Goal: Task Accomplishment & Management: Use online tool/utility

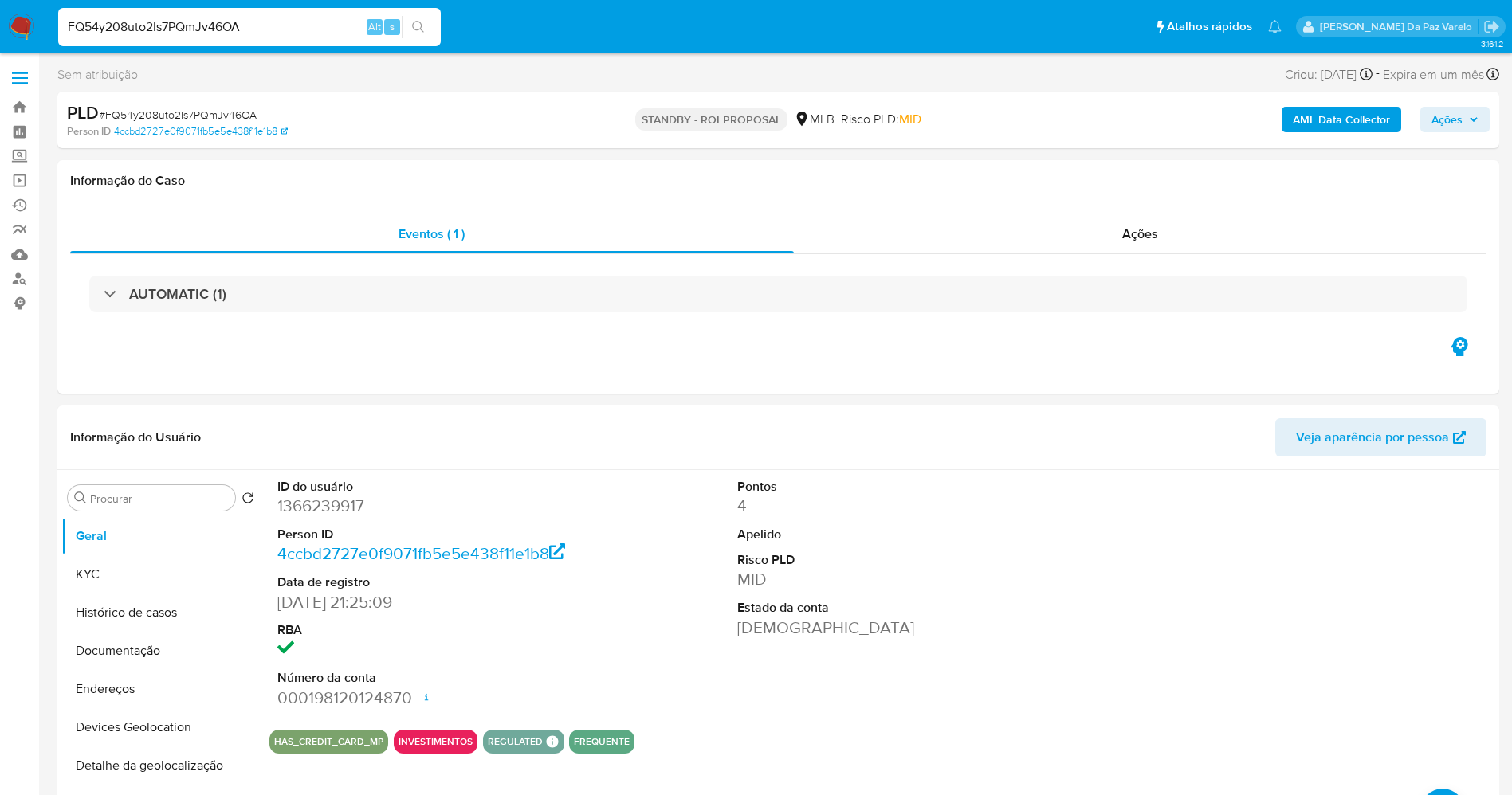
select select "10"
click at [308, 33] on input "FQ54y208uto2Is7PQmJv46OA" at bounding box center [249, 27] width 382 height 21
click at [306, 33] on input "FQ54y208uto2Is7PQmJv46OA" at bounding box center [249, 27] width 382 height 21
paste input "RS327PwlvzQUxmGXZz0m815O"
type input "RS327PwlvzQUxmGXZz0m815O"
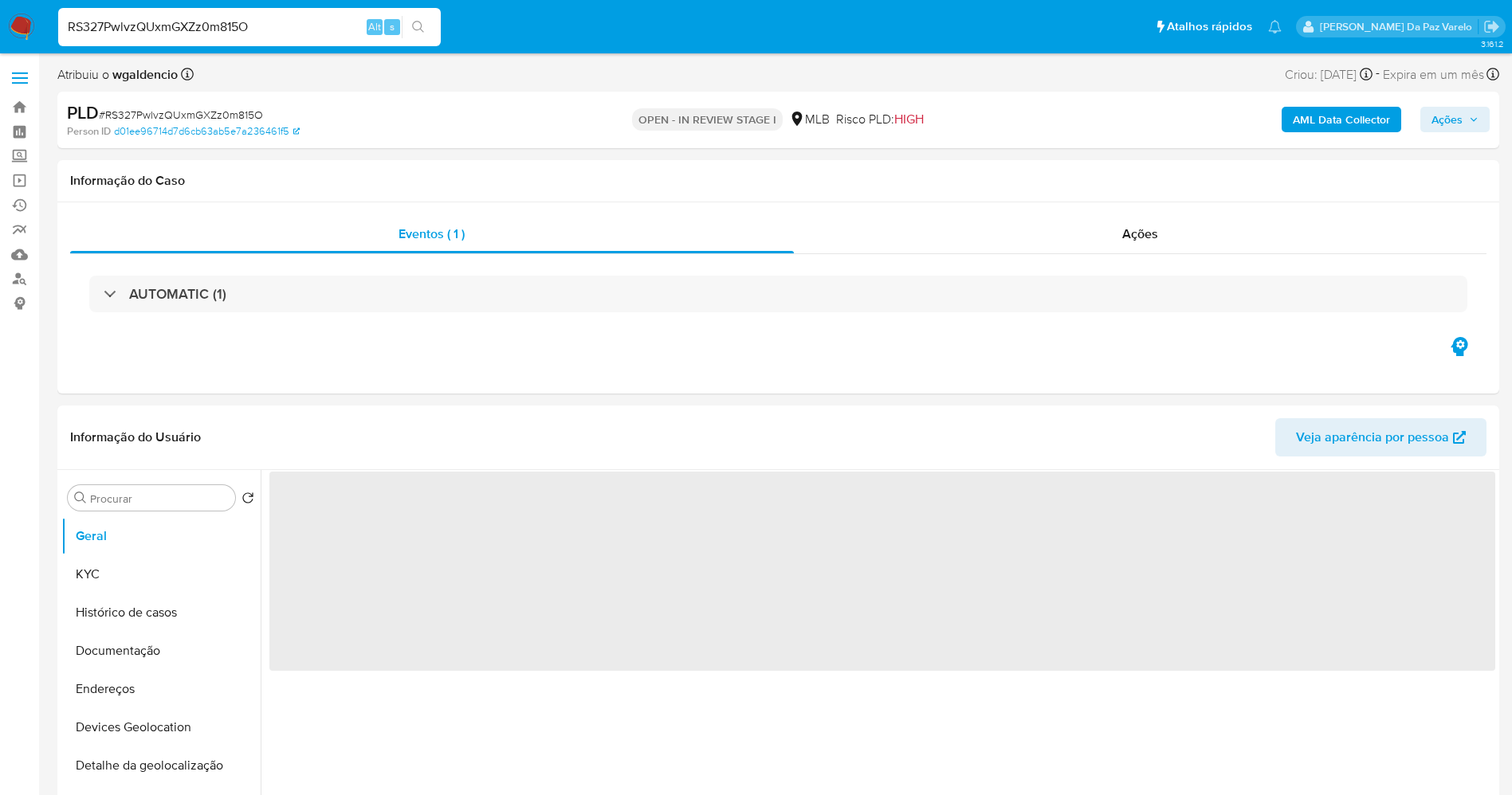
select select "10"
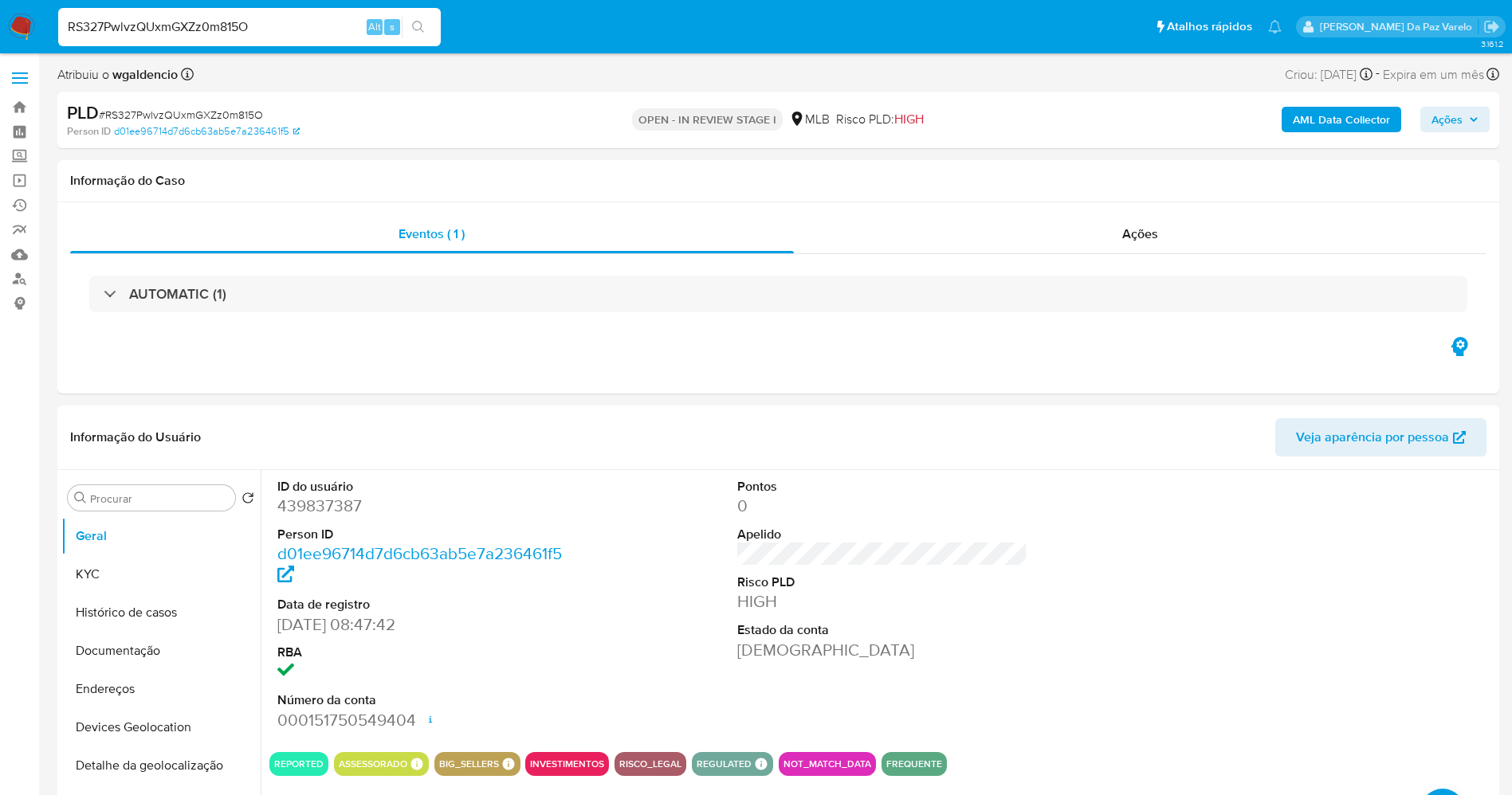
click at [313, 28] on input "RS327PwlvzQUxmGXZz0m815O" at bounding box center [249, 27] width 382 height 21
click at [313, 28] on input "RS327PwlvzQUxmGXZz0m815O" at bounding box center [249, 27] width 382 height 21
paste input "KyaFHKfl99Ufcs0cQUVwP7FA"
type input "KyaFHKfl99Ufcs0cQUVwP7FA"
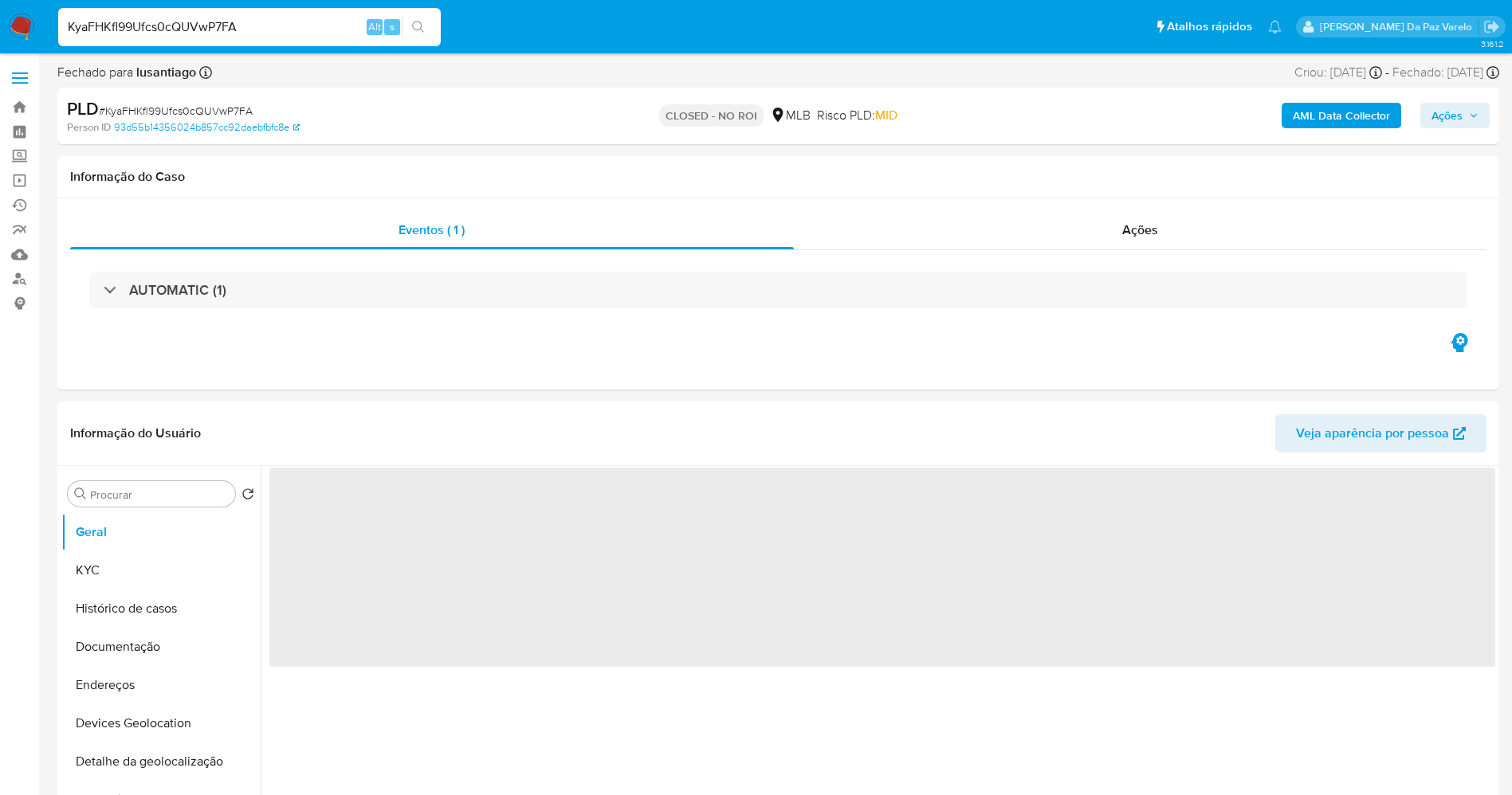
select select "10"
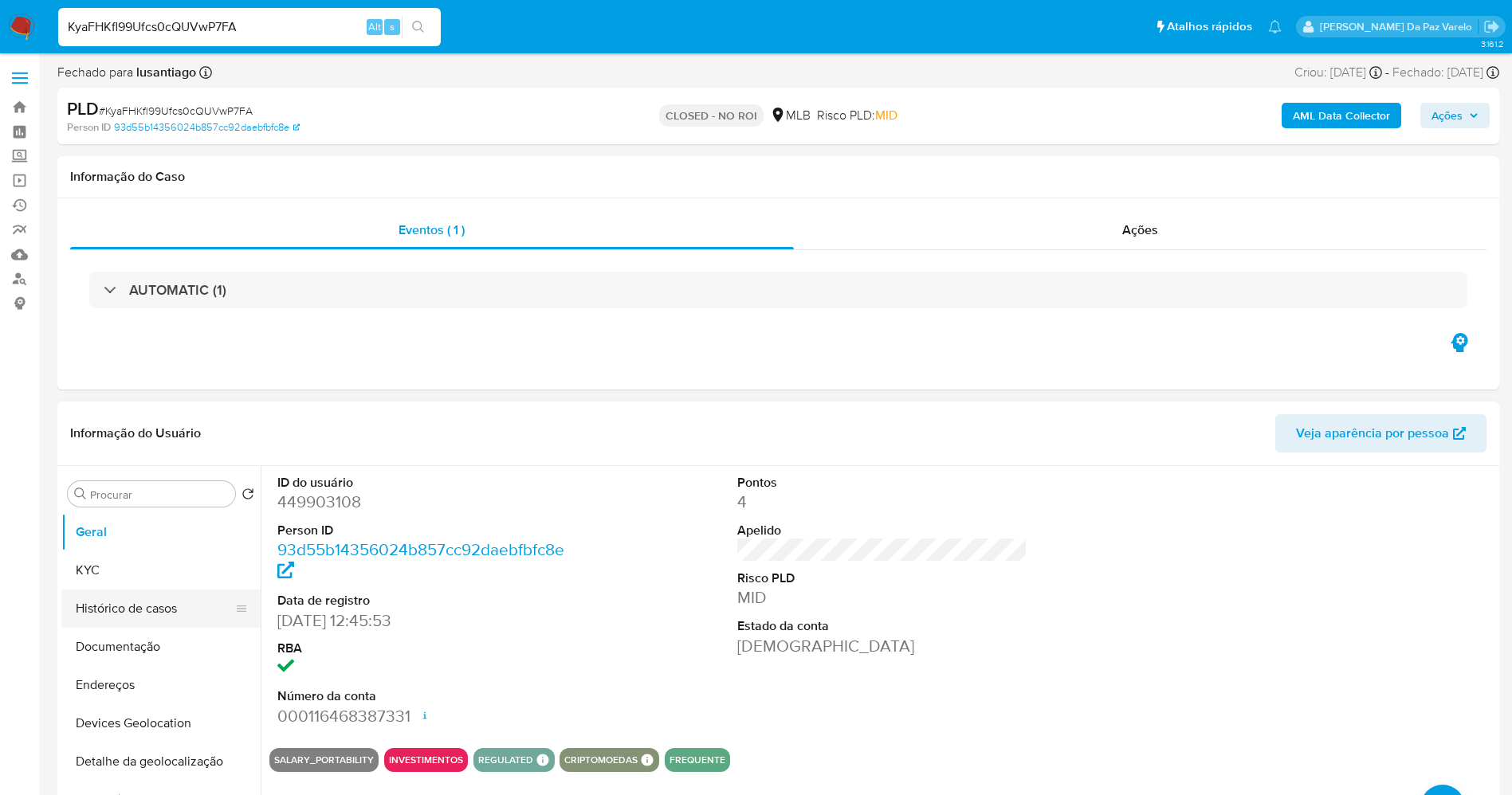
click at [143, 616] on button "Histórico de casos" at bounding box center [155, 608] width 187 height 38
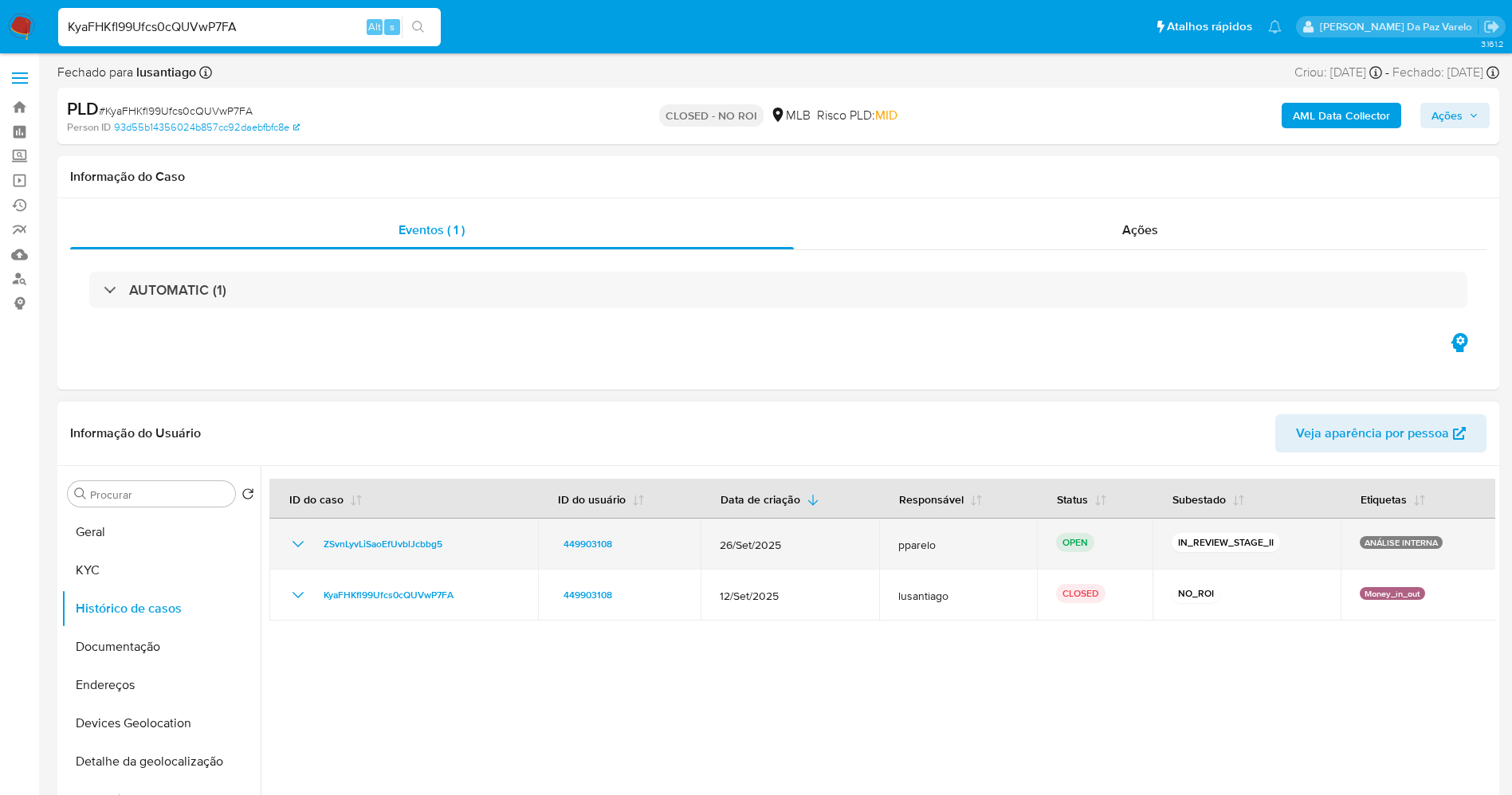
click at [300, 545] on icon "Mostrar/Ocultar" at bounding box center [299, 544] width 19 height 19
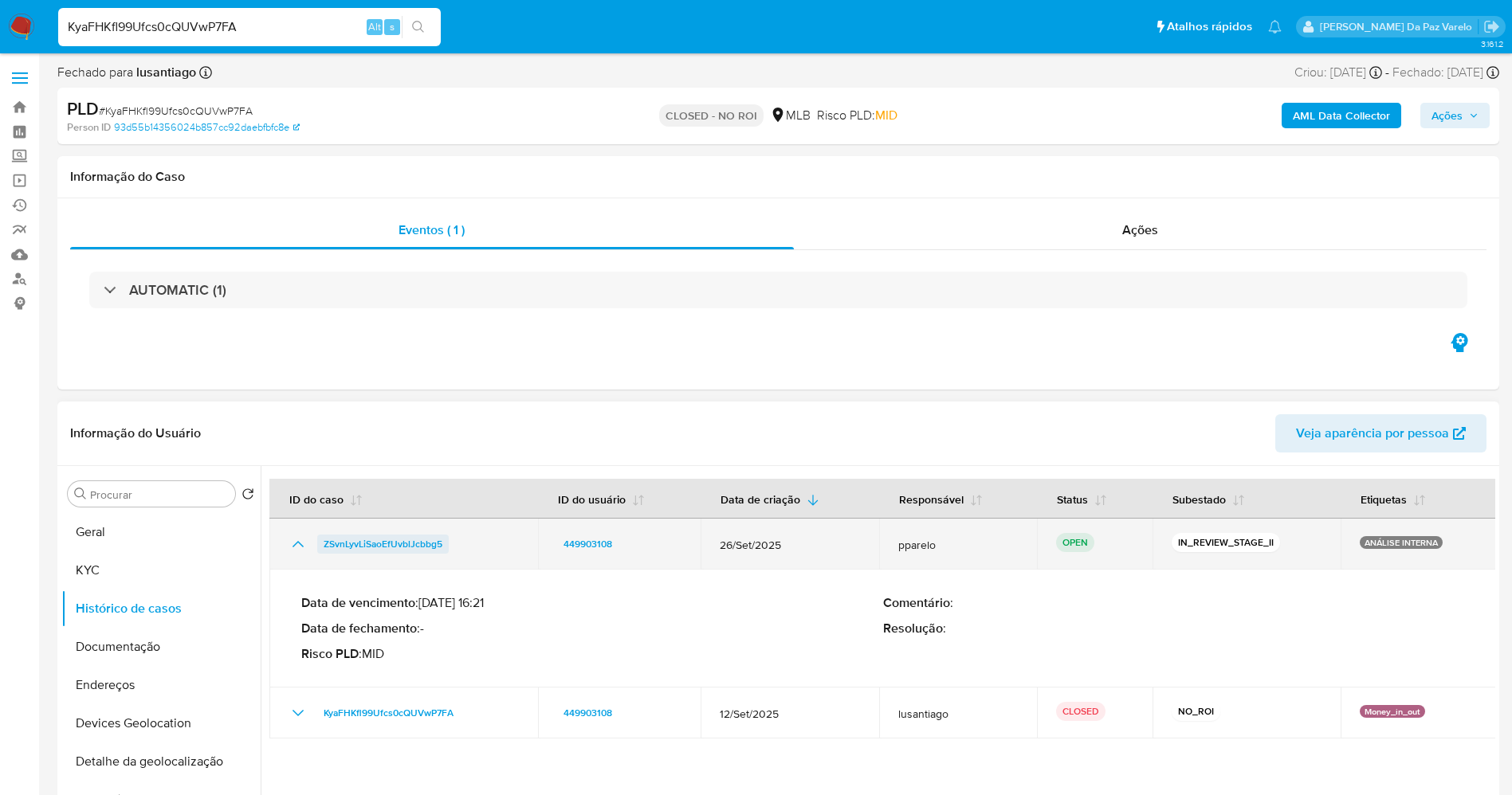
click at [418, 549] on span "ZSvnLyvLiSaoEfUvblJcbbg5" at bounding box center [382, 544] width 119 height 19
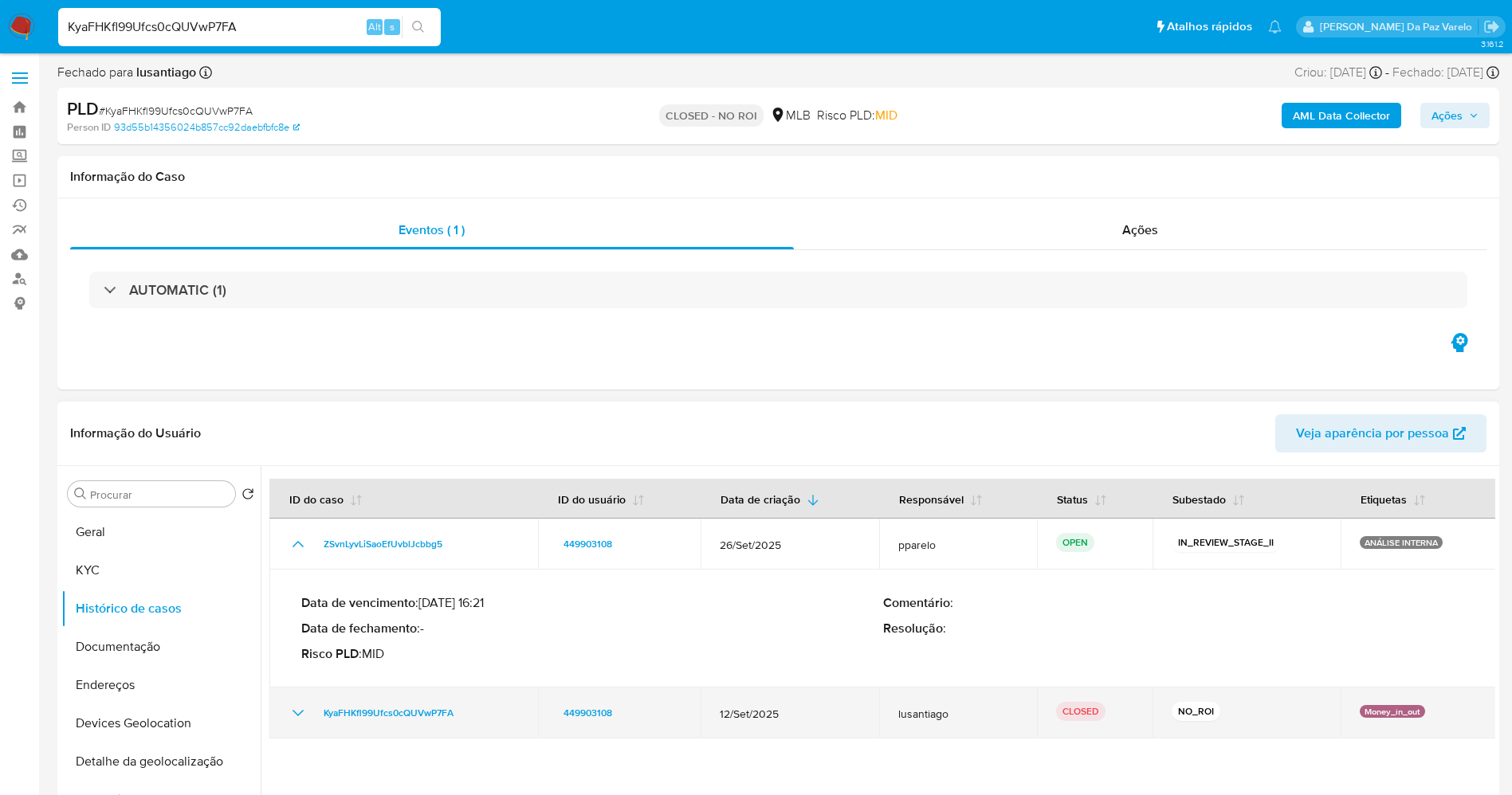
click at [303, 708] on icon "Mostrar/Ocultar" at bounding box center [299, 713] width 19 height 19
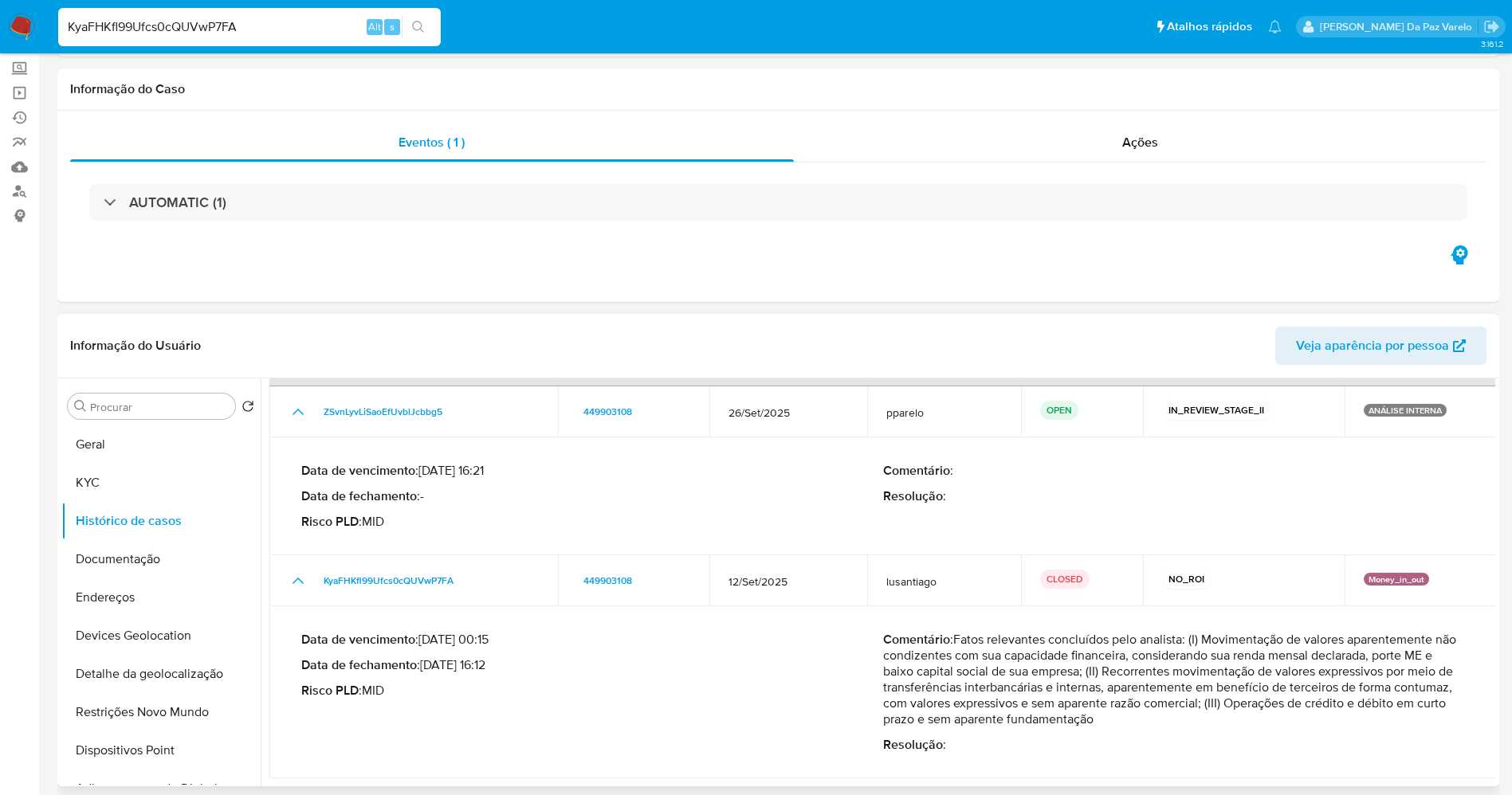
scroll to position [120, 0]
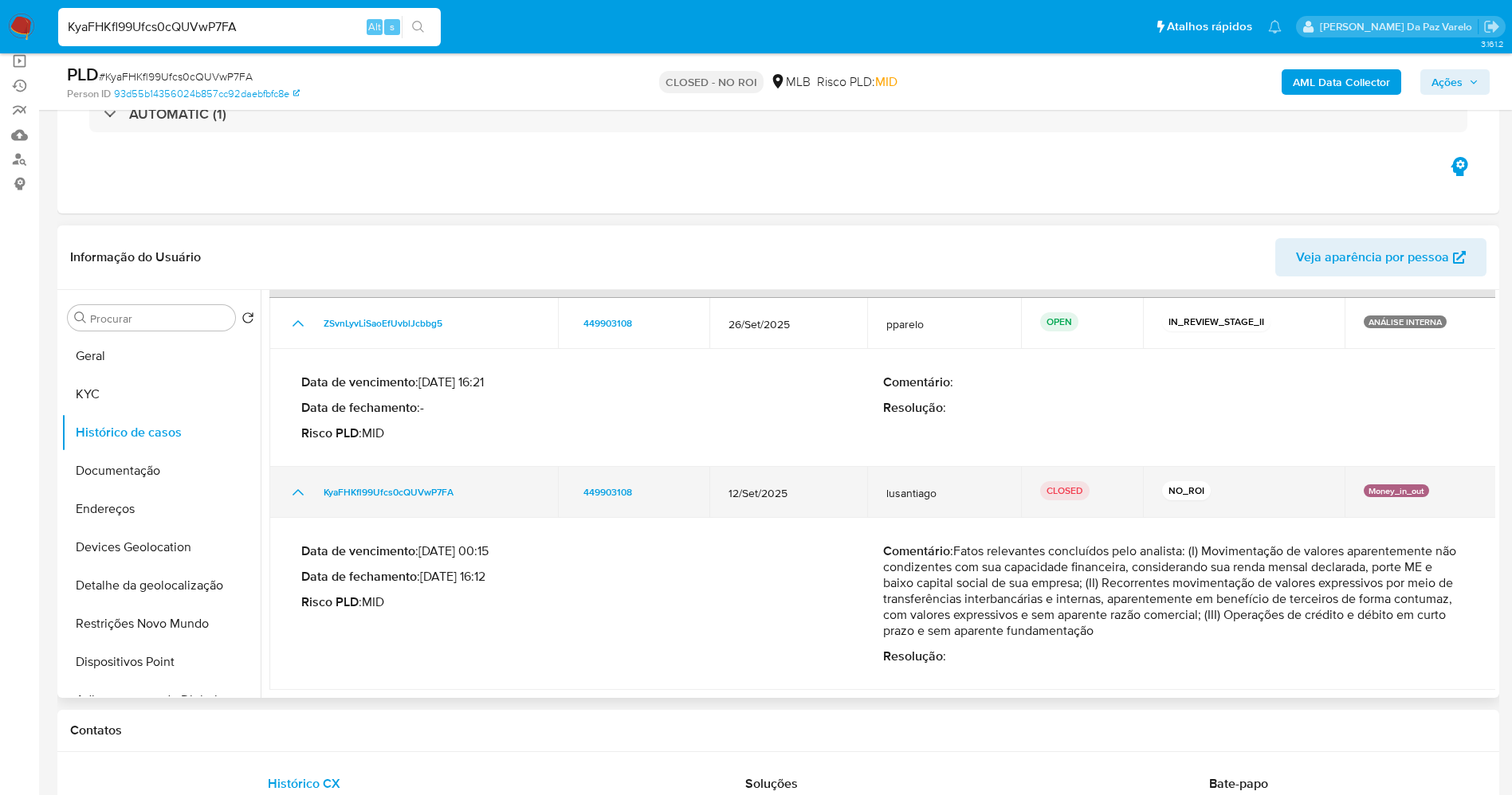
click at [296, 491] on icon "Mostrar/Ocultar" at bounding box center [299, 492] width 19 height 19
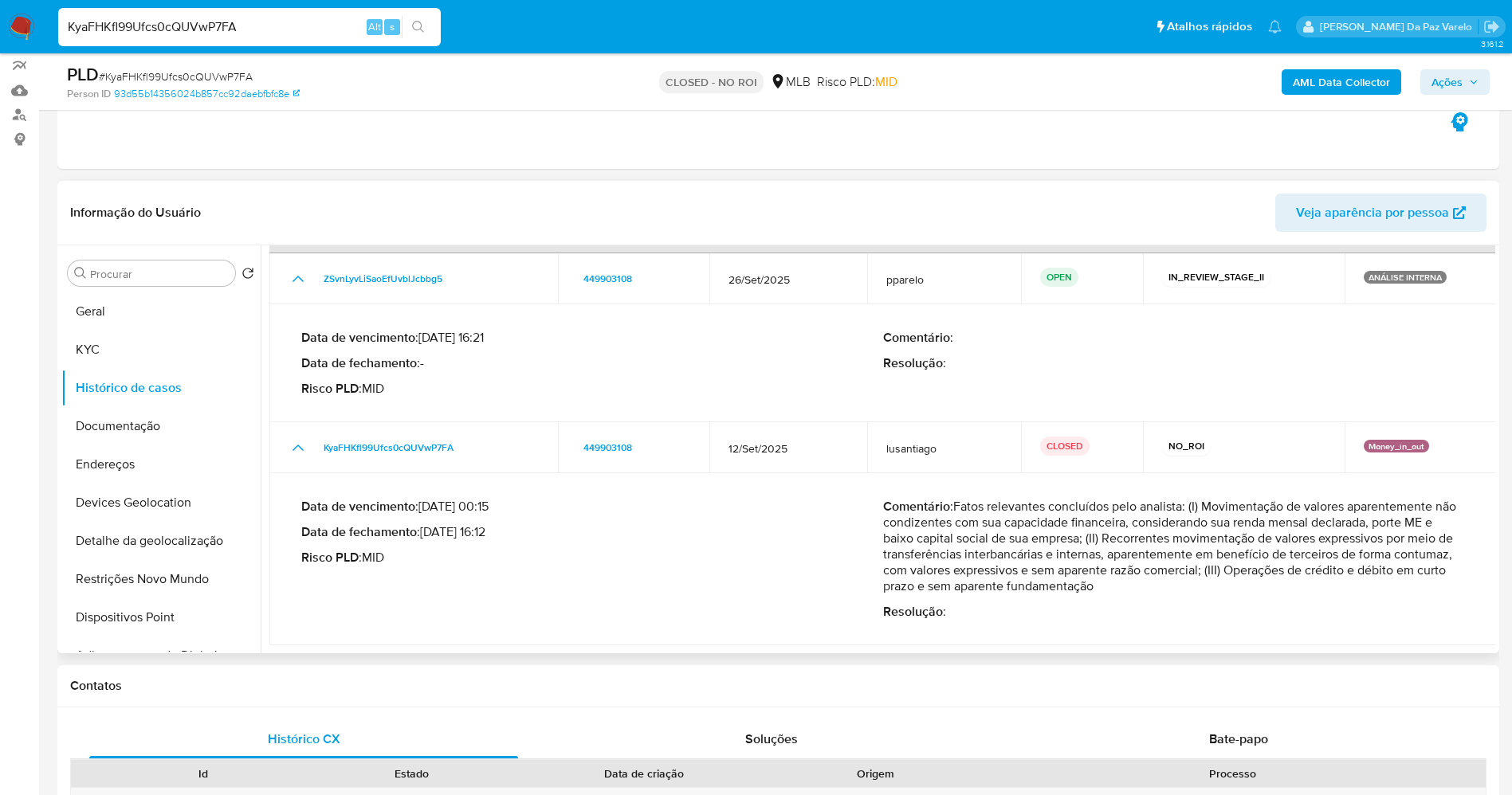
scroll to position [0, 0]
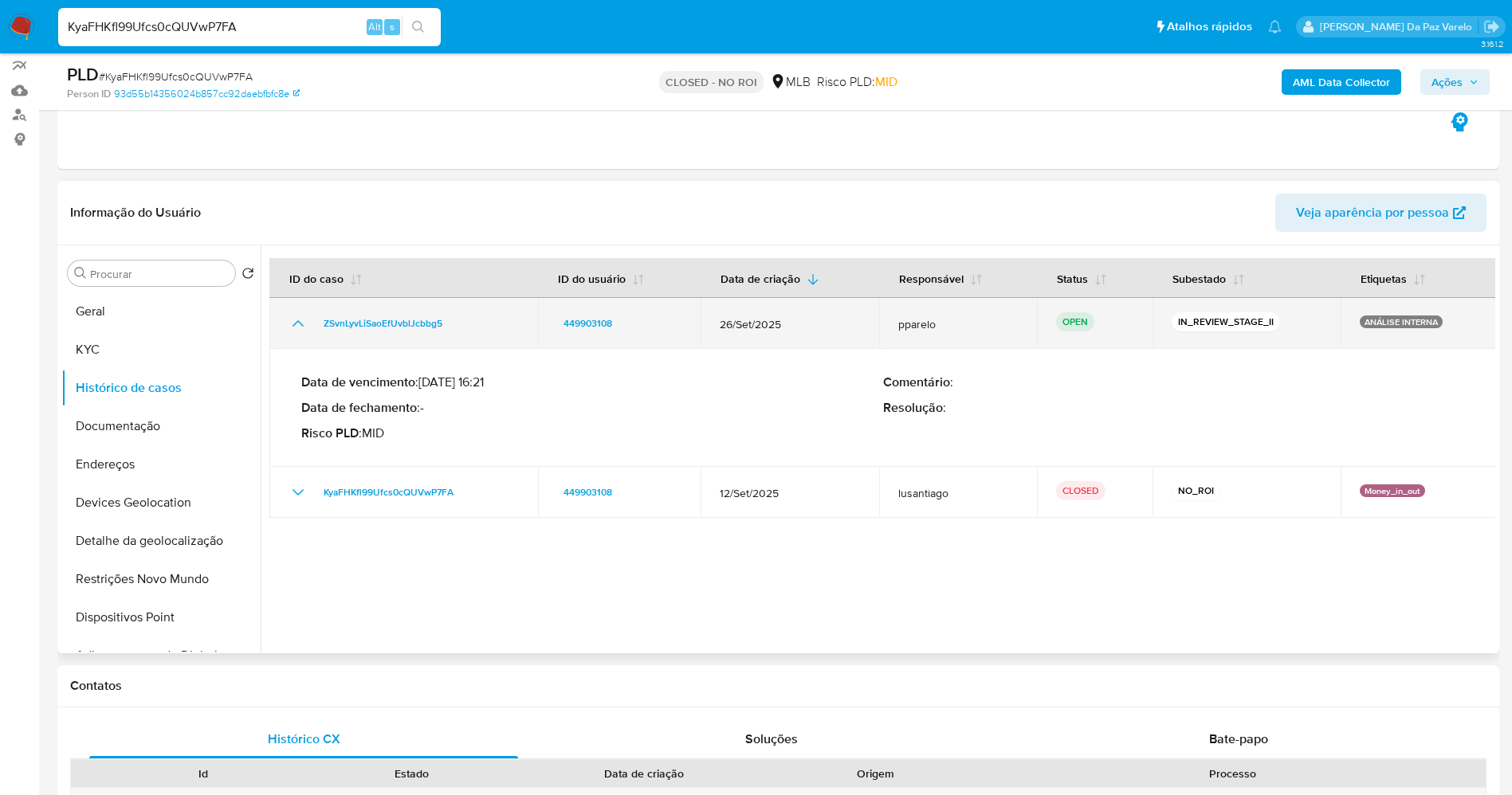
click at [483, 326] on div "ZSvnLyvLiSaoEfUvblJcbbg5" at bounding box center [404, 324] width 231 height 19
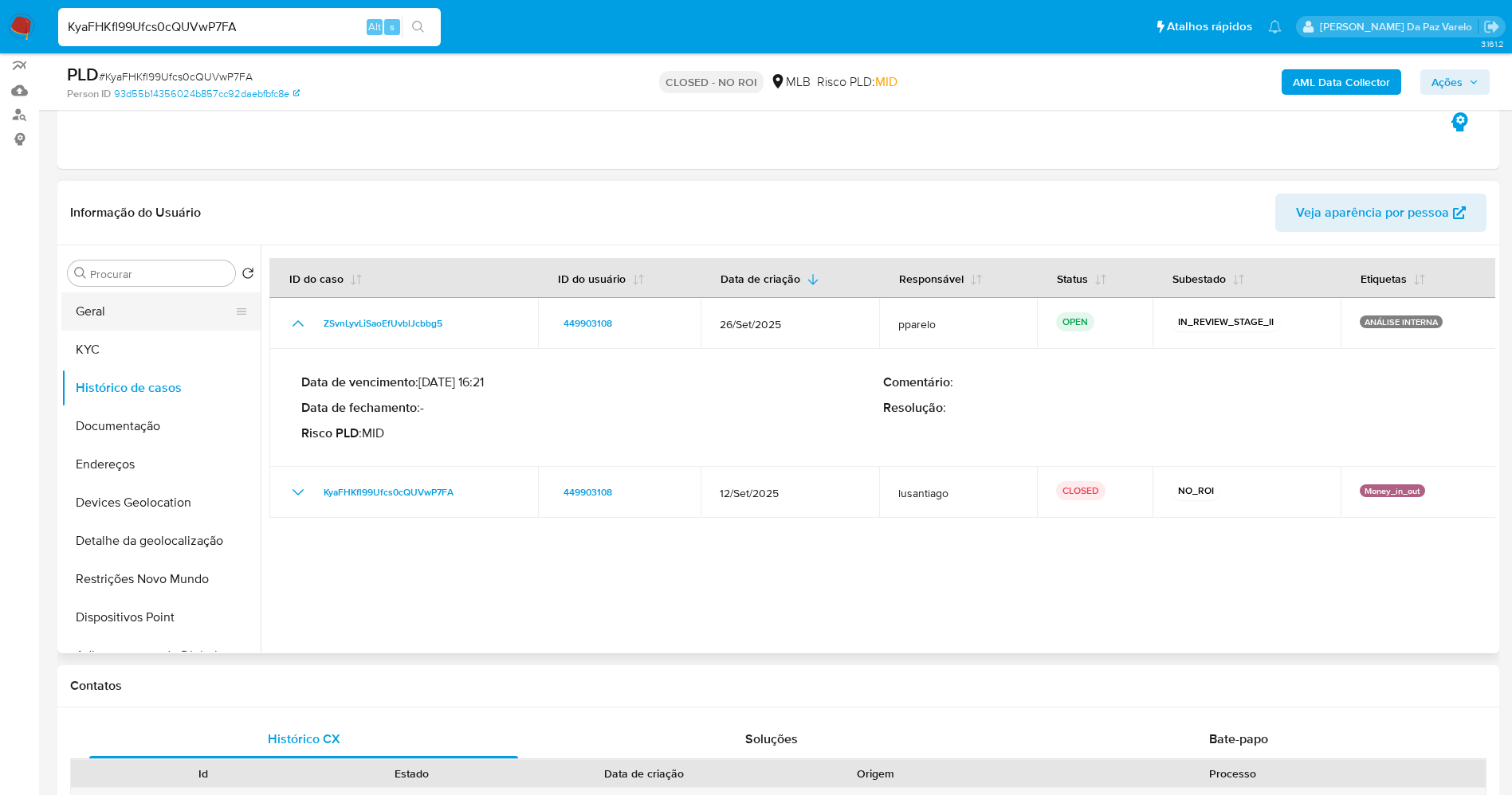
click at [146, 300] on button "Geral" at bounding box center [155, 311] width 187 height 38
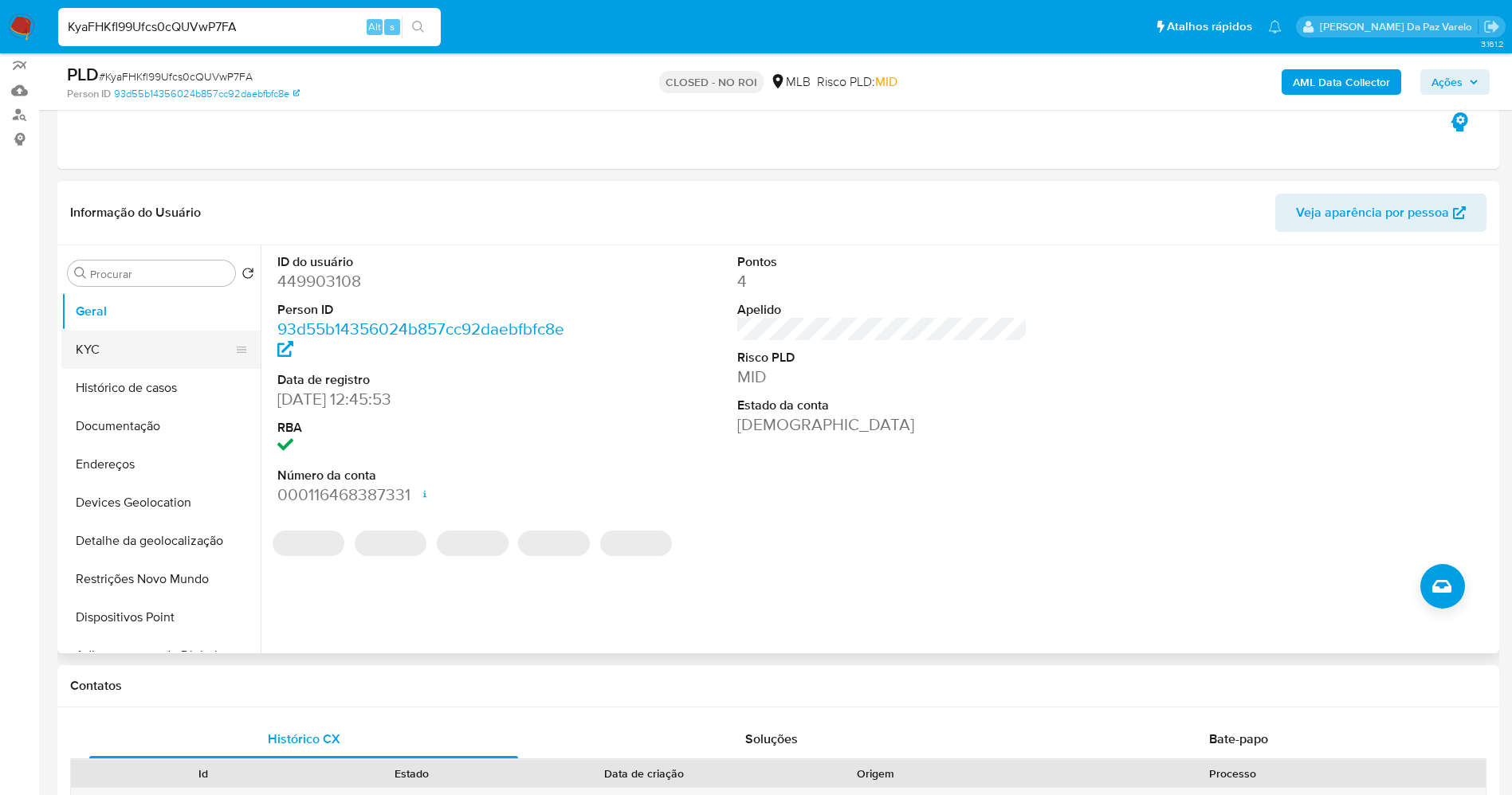
click at [166, 353] on button "KYC" at bounding box center [155, 350] width 187 height 38
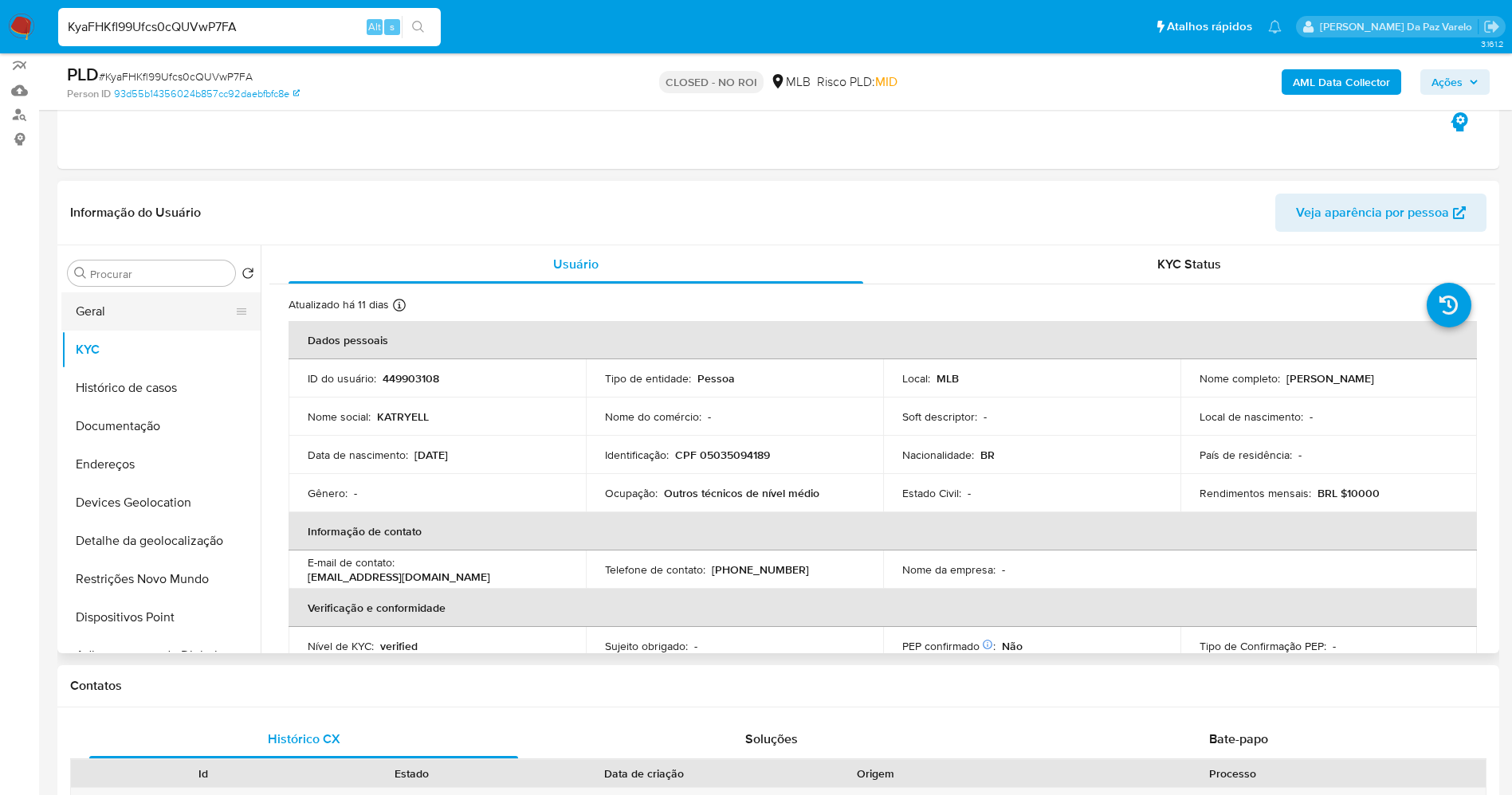
click at [140, 306] on button "Geral" at bounding box center [155, 311] width 187 height 38
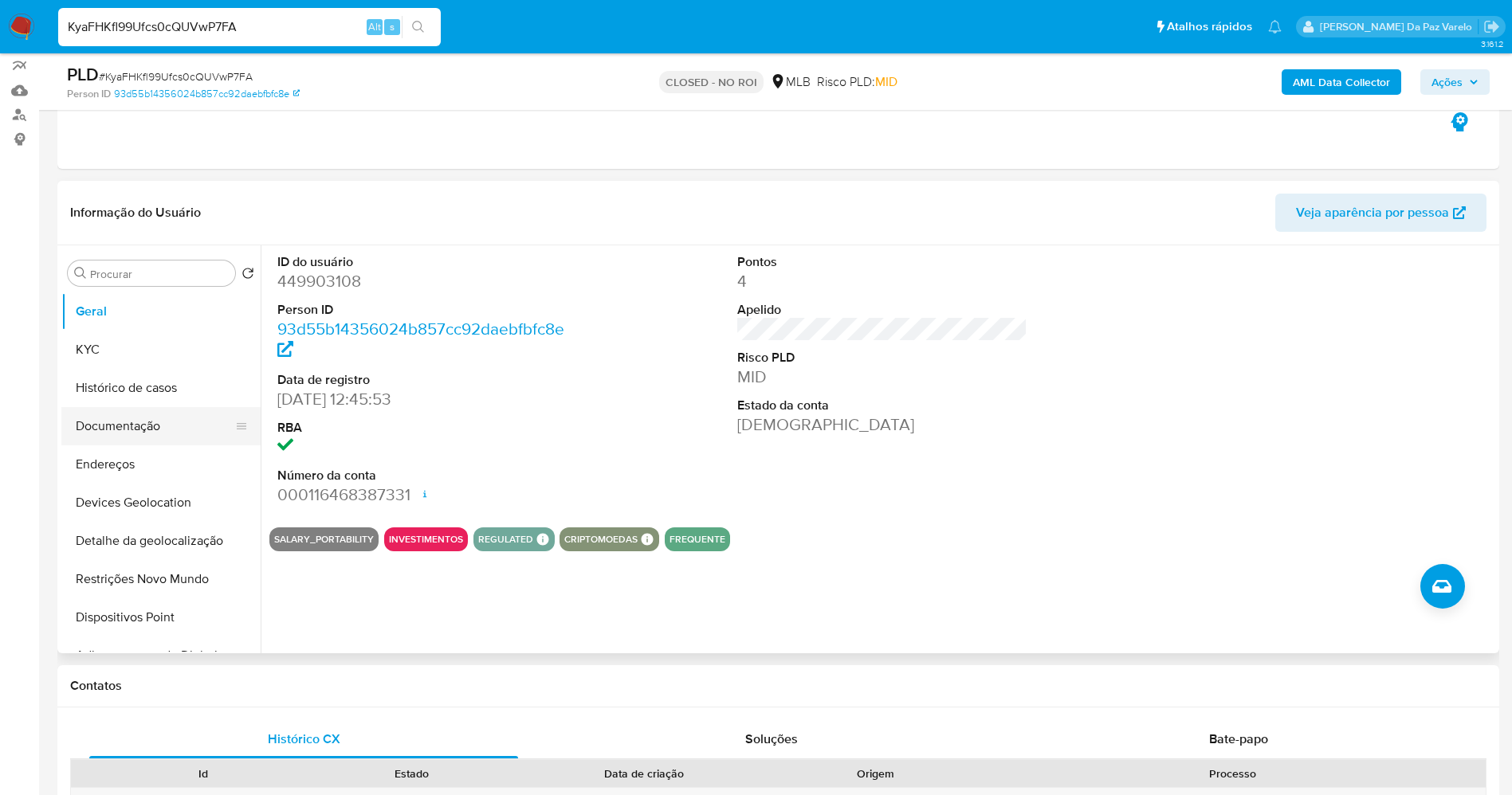
click at [129, 427] on button "Documentação" at bounding box center [155, 425] width 187 height 38
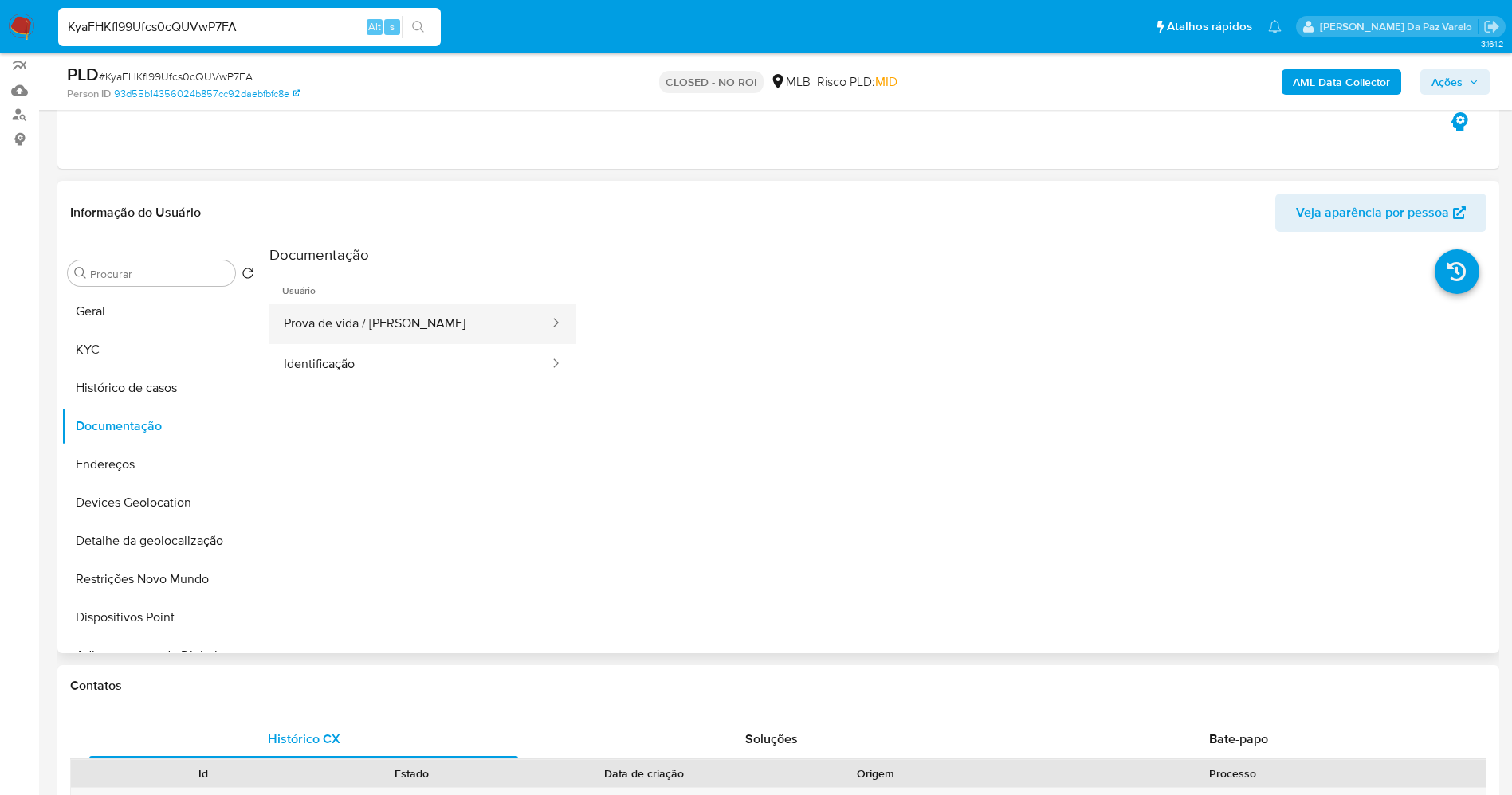
click at [413, 312] on button "Prova de vida / Selfie" at bounding box center [409, 324] width 281 height 40
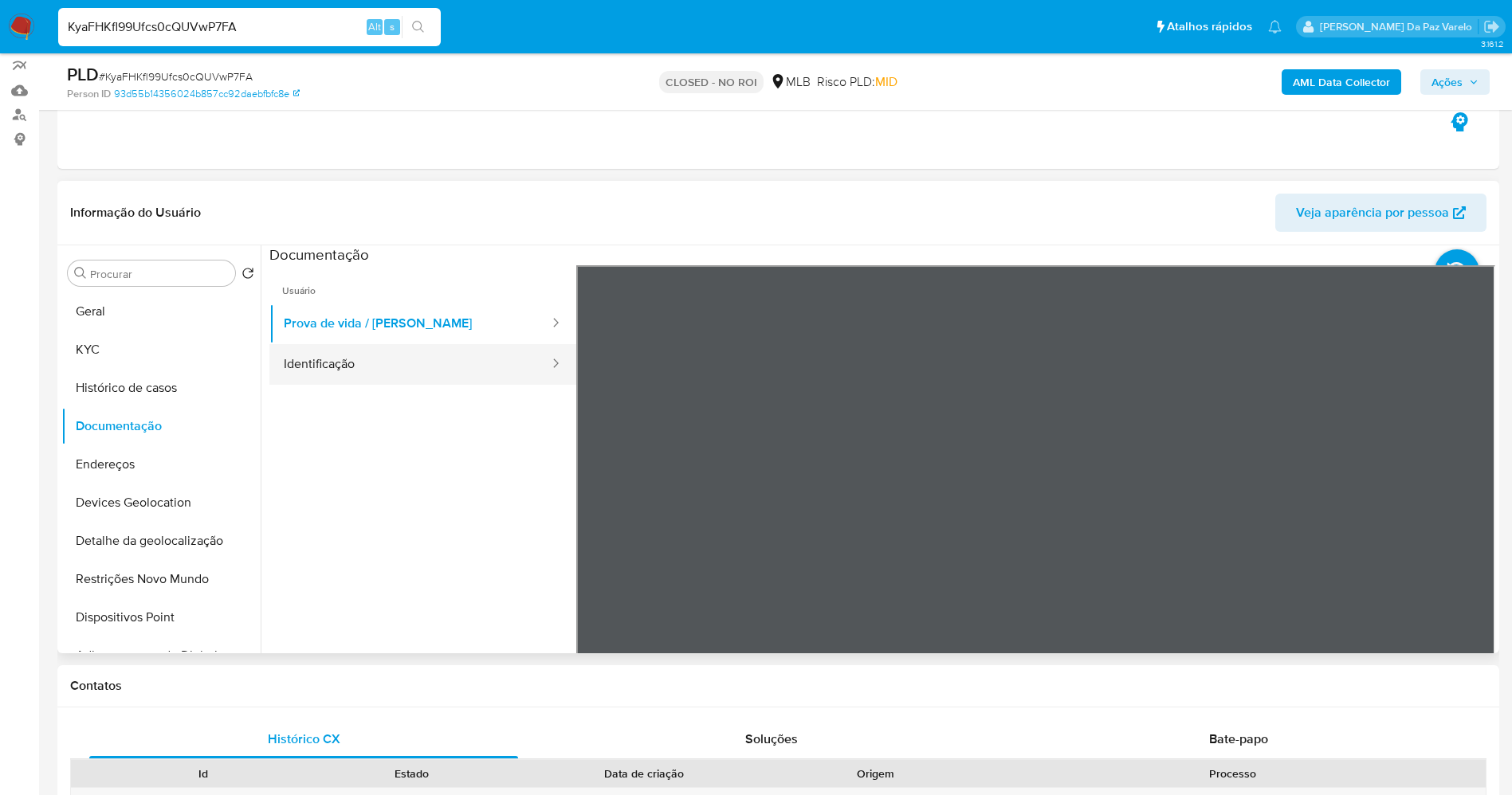
click at [466, 357] on button "Identificação" at bounding box center [409, 364] width 281 height 40
click at [351, 21] on input "KyaFHKfl99Ufcs0cQUVwP7FA" at bounding box center [249, 27] width 382 height 21
paste input "LiUwQcGWDnzkBRjBqIRgiSwD"
type input "LiUwQcGWDnzkBRjBqIRgiSwD"
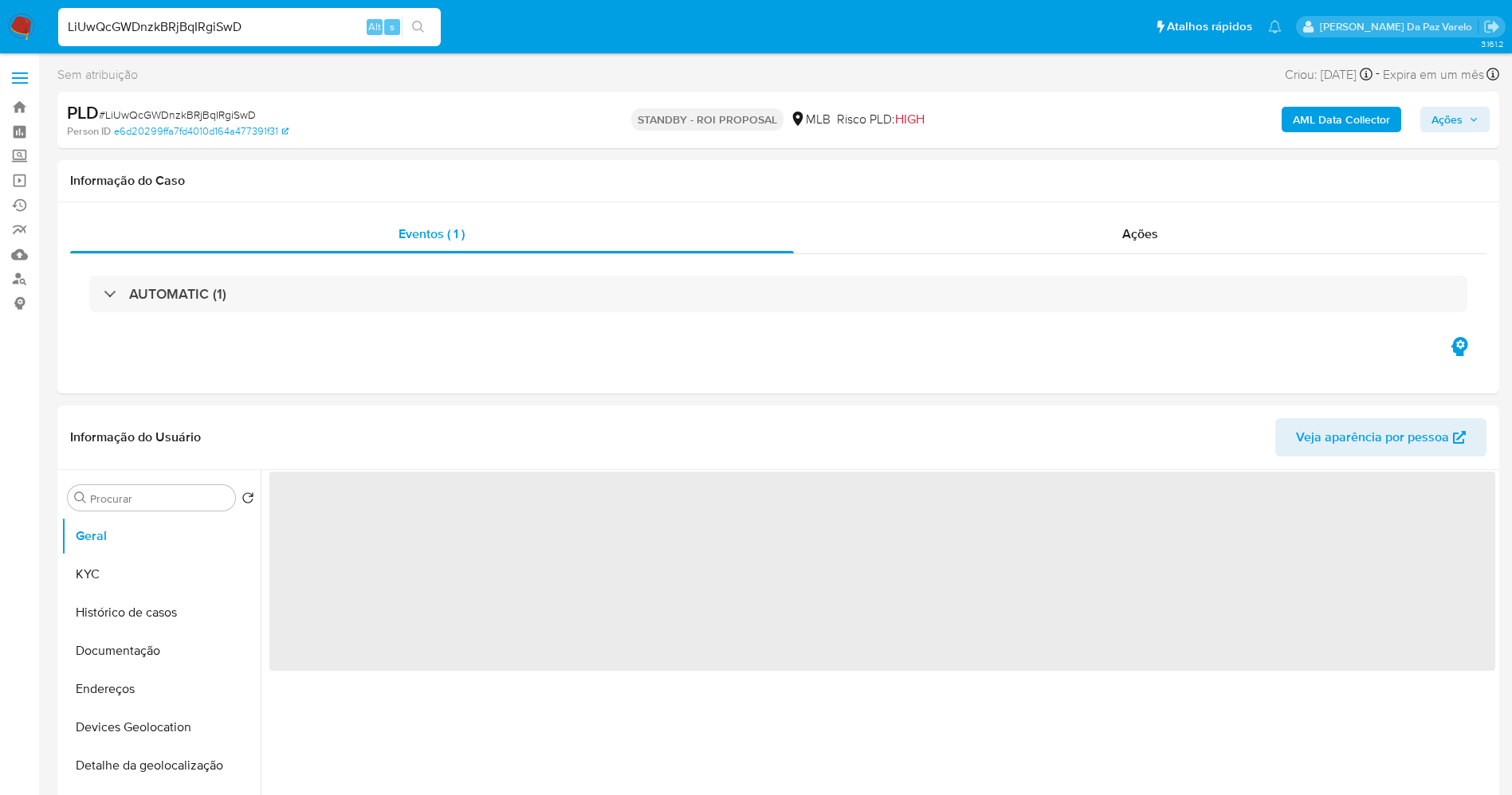
select select "10"
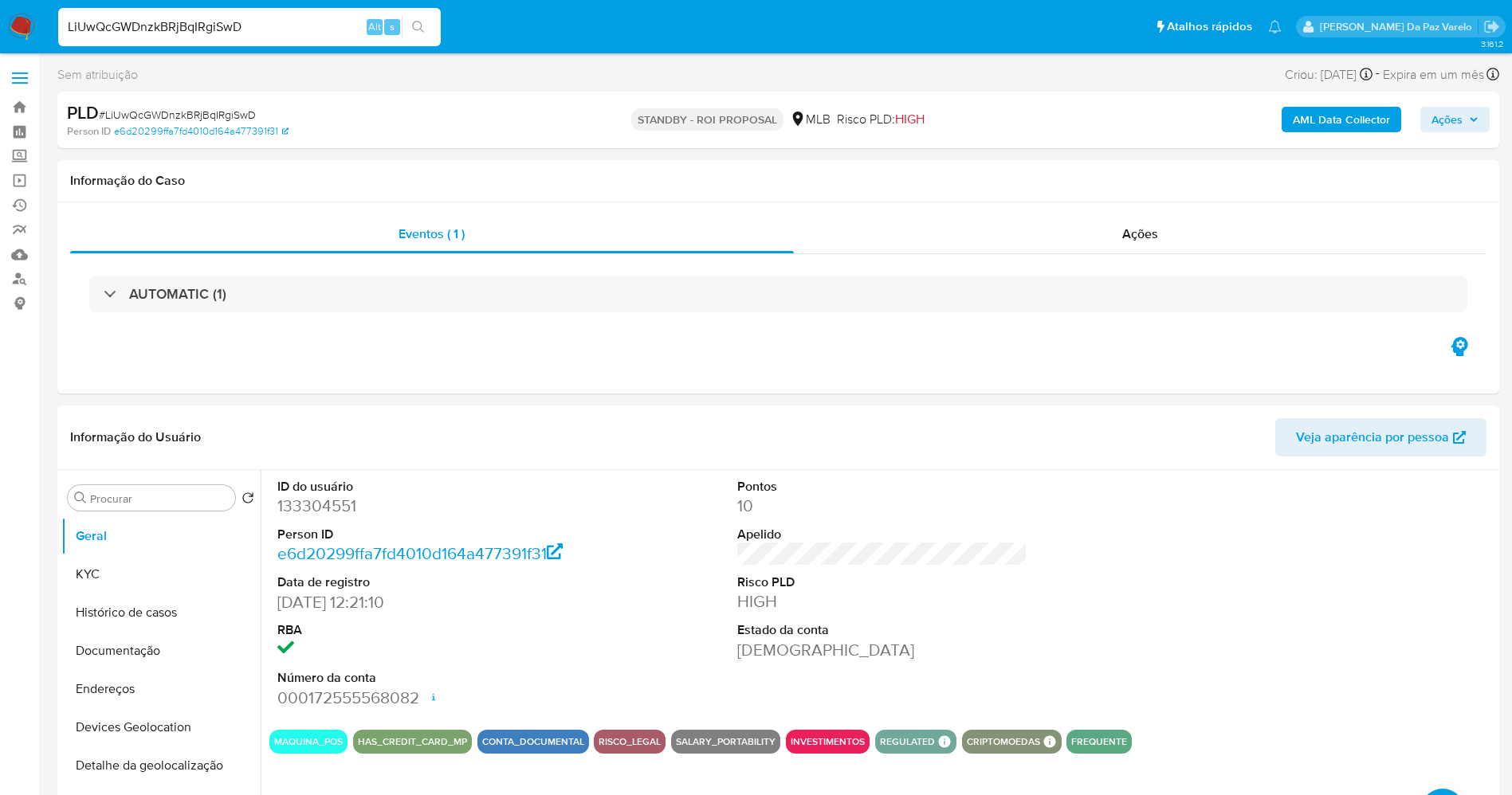
click at [328, 33] on input "LiUwQcGWDnzkBRjBqIRgiSwD" at bounding box center [249, 27] width 382 height 21
paste input "i9eTVZNk6MbkGLtp7tXEn2rC"
type input "i9eTVZNk6MbkGLtp7tXEn2rC"
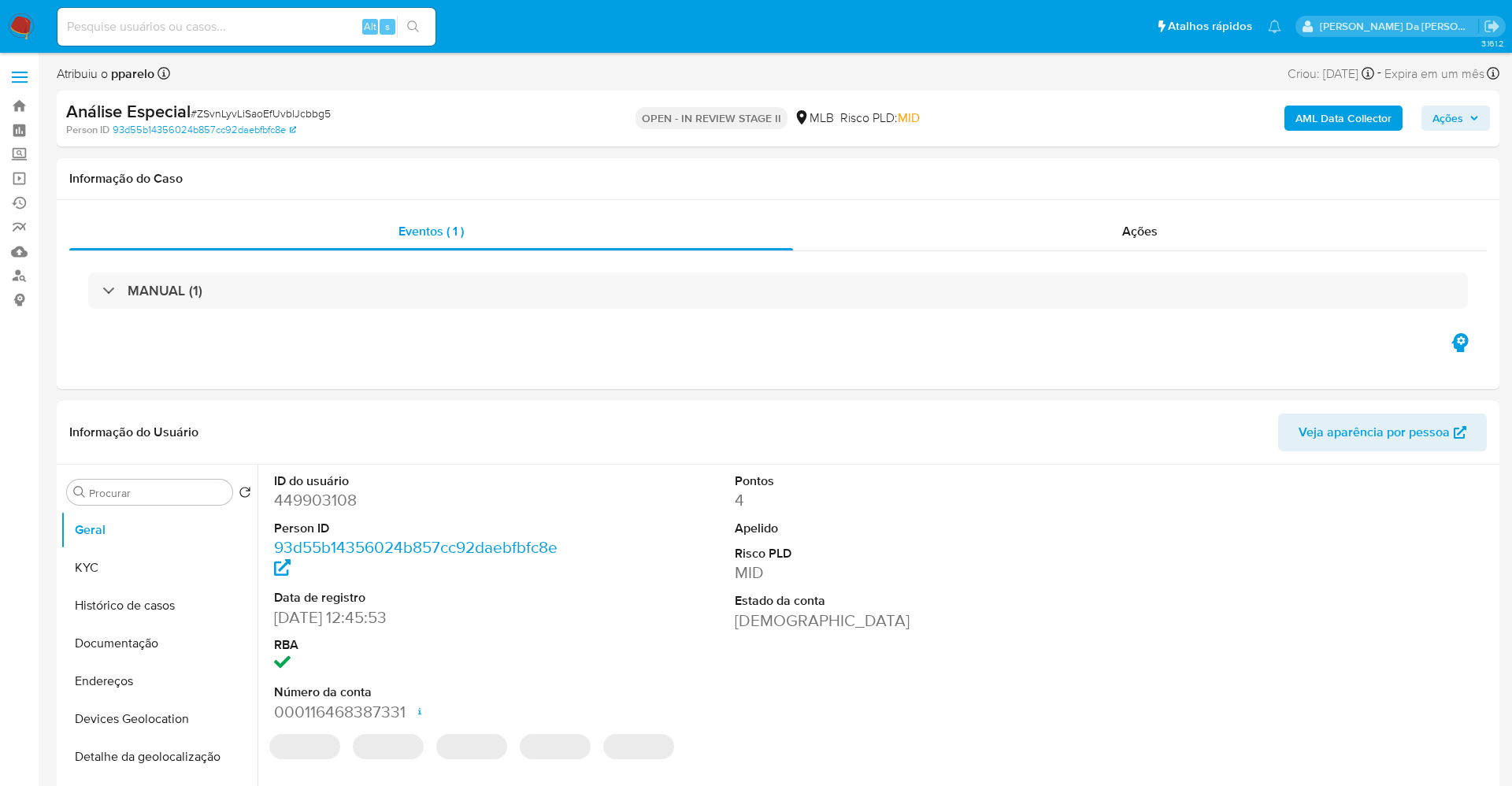
select select "10"
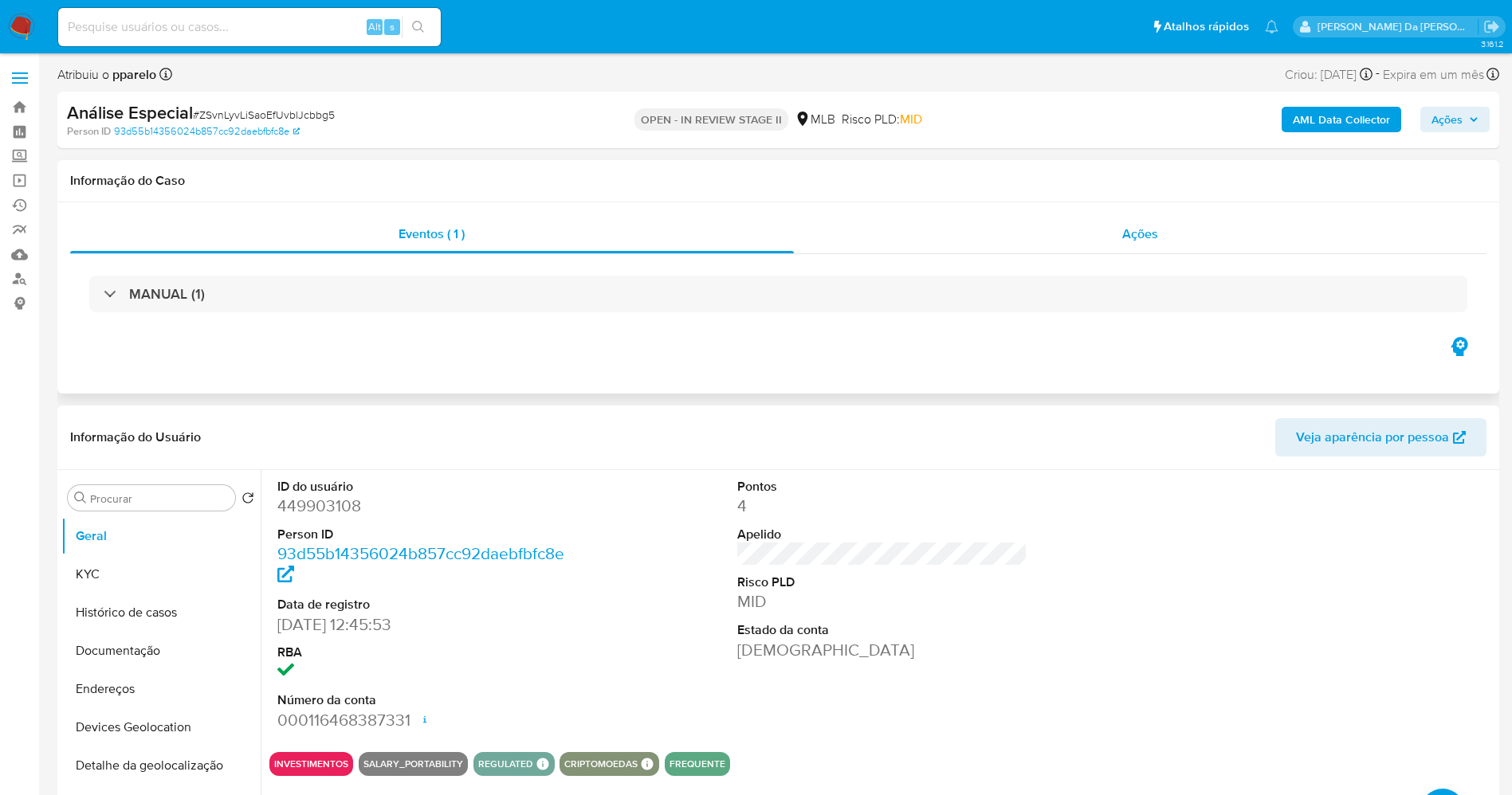
click at [1131, 230] on span "Ações" at bounding box center [1140, 233] width 36 height 18
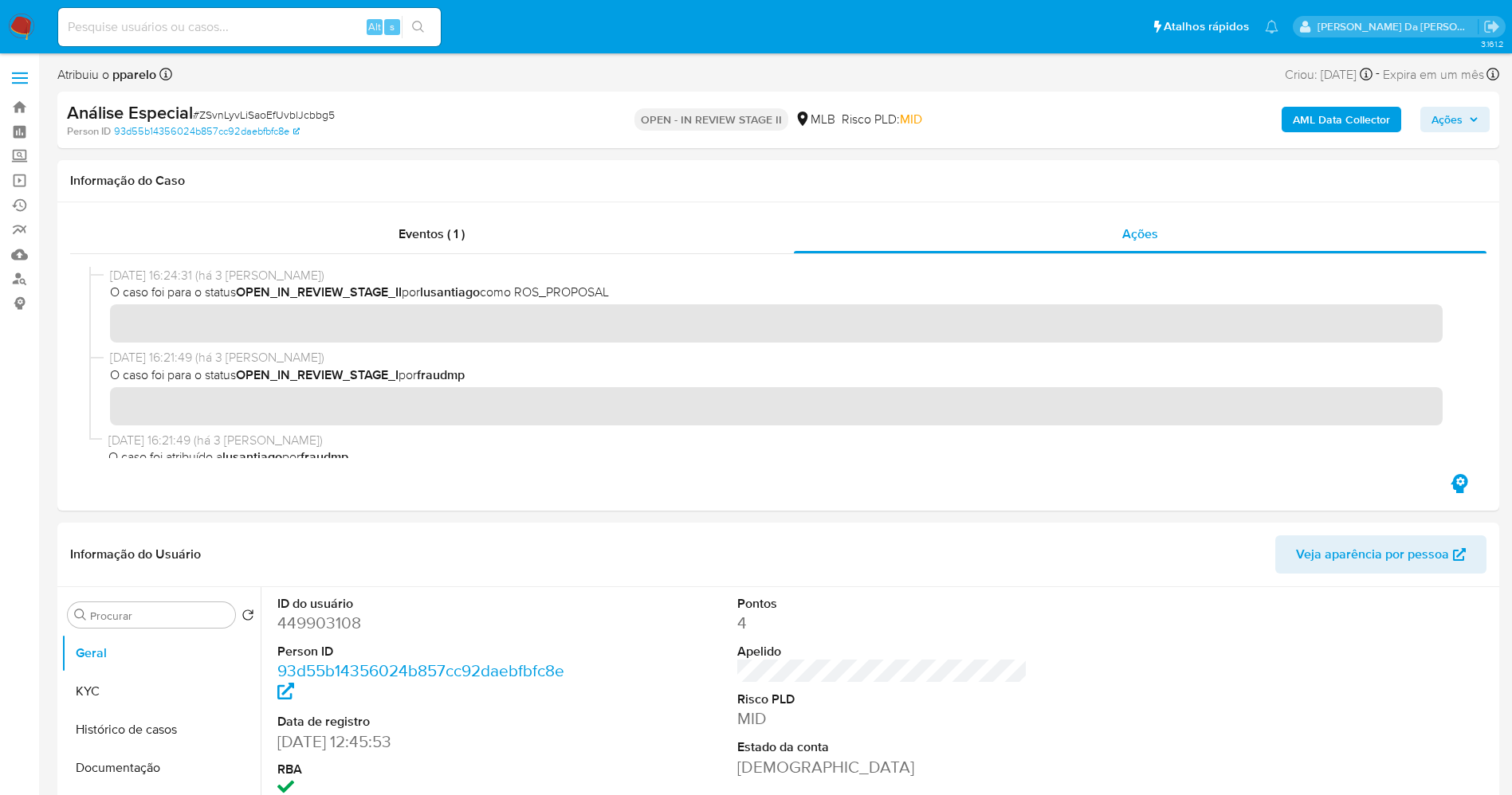
scroll to position [14, 0]
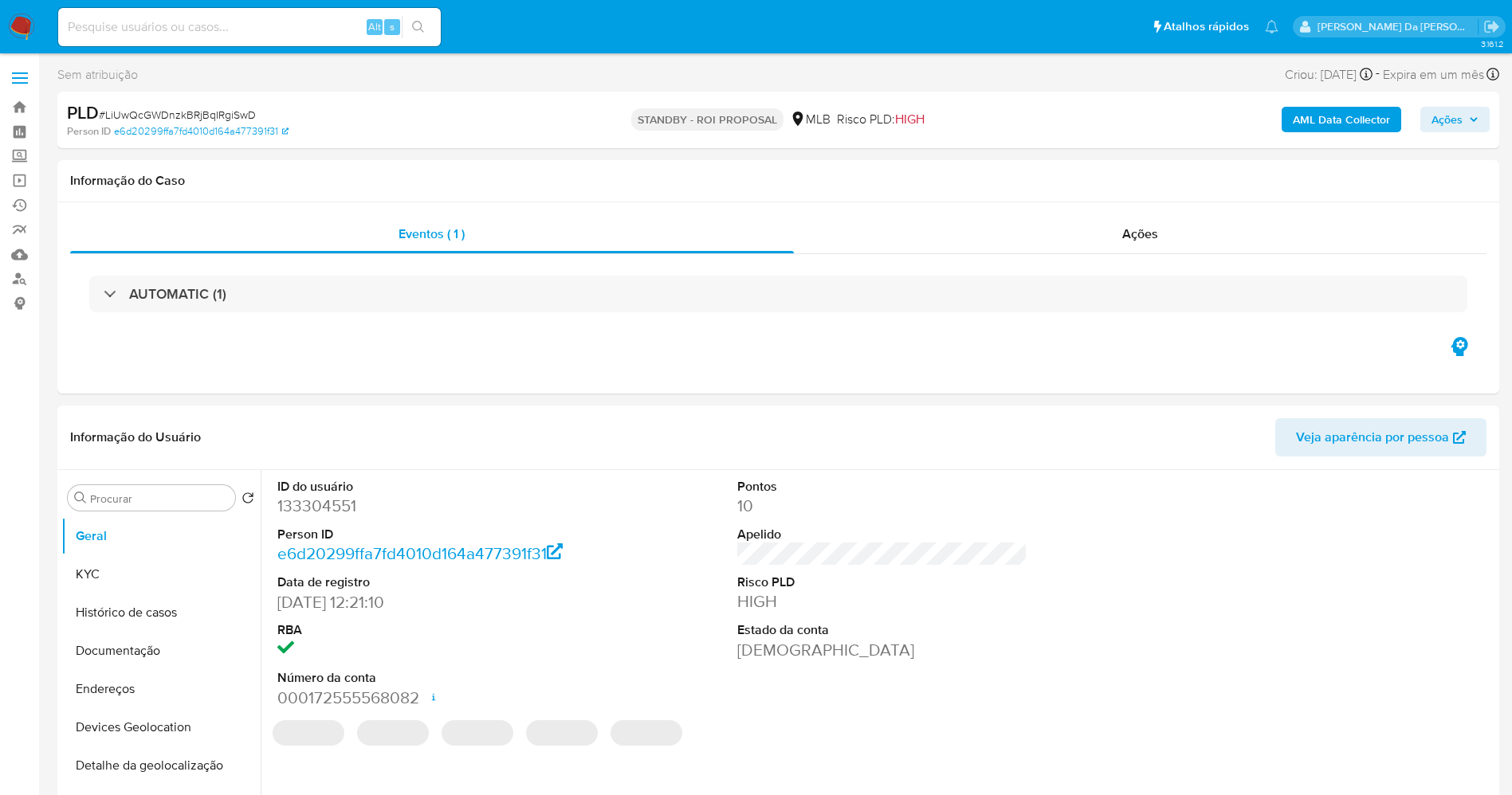
select select "10"
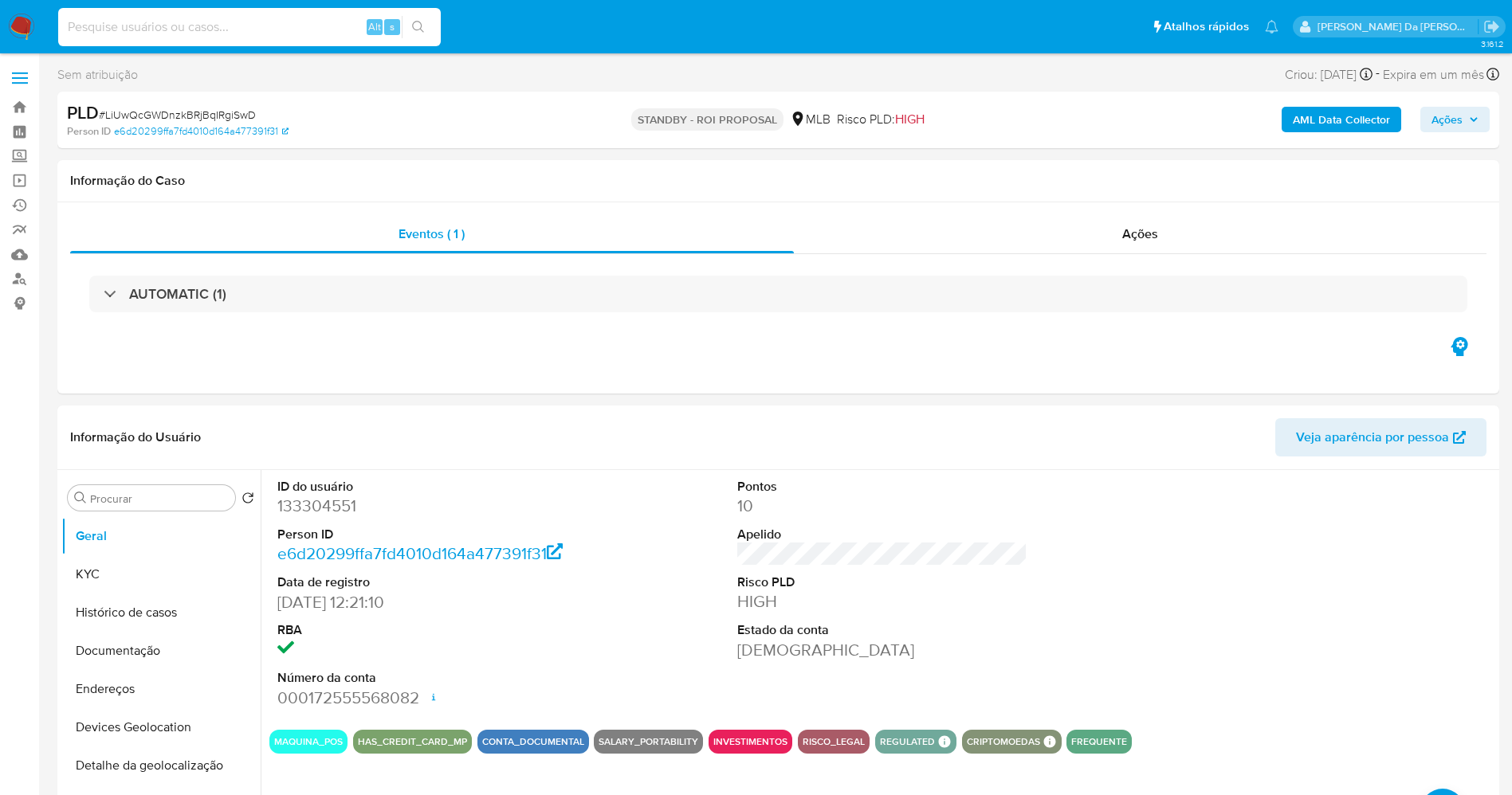
click at [307, 21] on input at bounding box center [249, 27] width 382 height 21
paste input "i9eTVZNk6MbkGLtp7tXEn2rC"
type input "i9eTVZNk6MbkGLtp7tXEn2rC"
click at [424, 31] on icon "search-icon" at bounding box center [418, 27] width 12 height 12
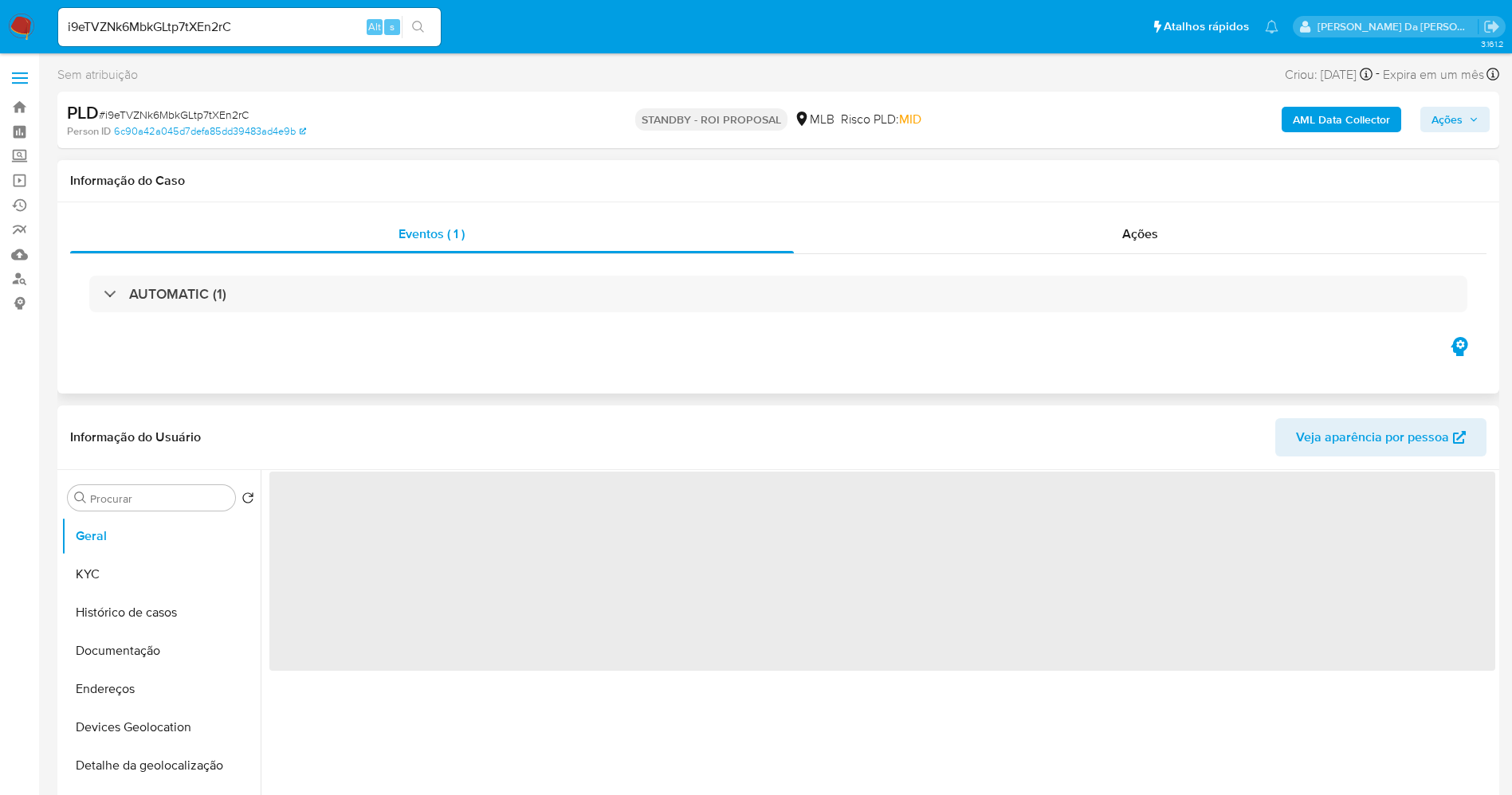
select select "10"
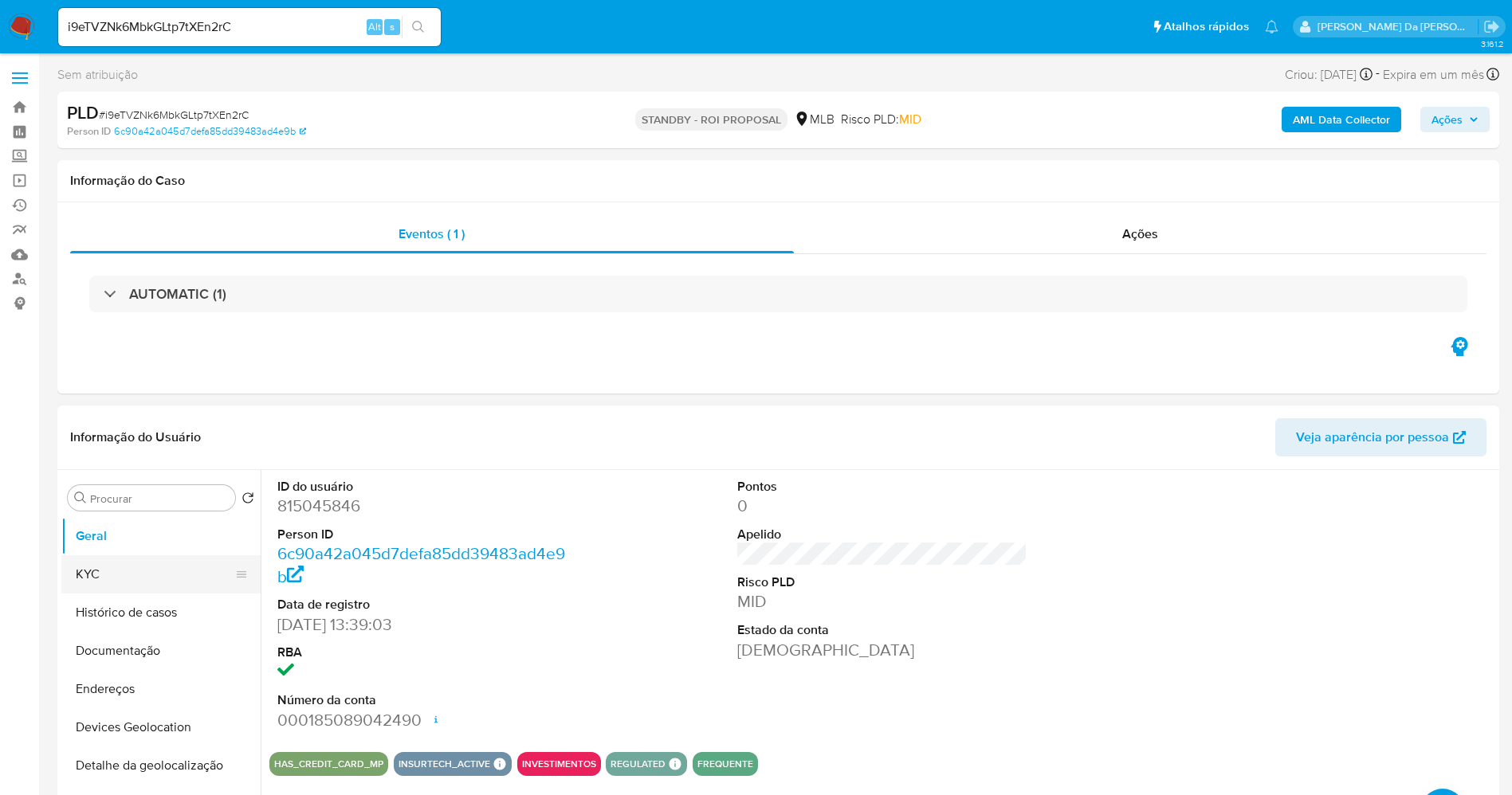
click at [161, 566] on button "KYC" at bounding box center [155, 574] width 187 height 38
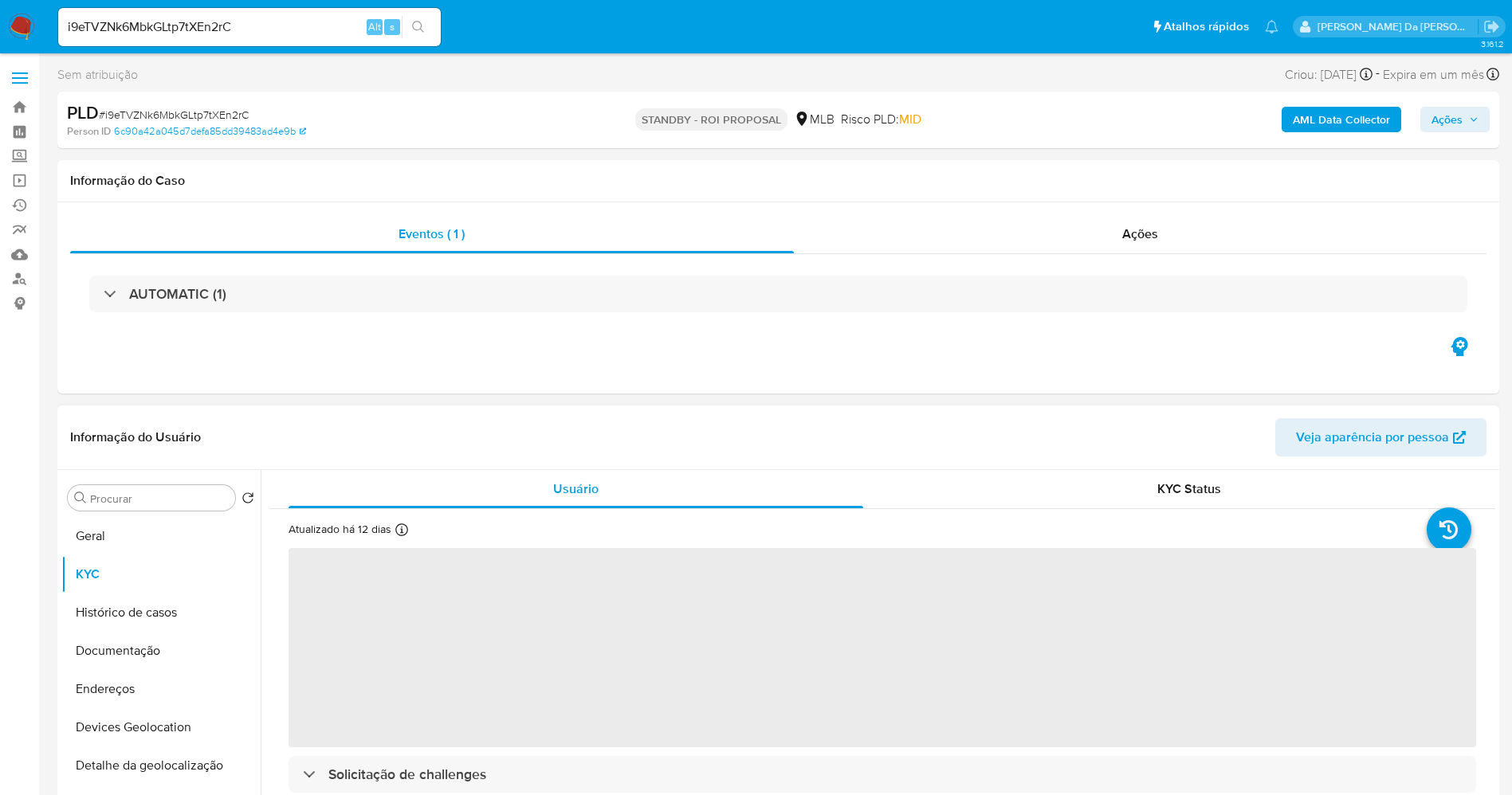
click at [400, 524] on icon at bounding box center [402, 530] width 12 height 12
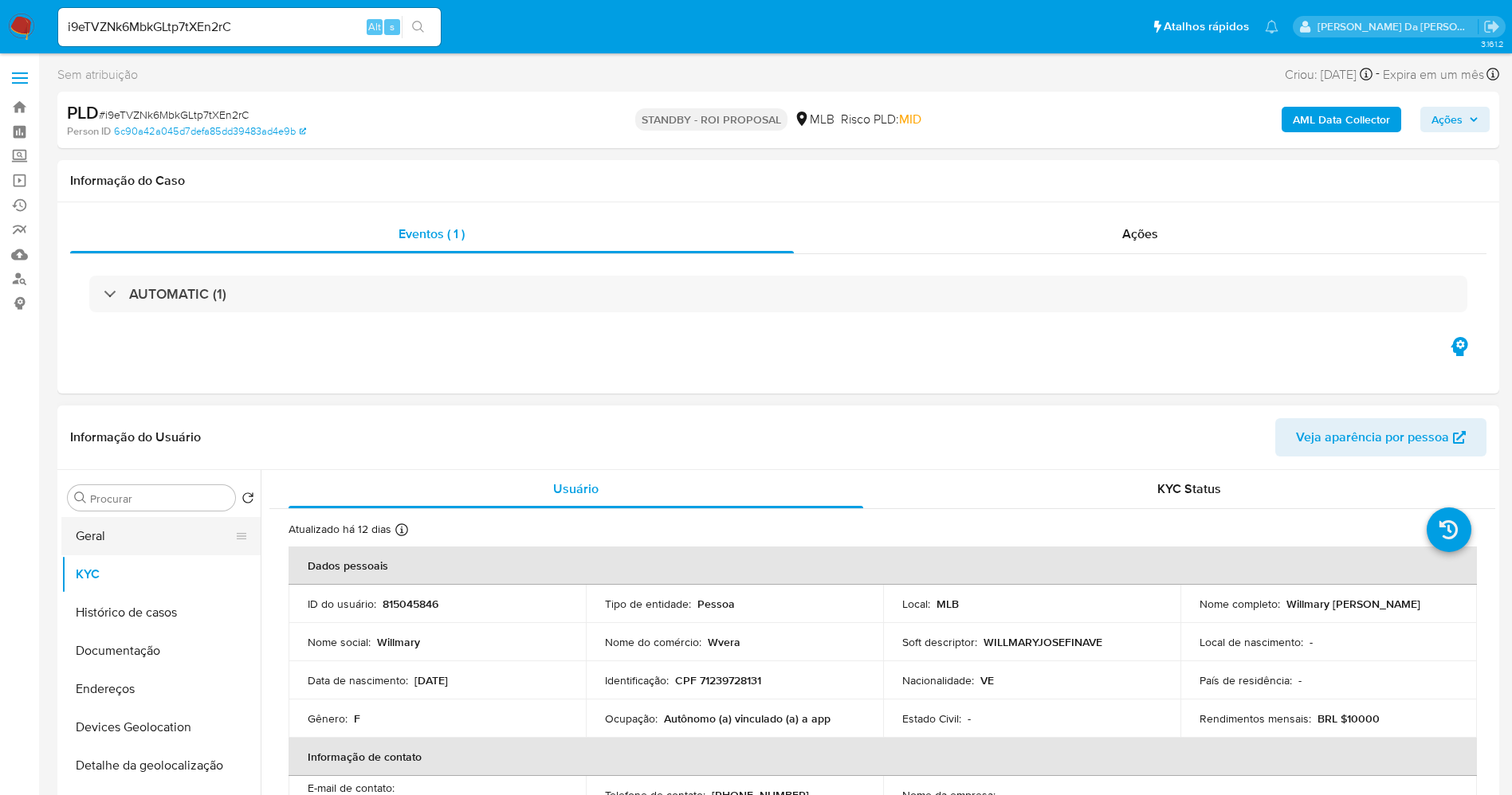
click at [153, 525] on button "Geral" at bounding box center [155, 535] width 187 height 38
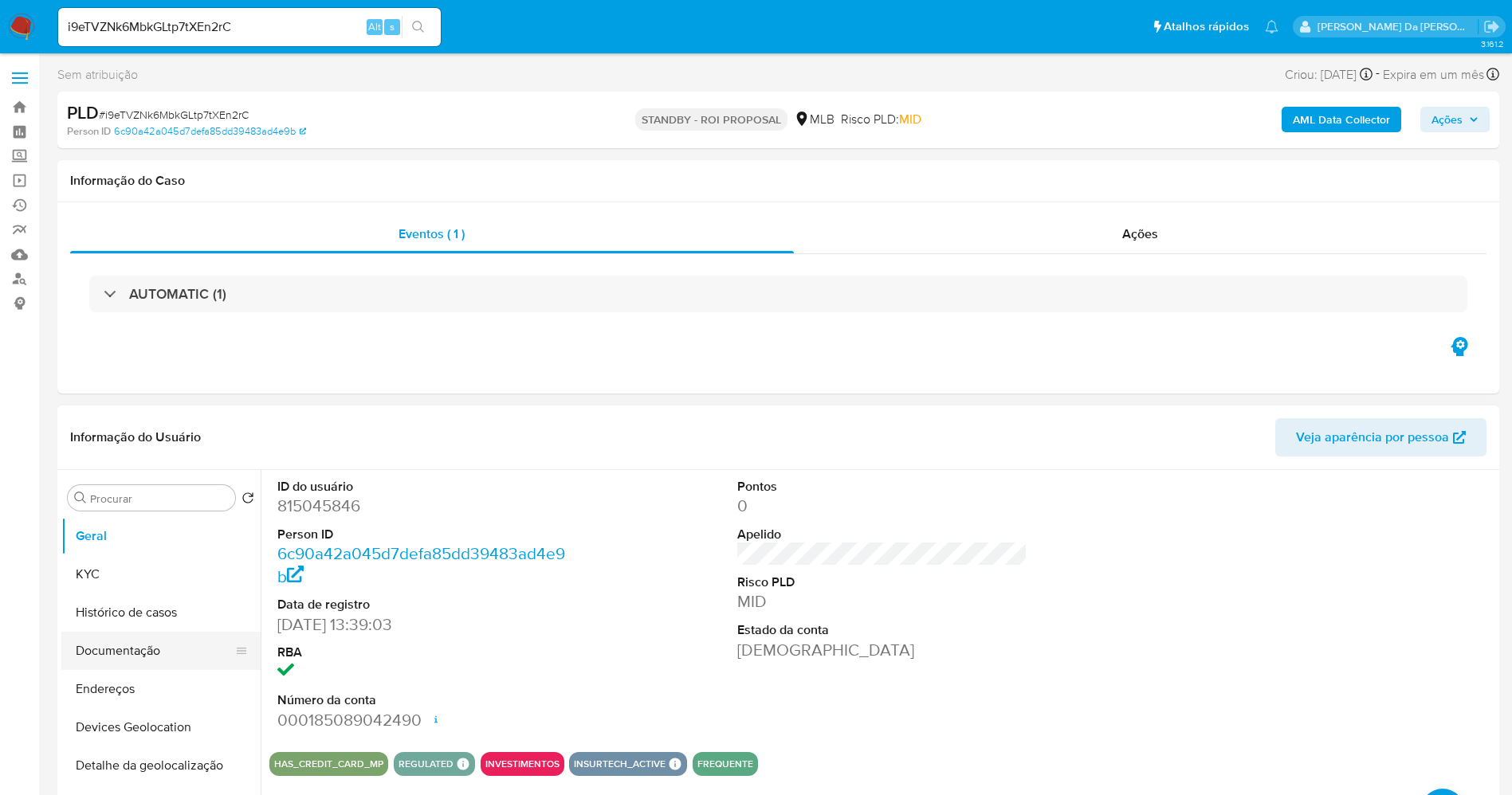
click at [160, 650] on button "Documentação" at bounding box center [155, 651] width 187 height 38
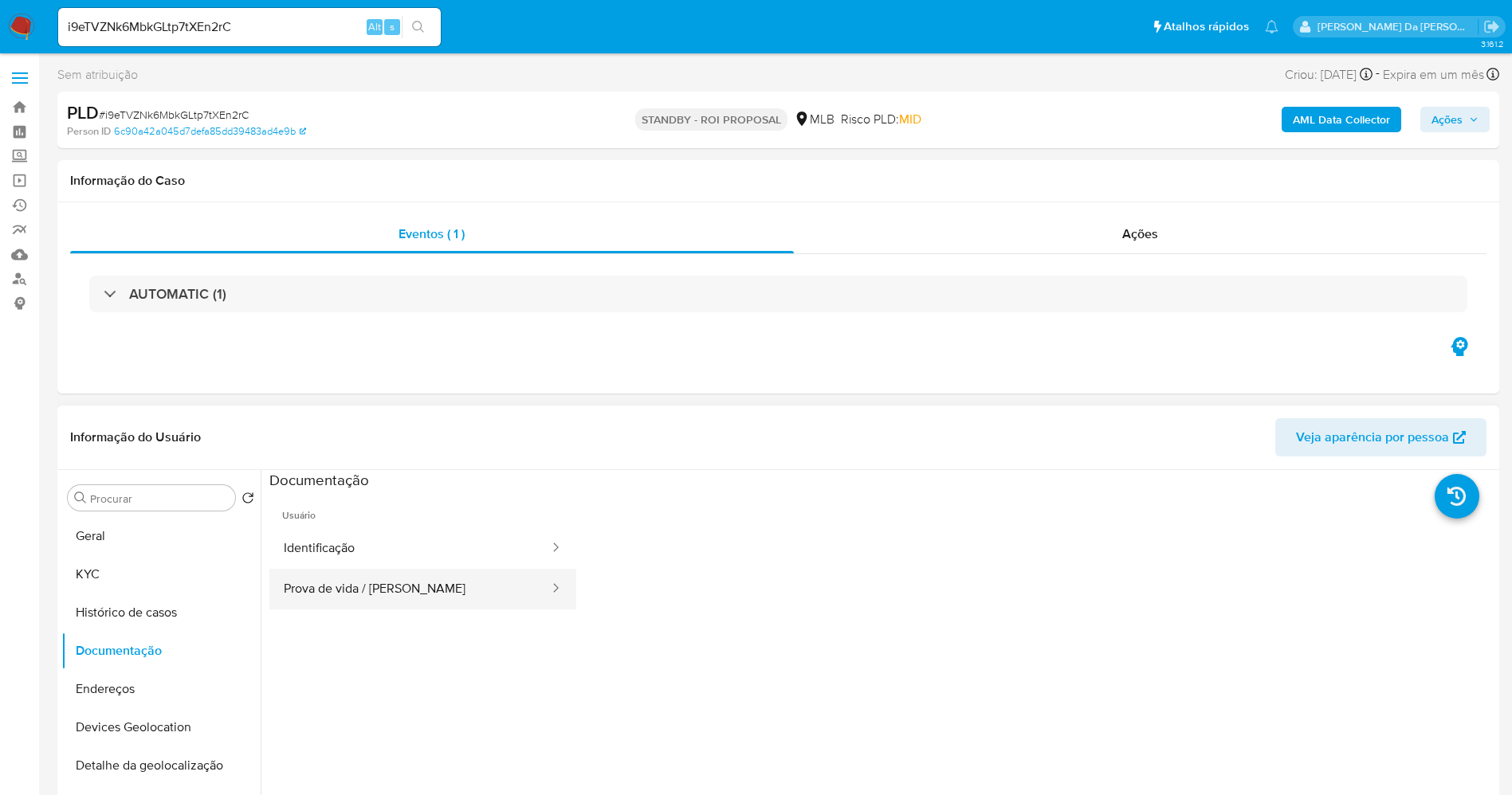
click at [374, 584] on button "Prova de vida / Selfie" at bounding box center [409, 589] width 281 height 40
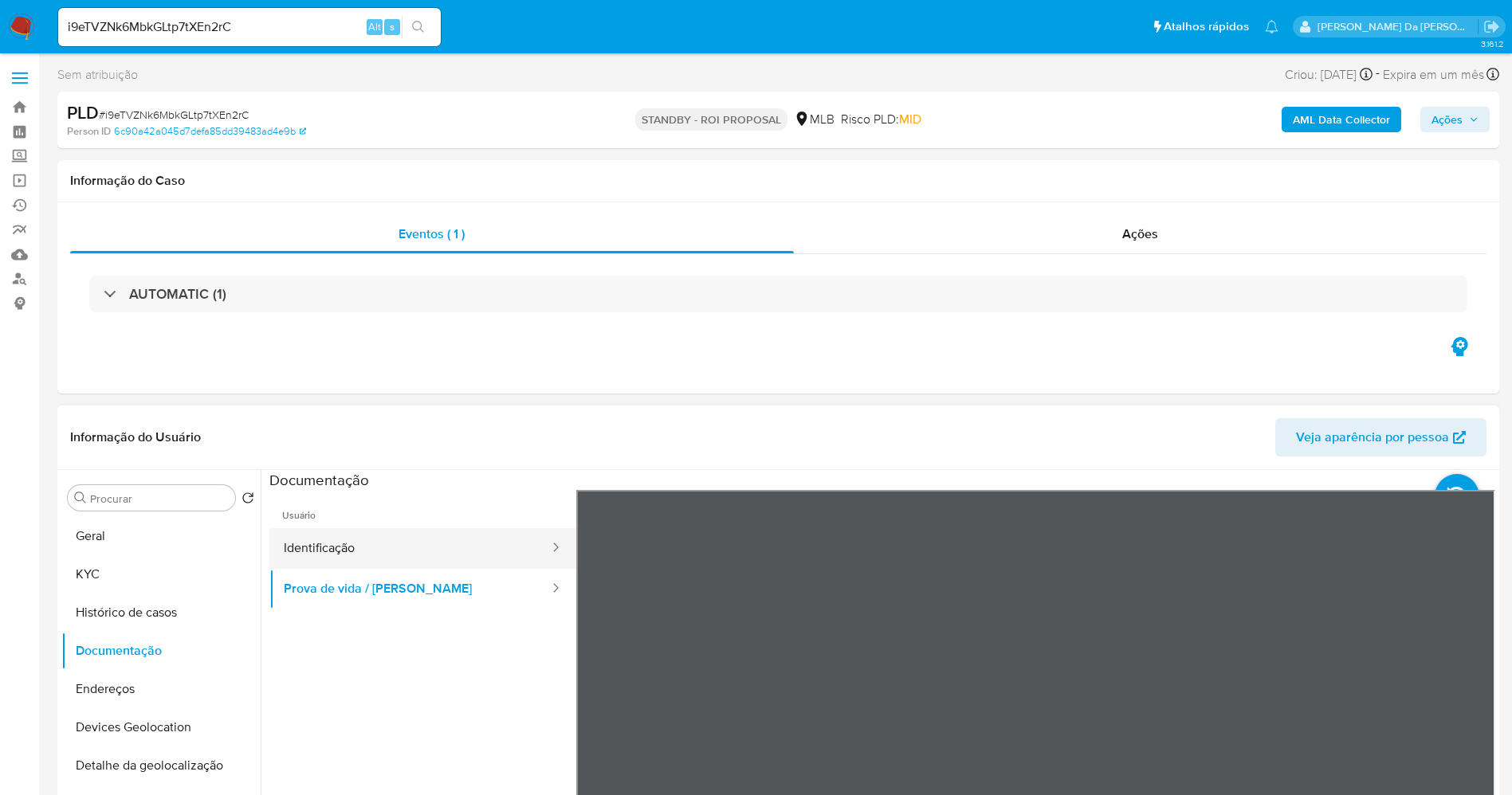
click at [437, 548] on button "Identificação" at bounding box center [409, 548] width 281 height 40
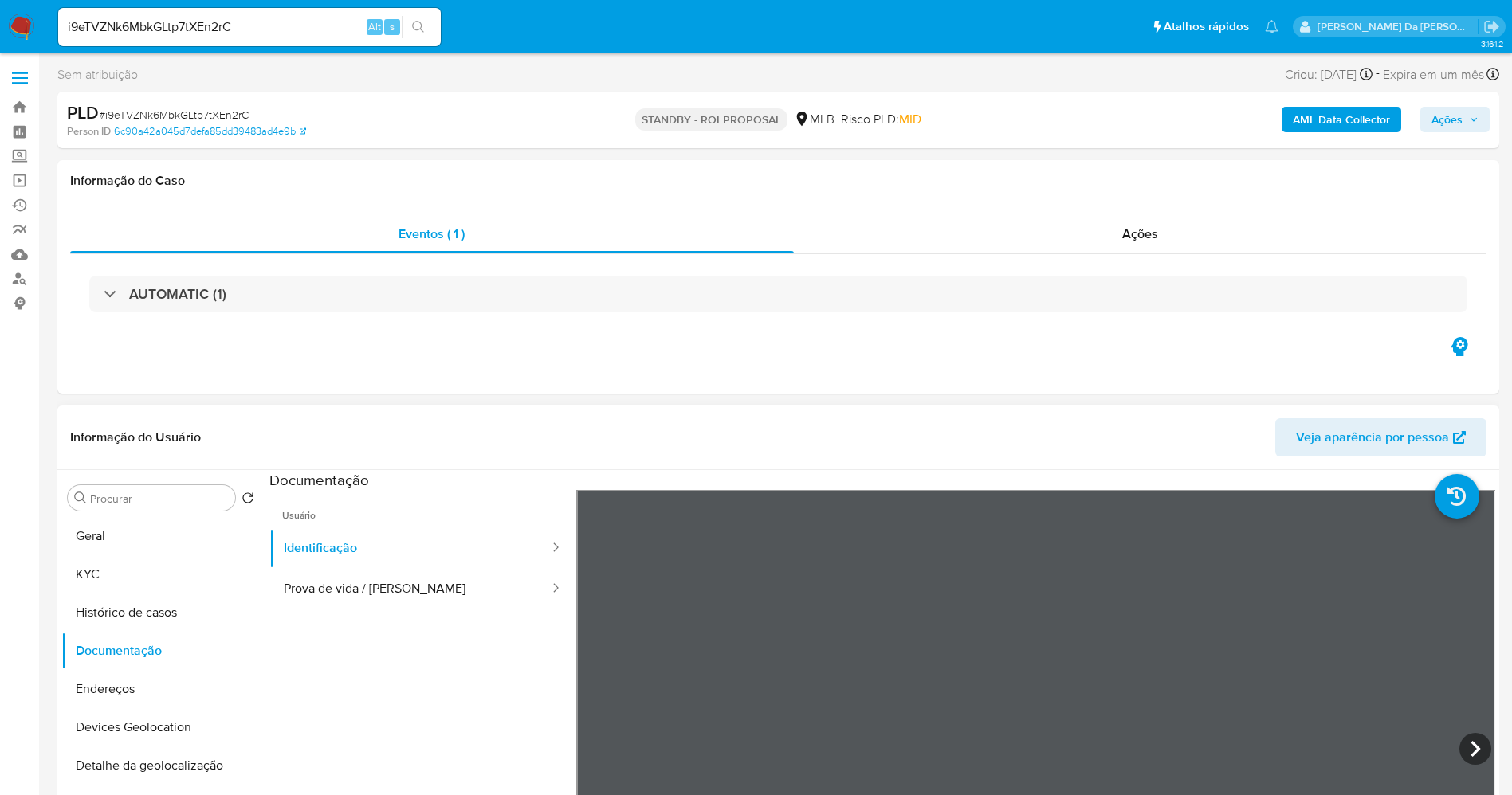
scroll to position [264, 0]
click at [312, 22] on input "i9eTVZNk6MbkGLtp7tXEn2rC" at bounding box center [249, 27] width 382 height 21
paste input "H1SbRM48sx9I9AE7qUmBLNE"
type input "iH1SbRM48sx9I9AE7qUmBLNE"
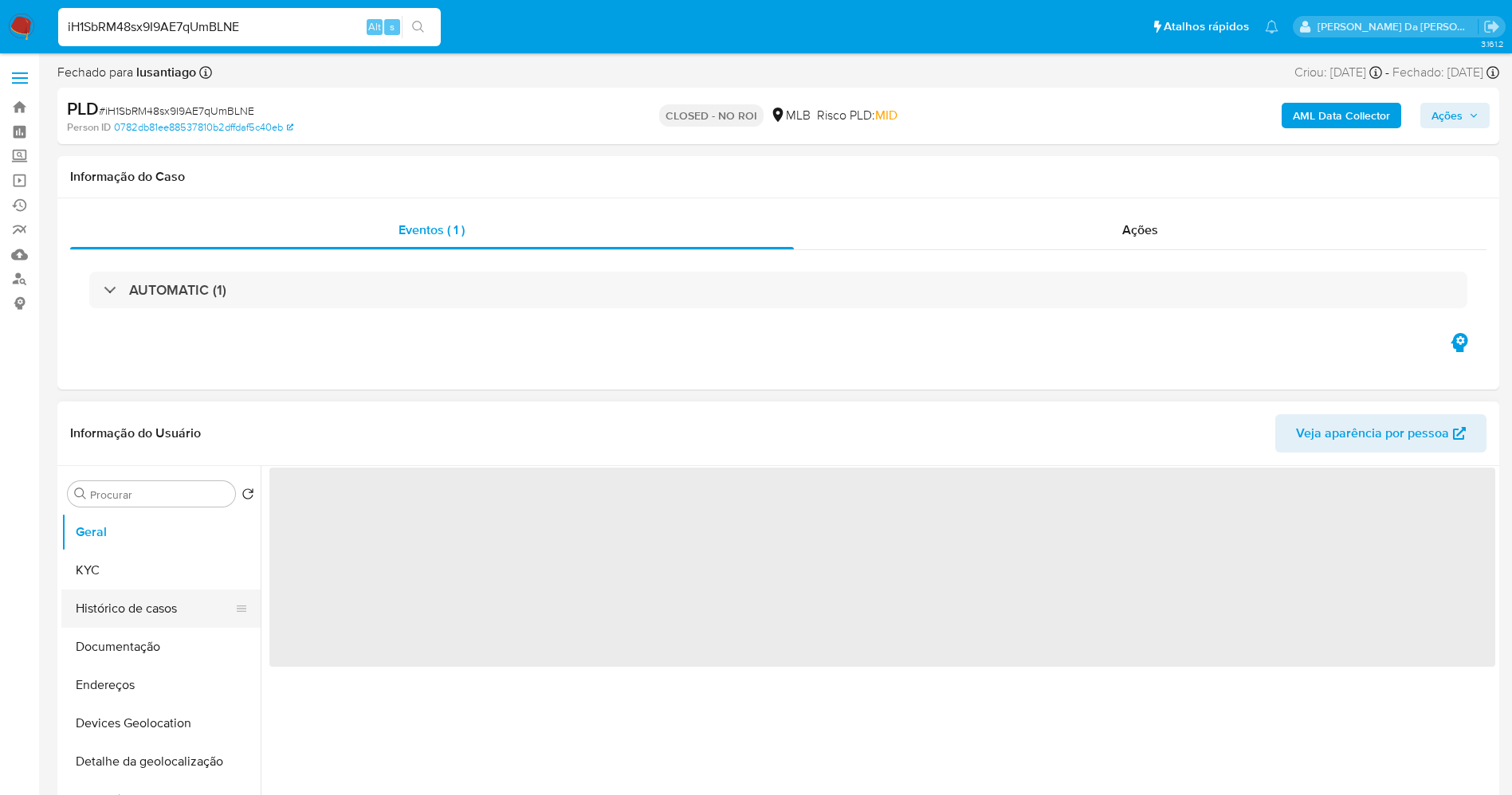
select select "10"
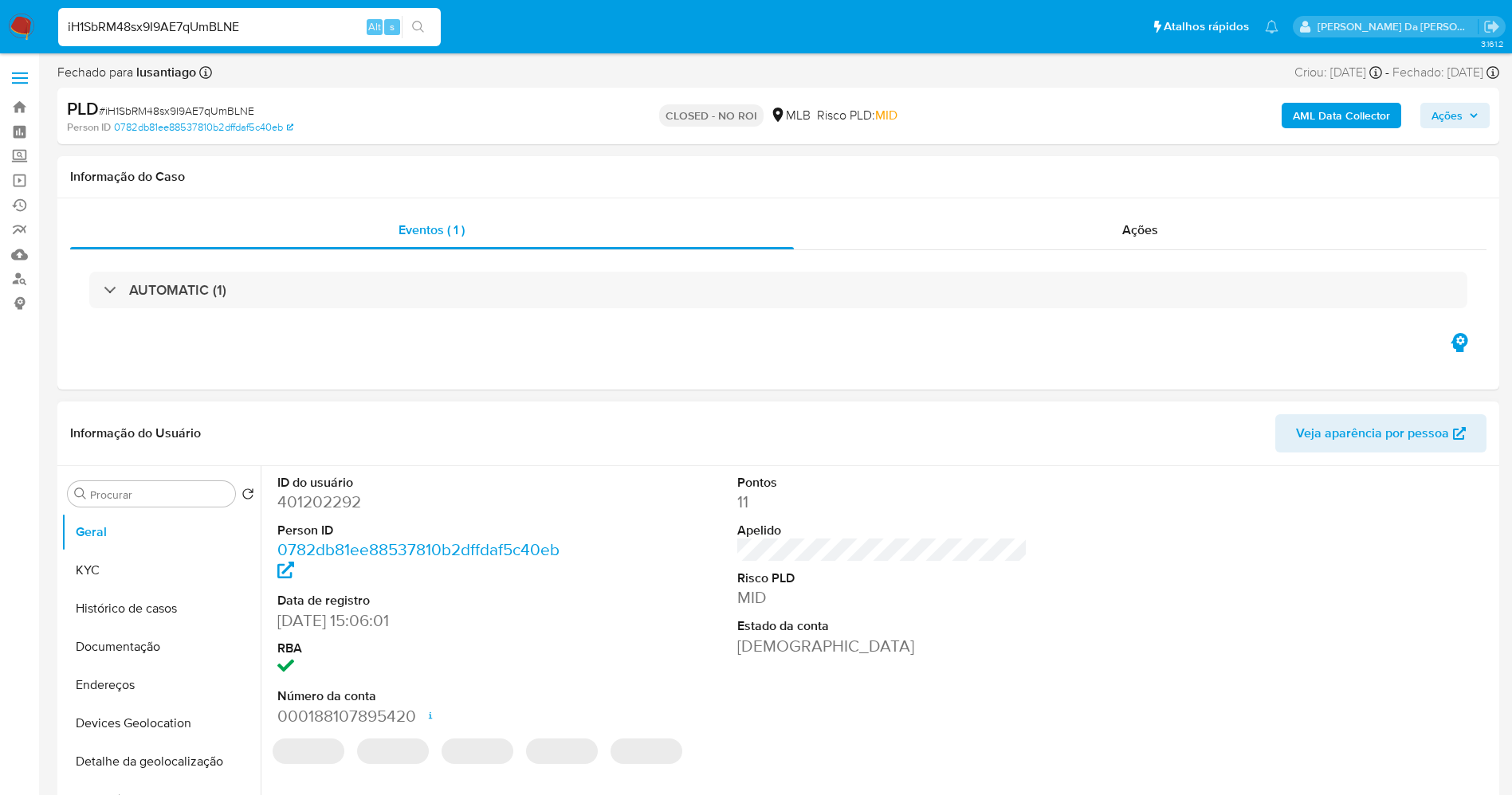
drag, startPoint x: 142, startPoint y: 614, endPoint x: 284, endPoint y: 607, distance: 142.2
click at [140, 614] on button "Histórico de casos" at bounding box center [161, 608] width 199 height 38
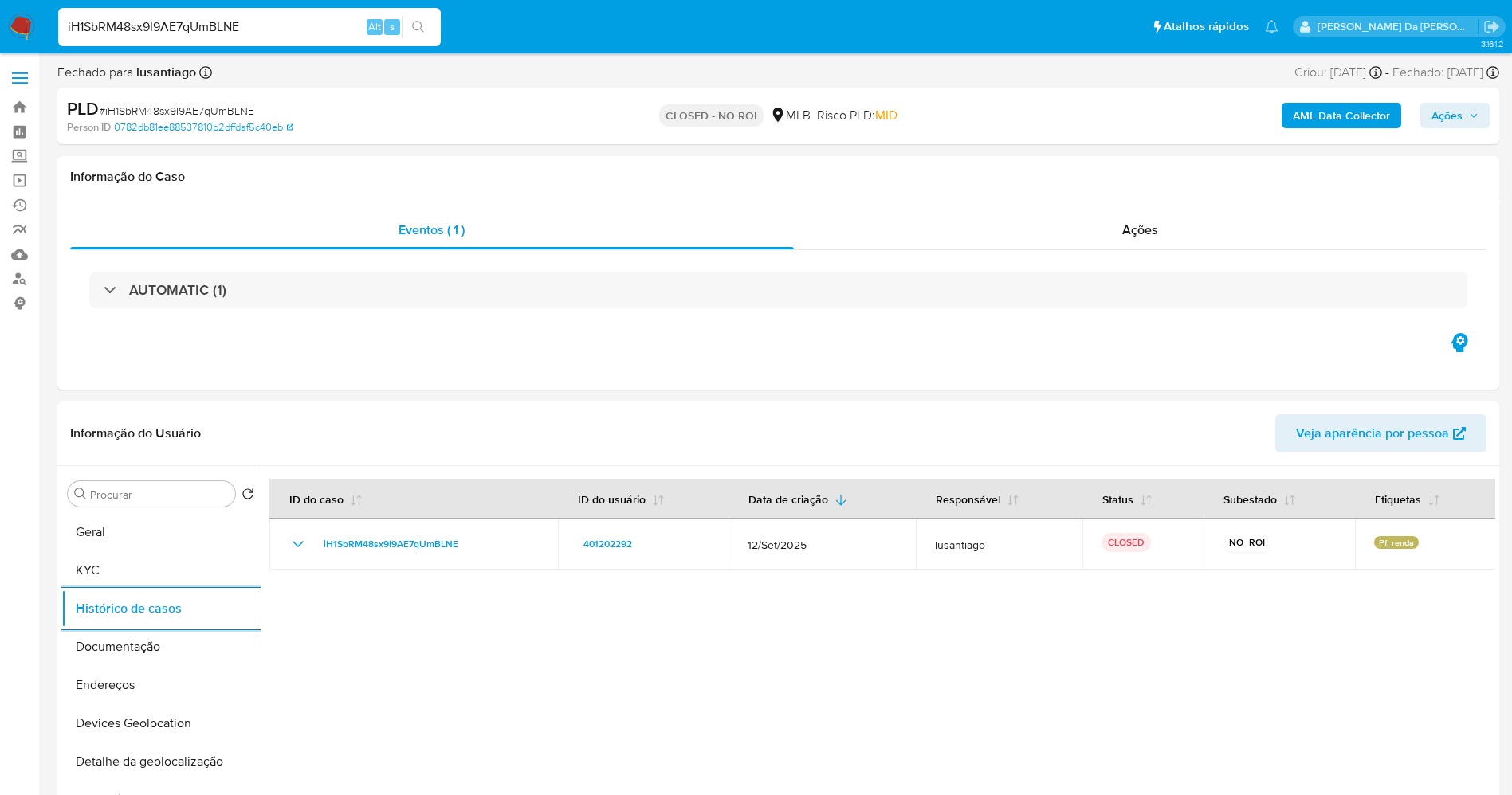
click at [336, 18] on input "iH1SbRM48sx9I9AE7qUmBLNE" at bounding box center [249, 27] width 382 height 21
paste input "ZEYiPyyhLsNI8Oq2irzNi6Fj"
type input "ZEYiPyyhLsNI8Oq2irzNi6Fj"
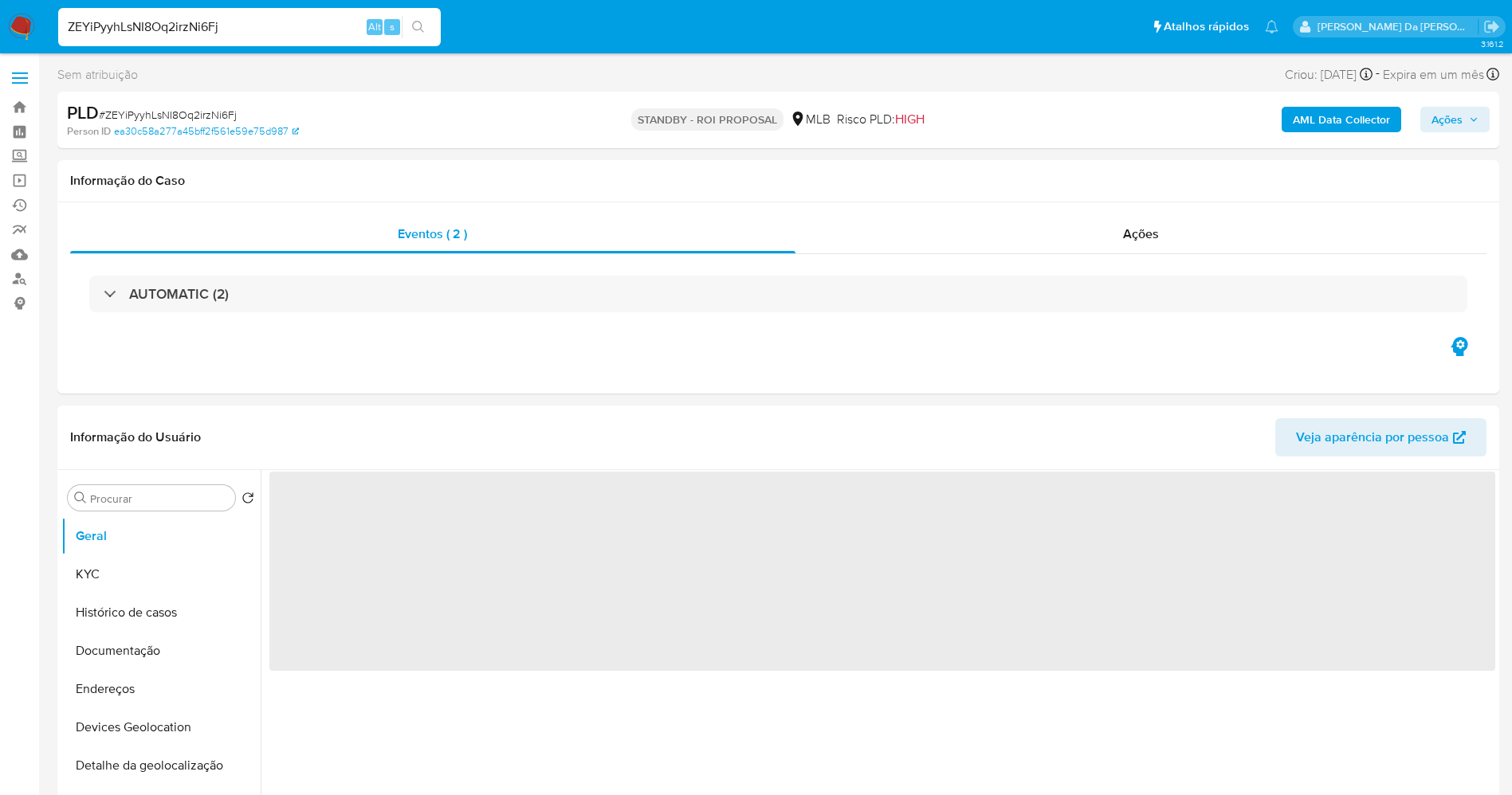
select select "10"
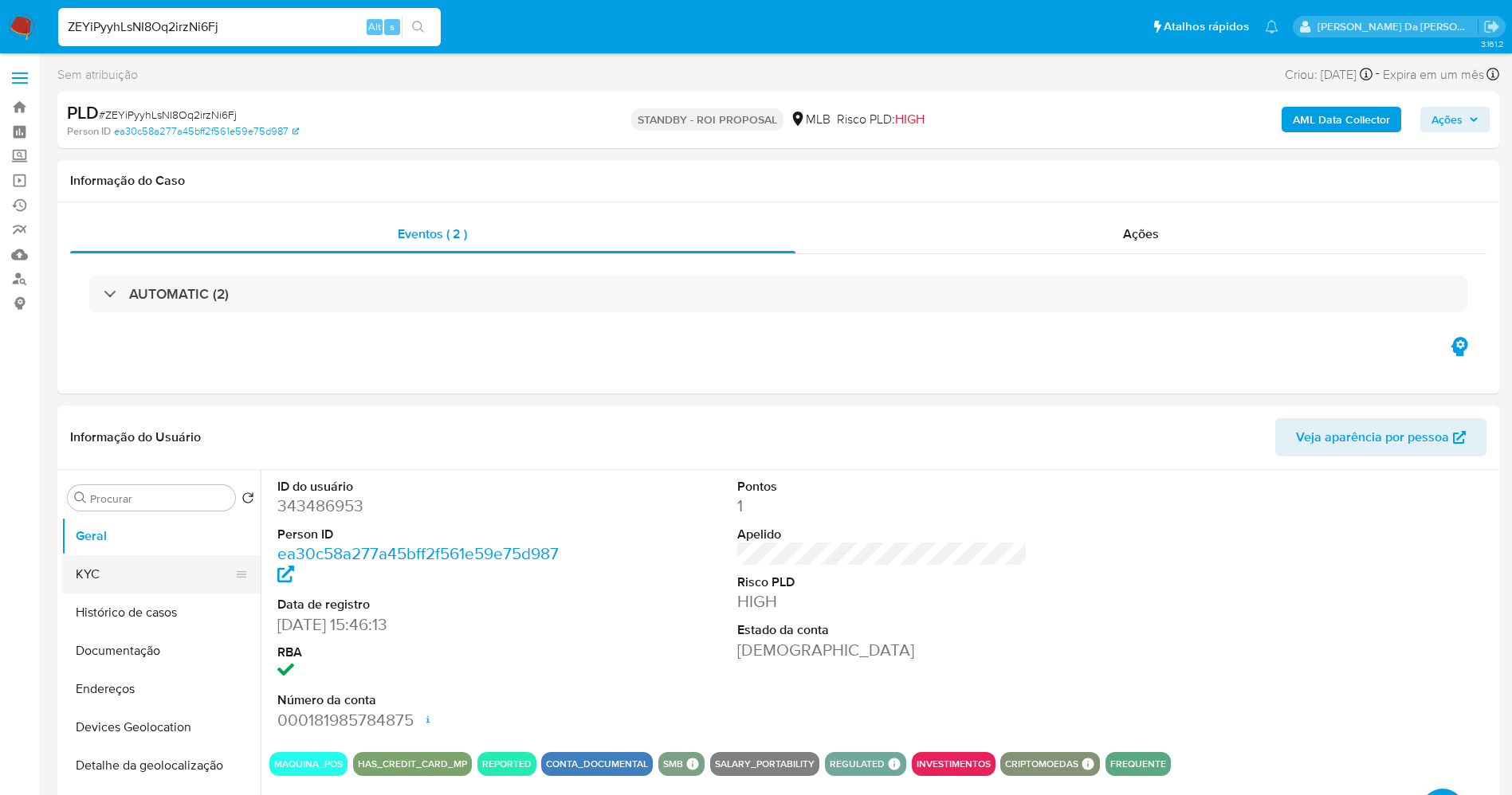
drag, startPoint x: 168, startPoint y: 560, endPoint x: 208, endPoint y: 557, distance: 40.1
click at [164, 563] on button "KYC" at bounding box center [155, 574] width 187 height 38
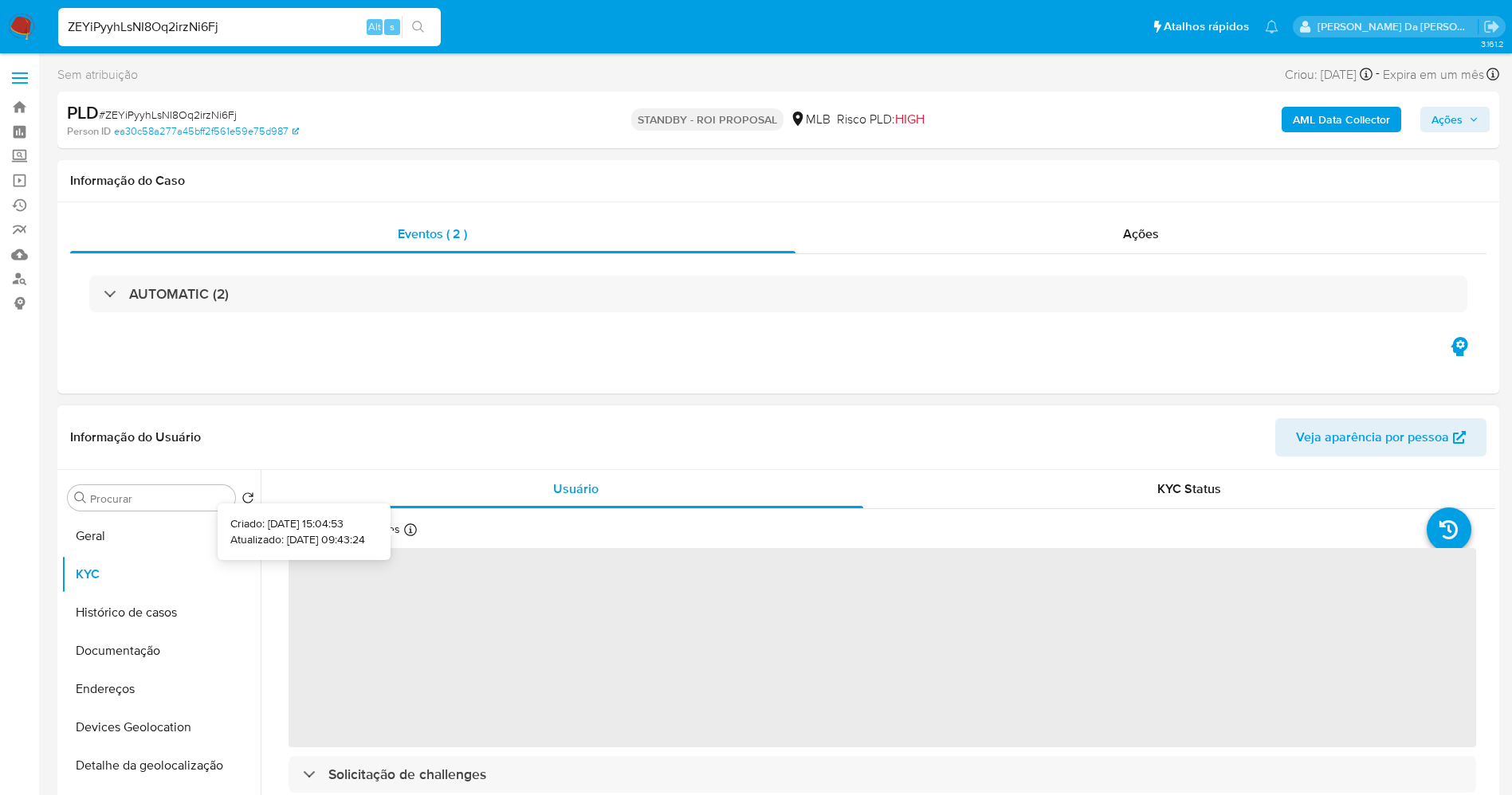
click at [407, 532] on icon at bounding box center [410, 530] width 12 height 12
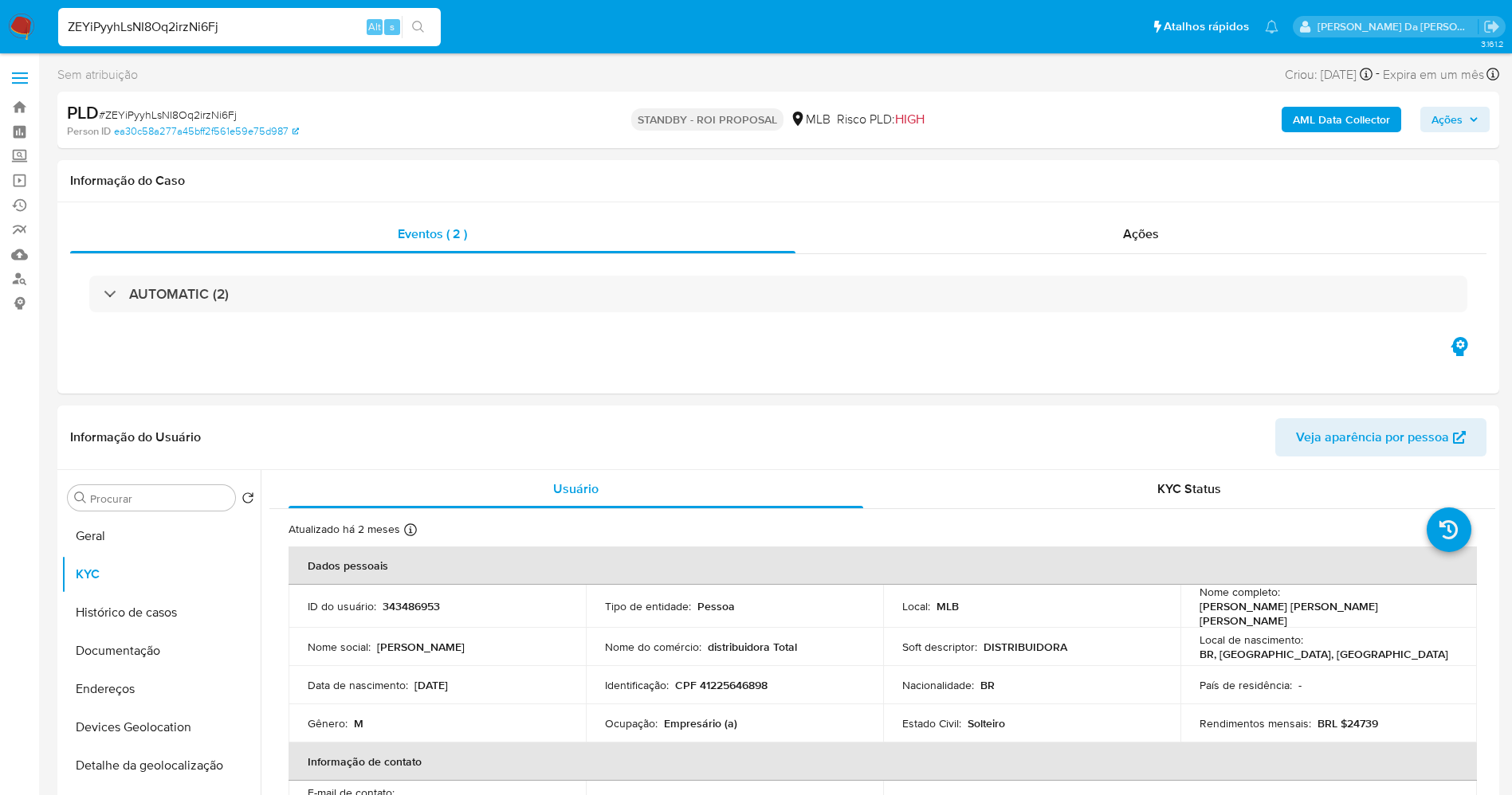
click at [344, 29] on input "ZEYiPyyhLsNI8Oq2irzNi6Fj" at bounding box center [249, 27] width 382 height 21
paste input "djbrZhdm8OQlBRJj0Pp1kfBU"
type input "djbrZhdm8OQlBRJj0Pp1kfBU"
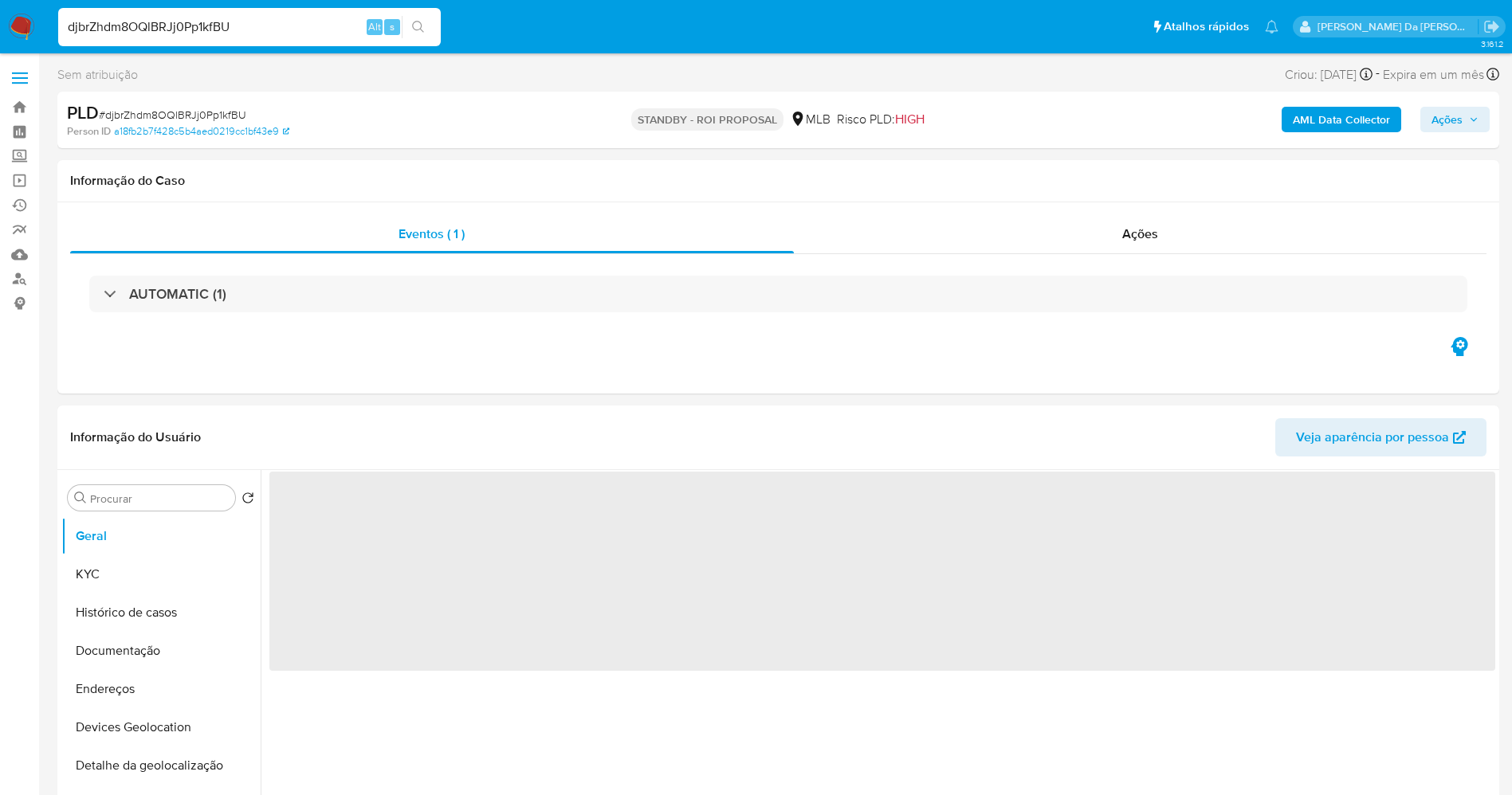
select select "10"
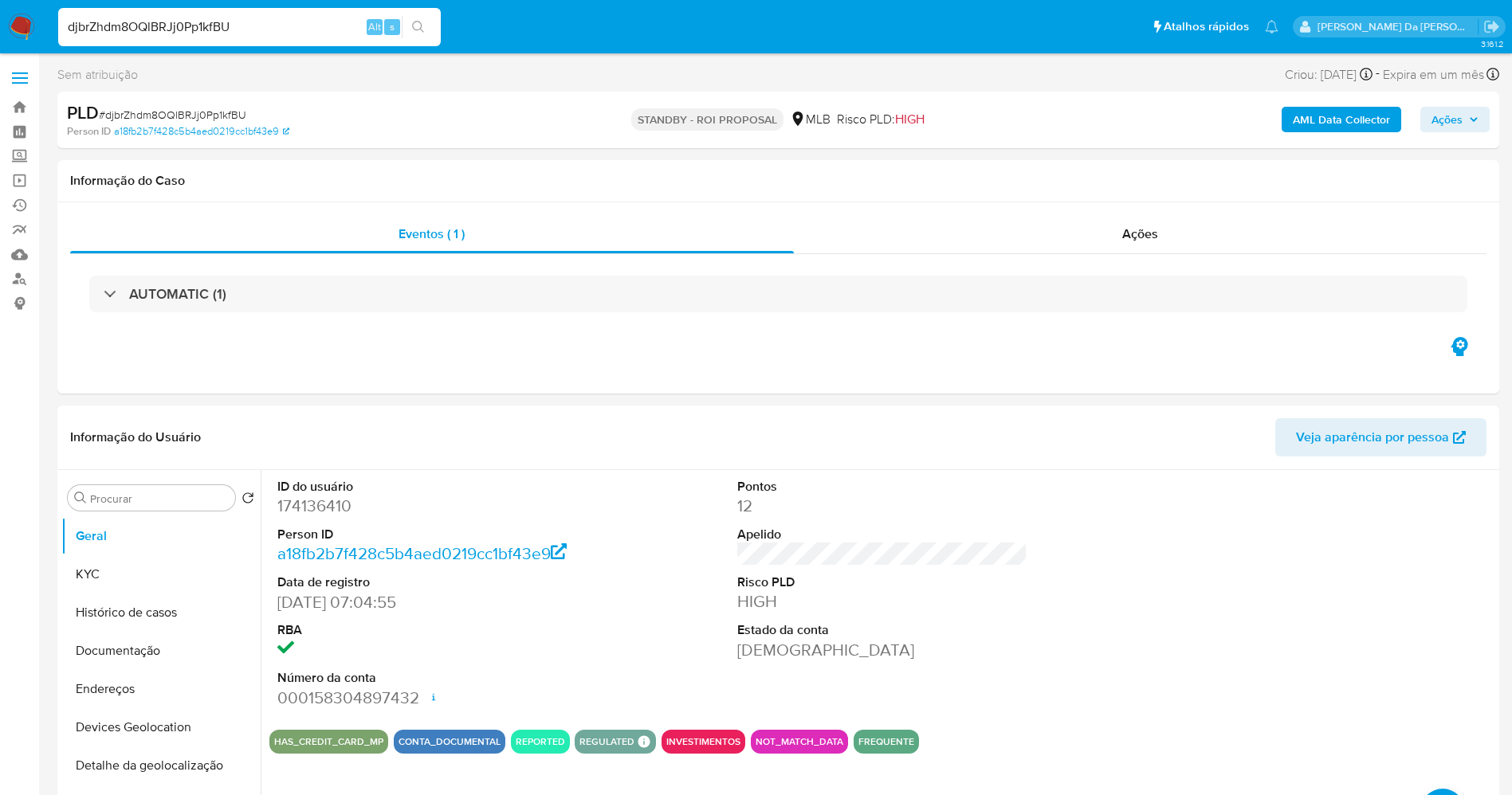
click at [341, 21] on input "djbrZhdm8OQlBRJj0Pp1kfBU" at bounding box center [249, 27] width 382 height 21
click at [342, 21] on input "djbrZhdm8OQlBRJj0Pp1kfBU" at bounding box center [249, 27] width 382 height 21
paste input "gvOaNJ4U8Y9dBTRhGBGUP624"
type input "gvOaNJ4U8Y9dBTRhGBGUP624"
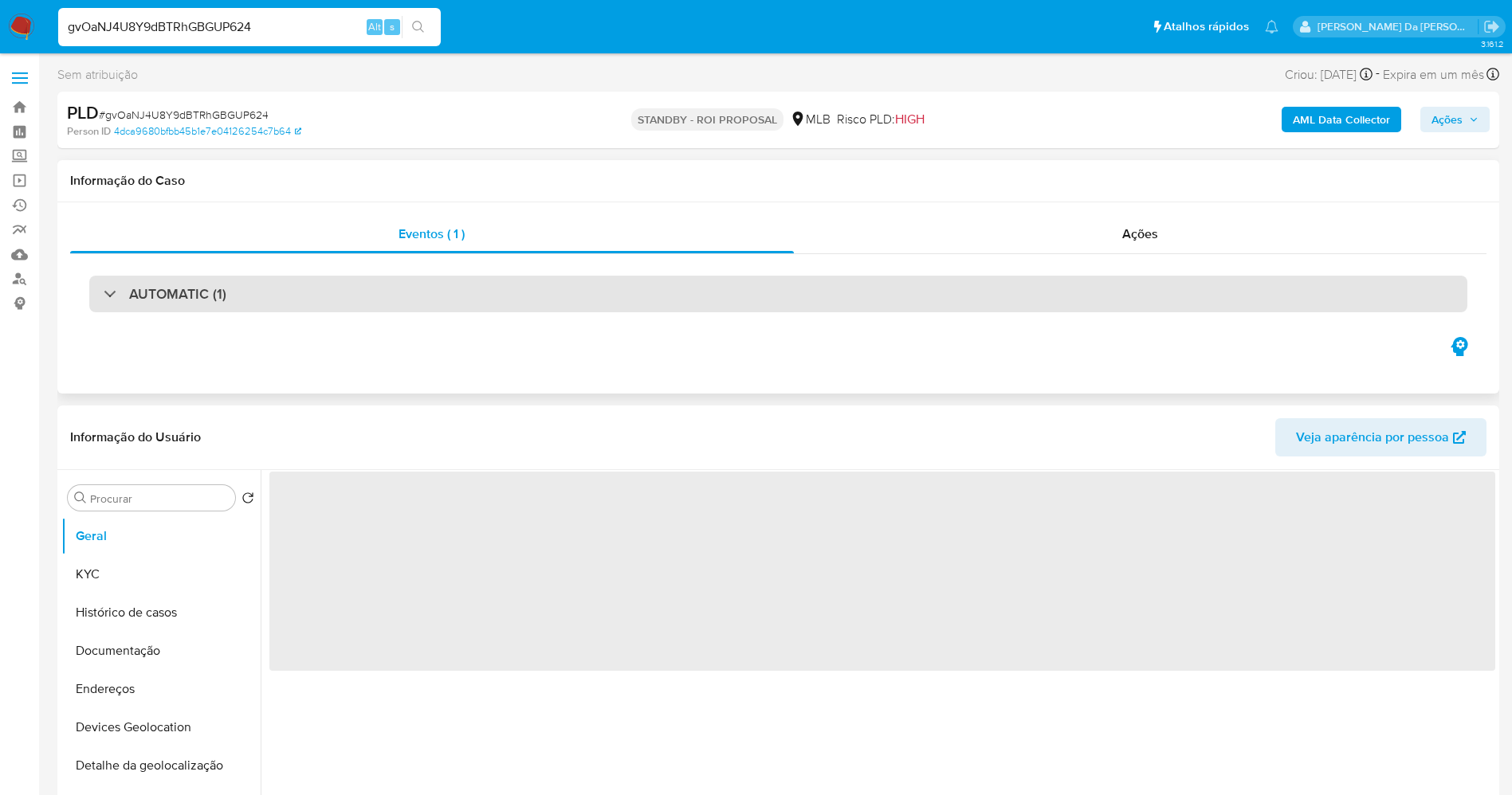
select select "10"
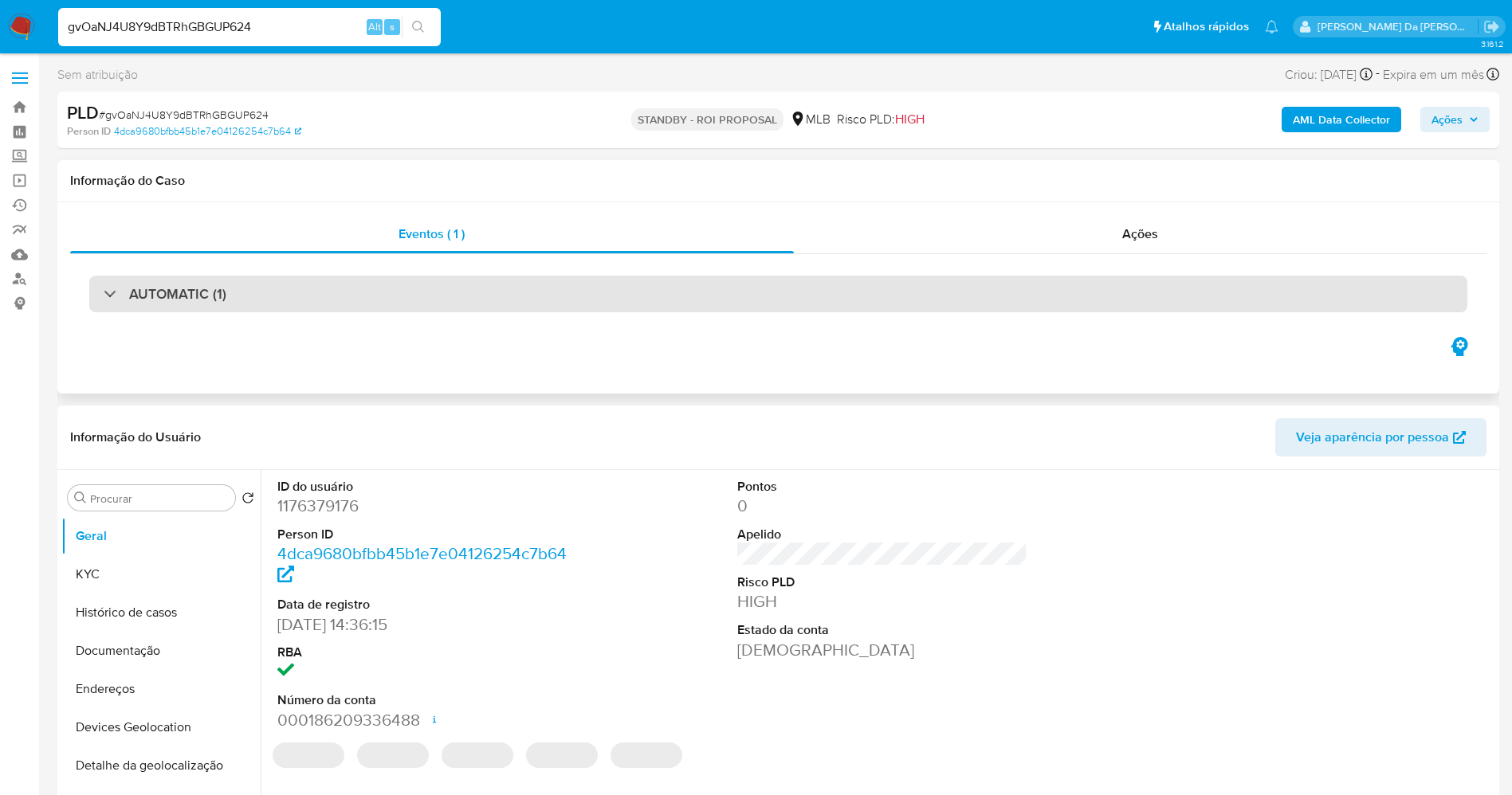
click at [262, 298] on div "AUTOMATIC (1)" at bounding box center [778, 294] width 1378 height 37
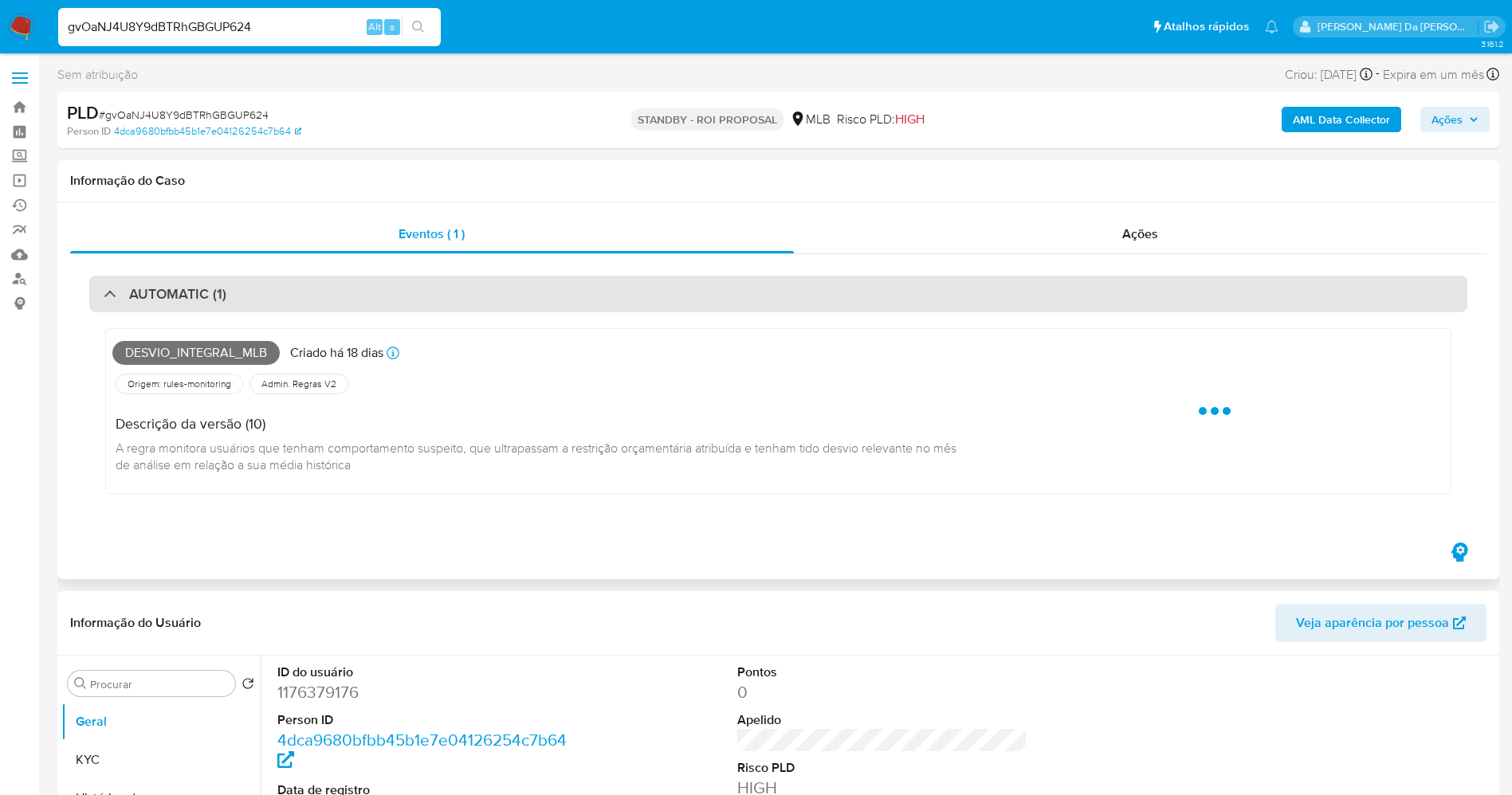
click at [261, 298] on div "AUTOMATIC (1)" at bounding box center [778, 294] width 1378 height 37
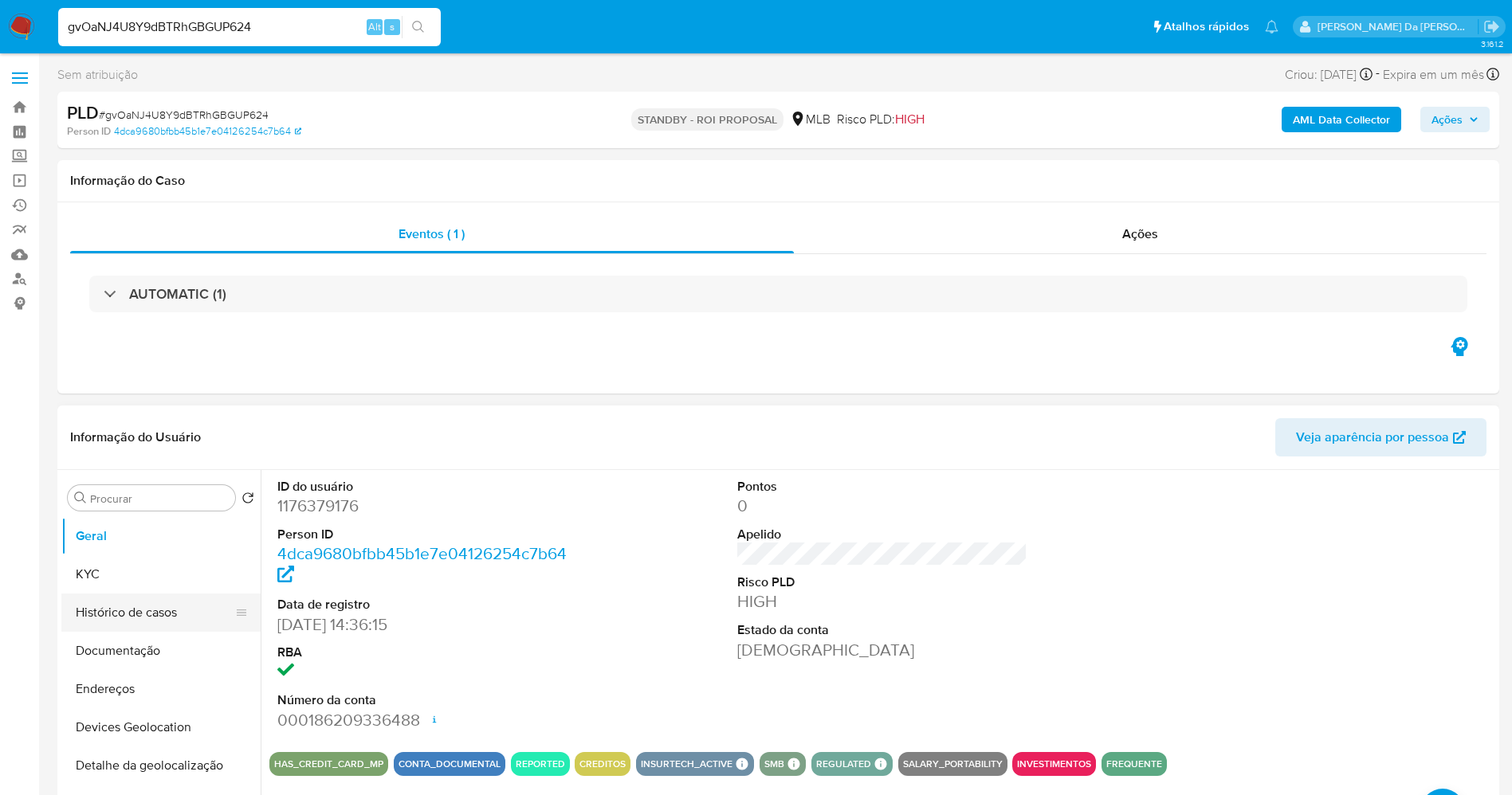
click at [164, 619] on button "Histórico de casos" at bounding box center [155, 612] width 187 height 38
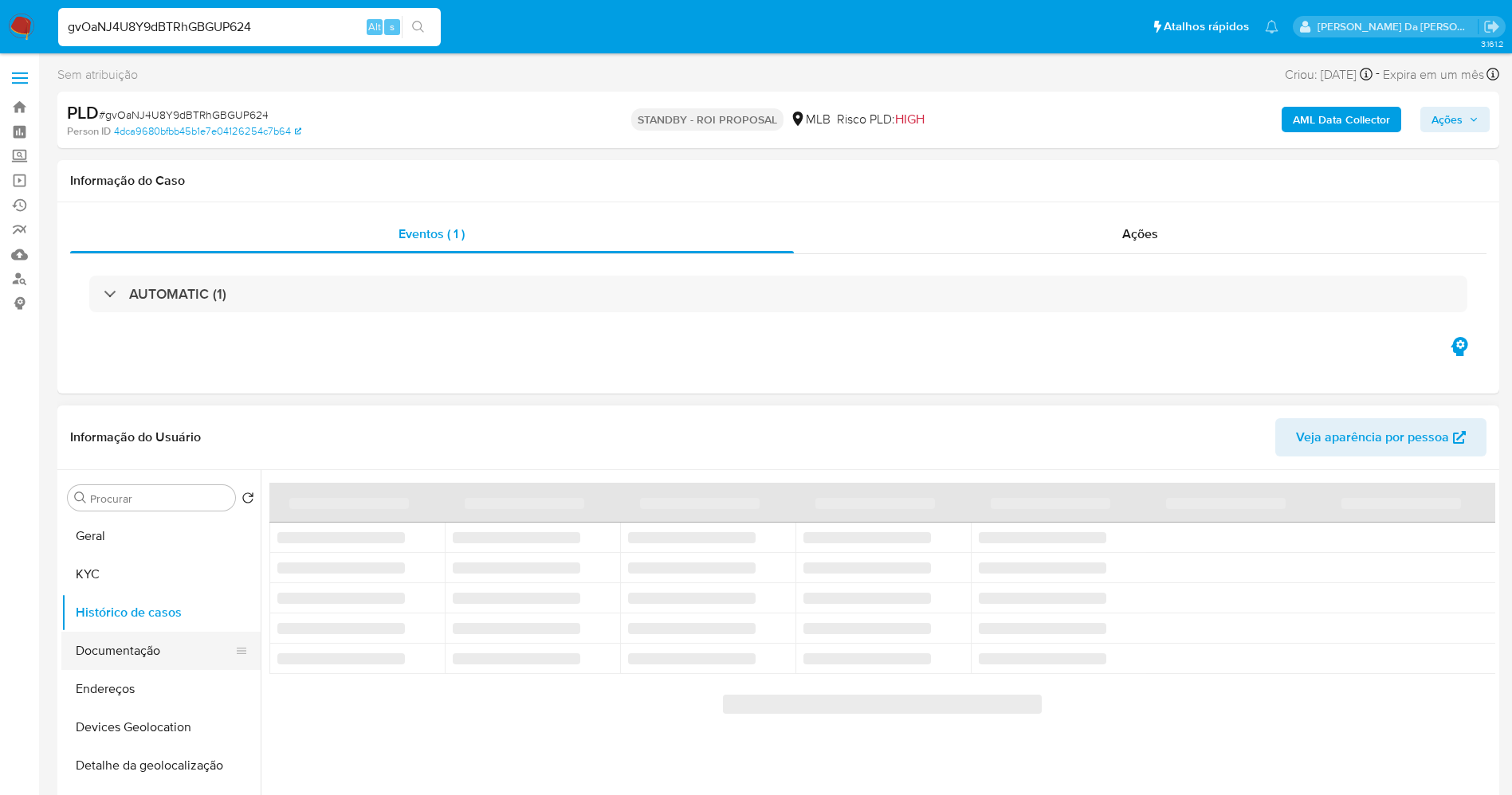
click at [195, 646] on button "Documentação" at bounding box center [155, 651] width 187 height 38
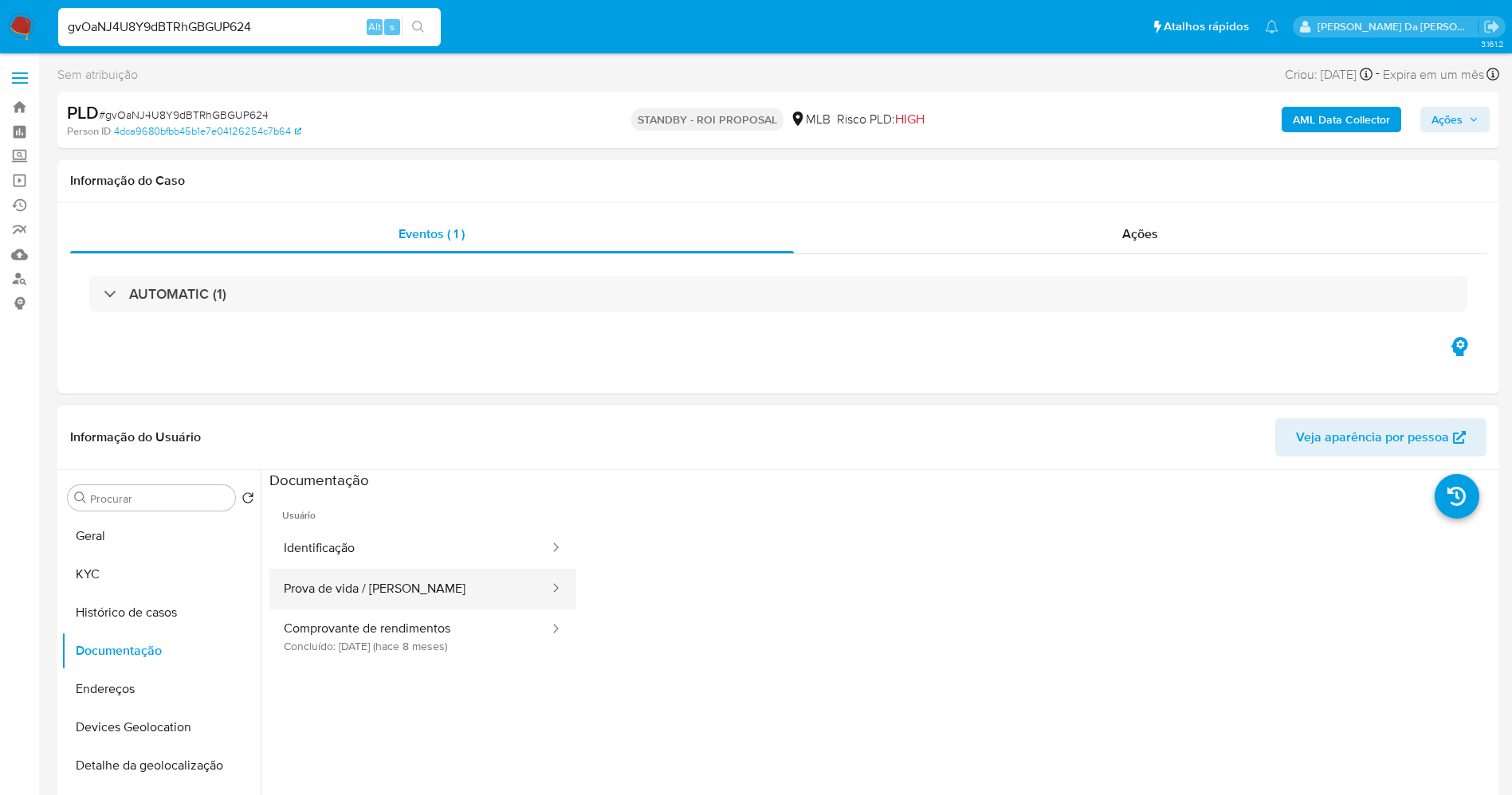
click at [416, 605] on button "Prova de vida / Selfie" at bounding box center [409, 589] width 281 height 40
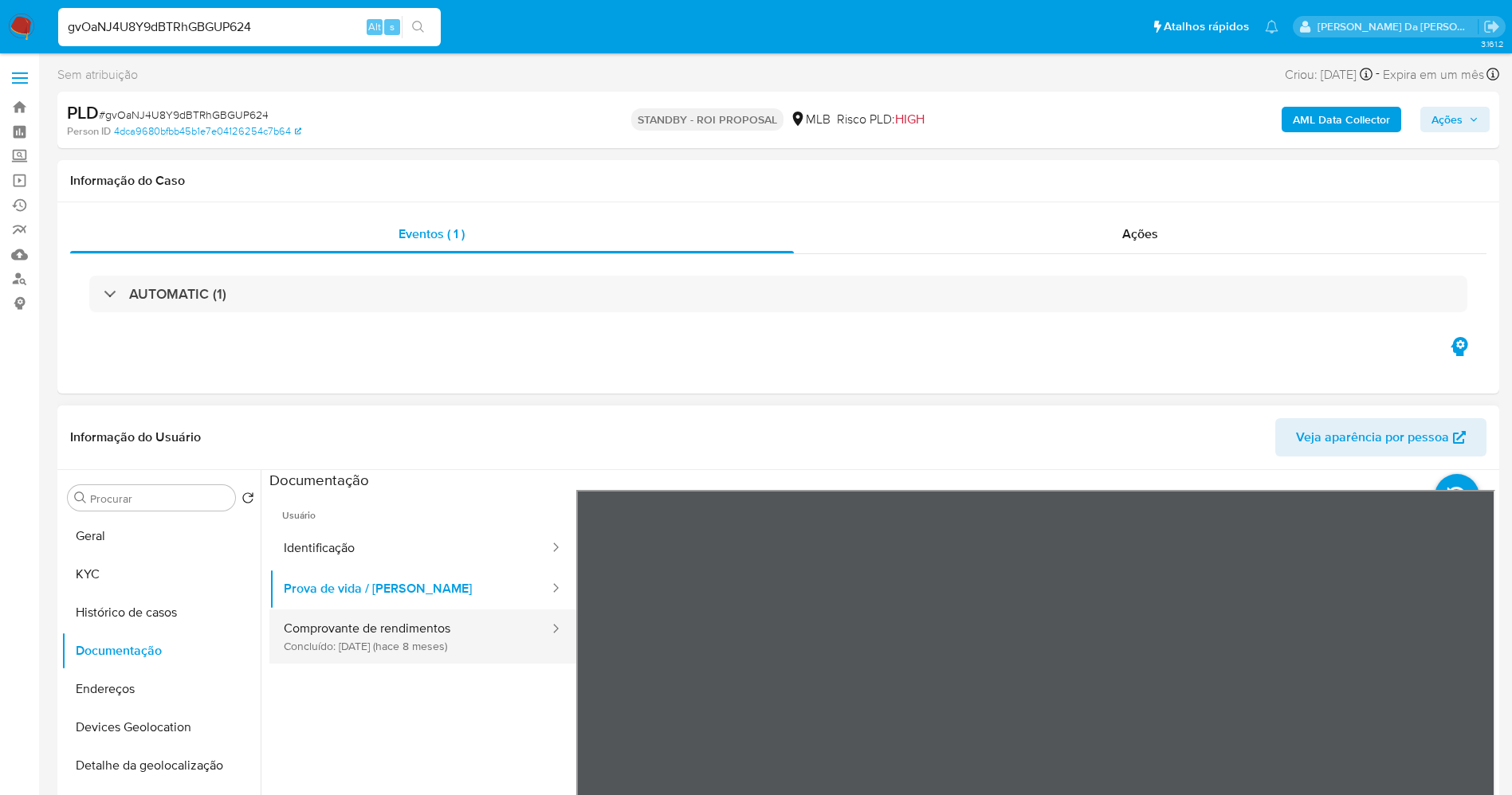
click at [440, 613] on button "Comprovante de rendimentos Concluído: 20/01/2025 (hace 8 meses)" at bounding box center [409, 637] width 281 height 55
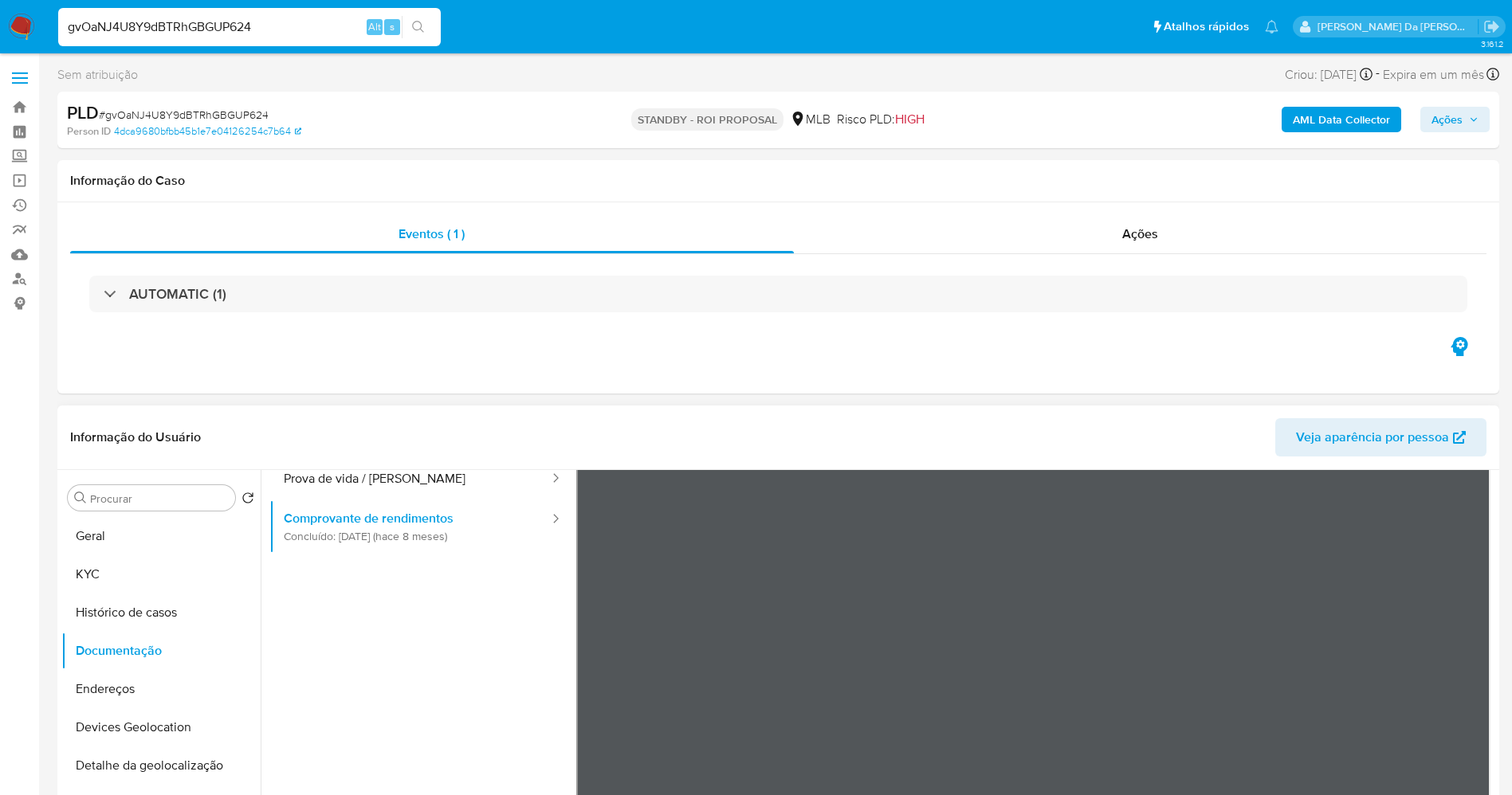
scroll to position [138, 0]
click at [319, 29] on input "gvOaNJ4U8Y9dBTRhGBGUP624" at bounding box center [249, 27] width 382 height 21
paste input "0pqmmz5DNBthXcnhzTre0zpc"
type input "0pqmmz5DNBthXcnhzTre0zpc"
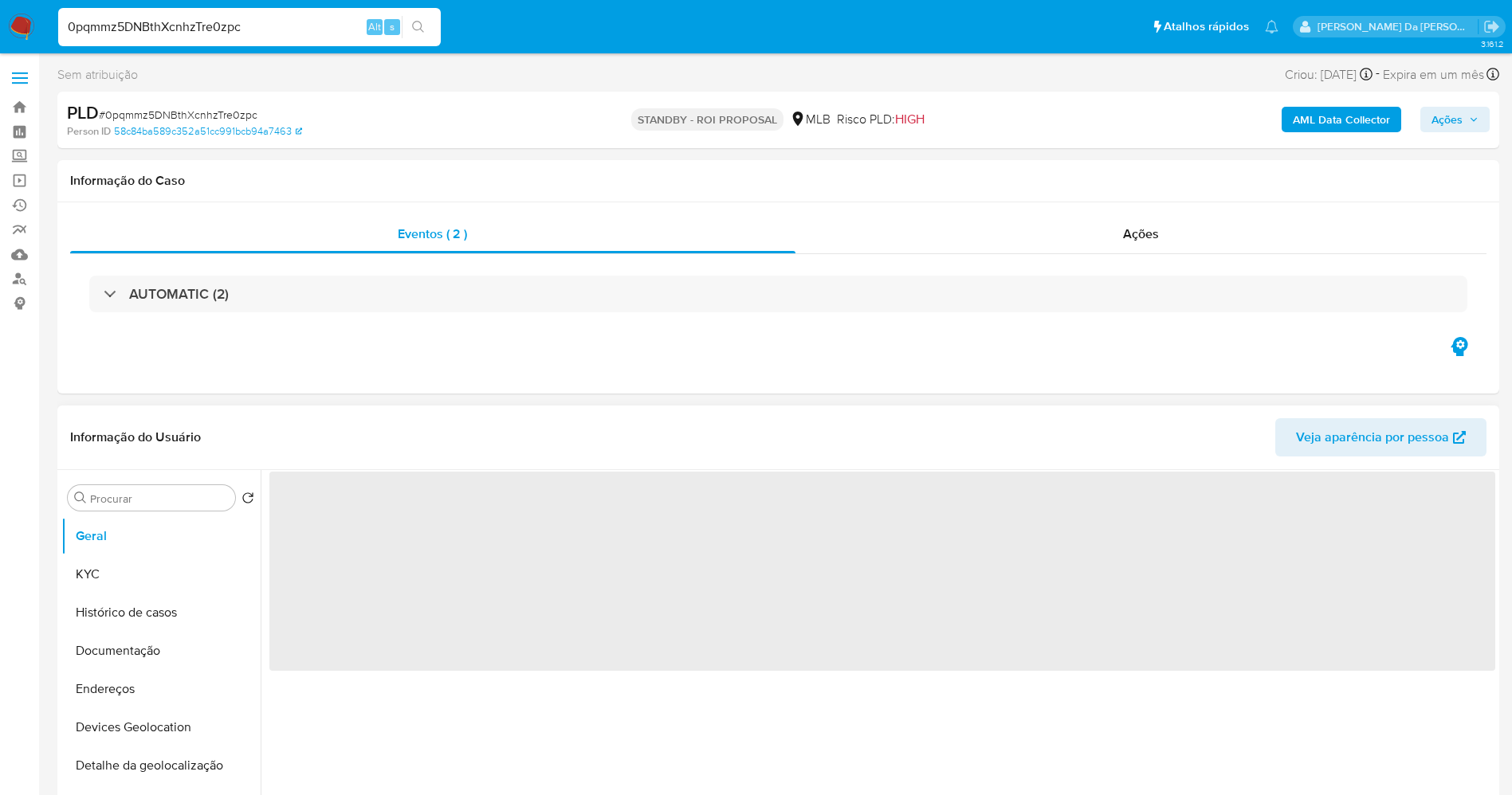
select select "10"
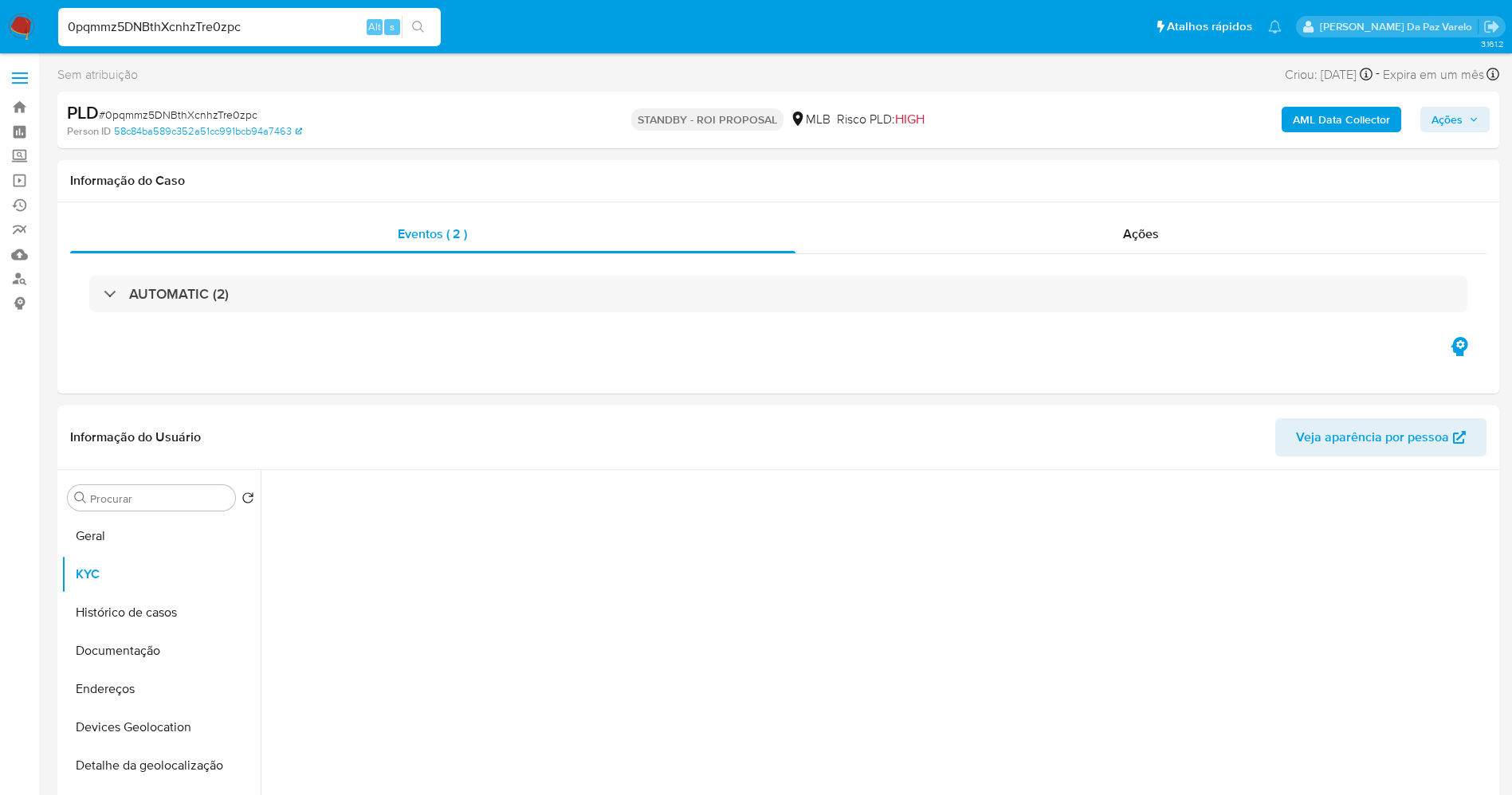
select select "10"
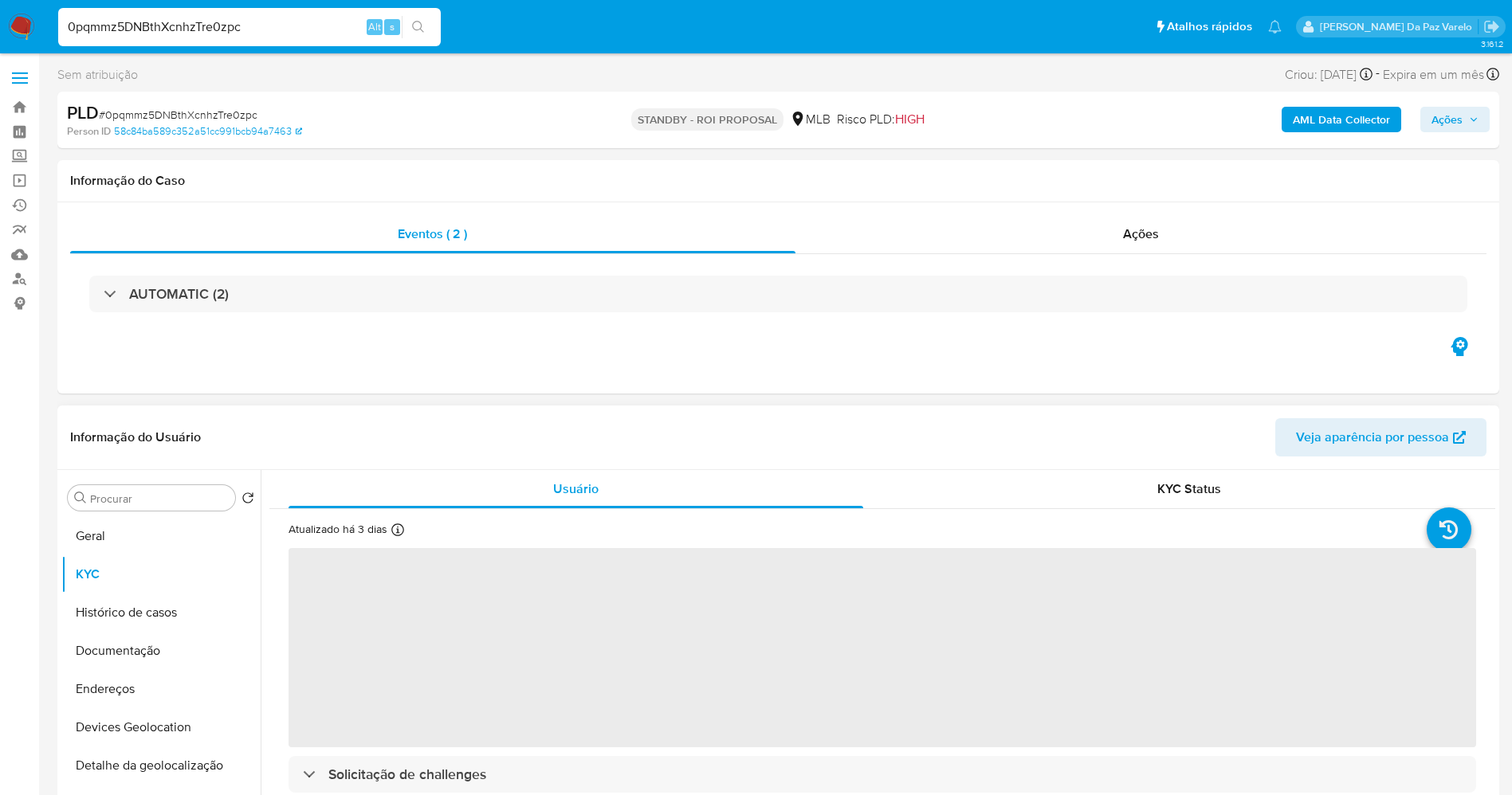
click at [390, 532] on div "Atualizado há 3 dias Criado: [DATE] 14:47:33 Atualizado: [DATE] 15:52:36" at bounding box center [371, 533] width 164 height 21
click at [391, 532] on icon at bounding box center [397, 530] width 12 height 12
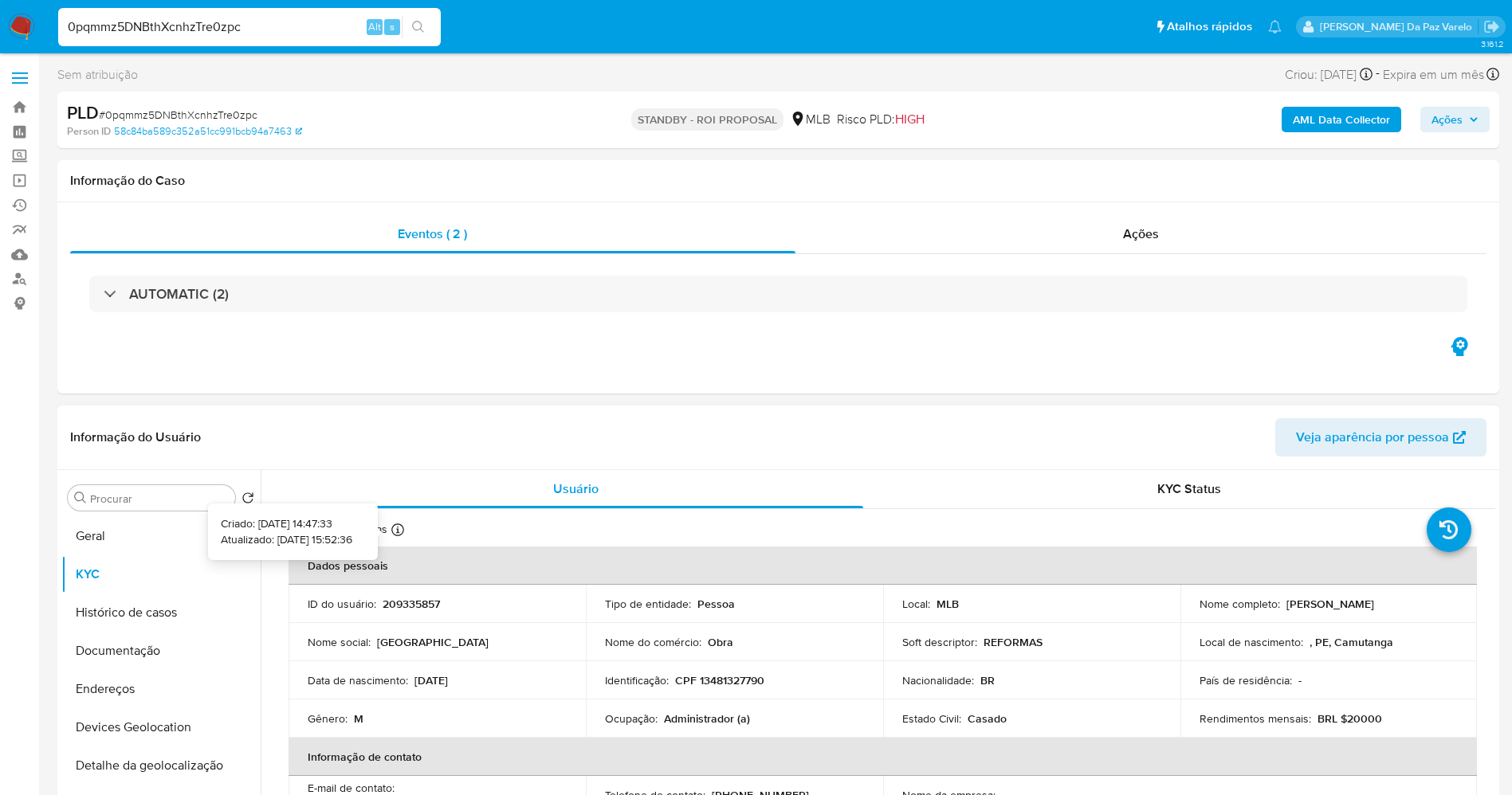
click at [395, 533] on icon at bounding box center [397, 530] width 12 height 12
click at [395, 532] on icon at bounding box center [397, 530] width 12 height 12
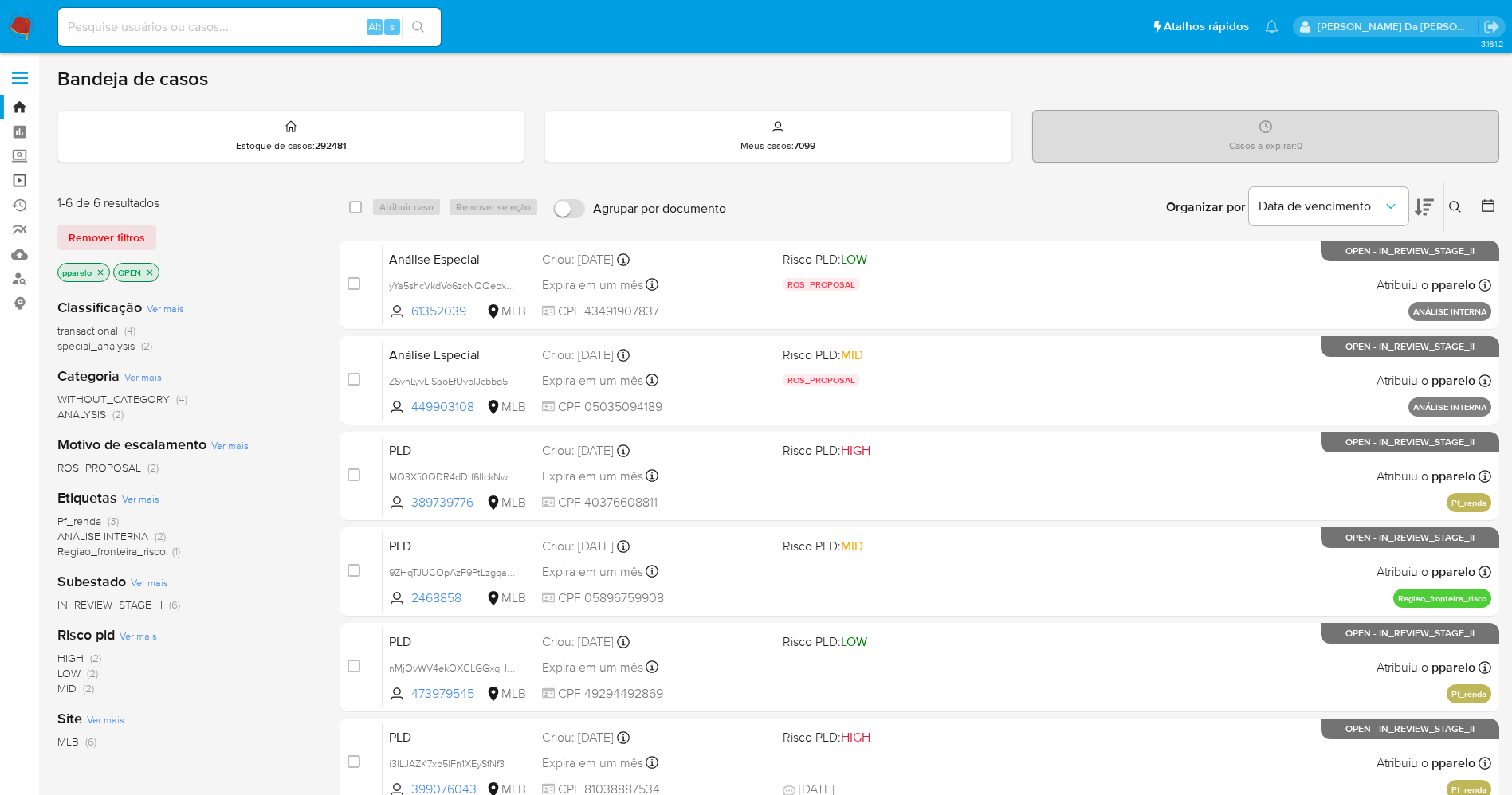
click at [12, 181] on link "Operações em massa" at bounding box center [94, 180] width 189 height 25
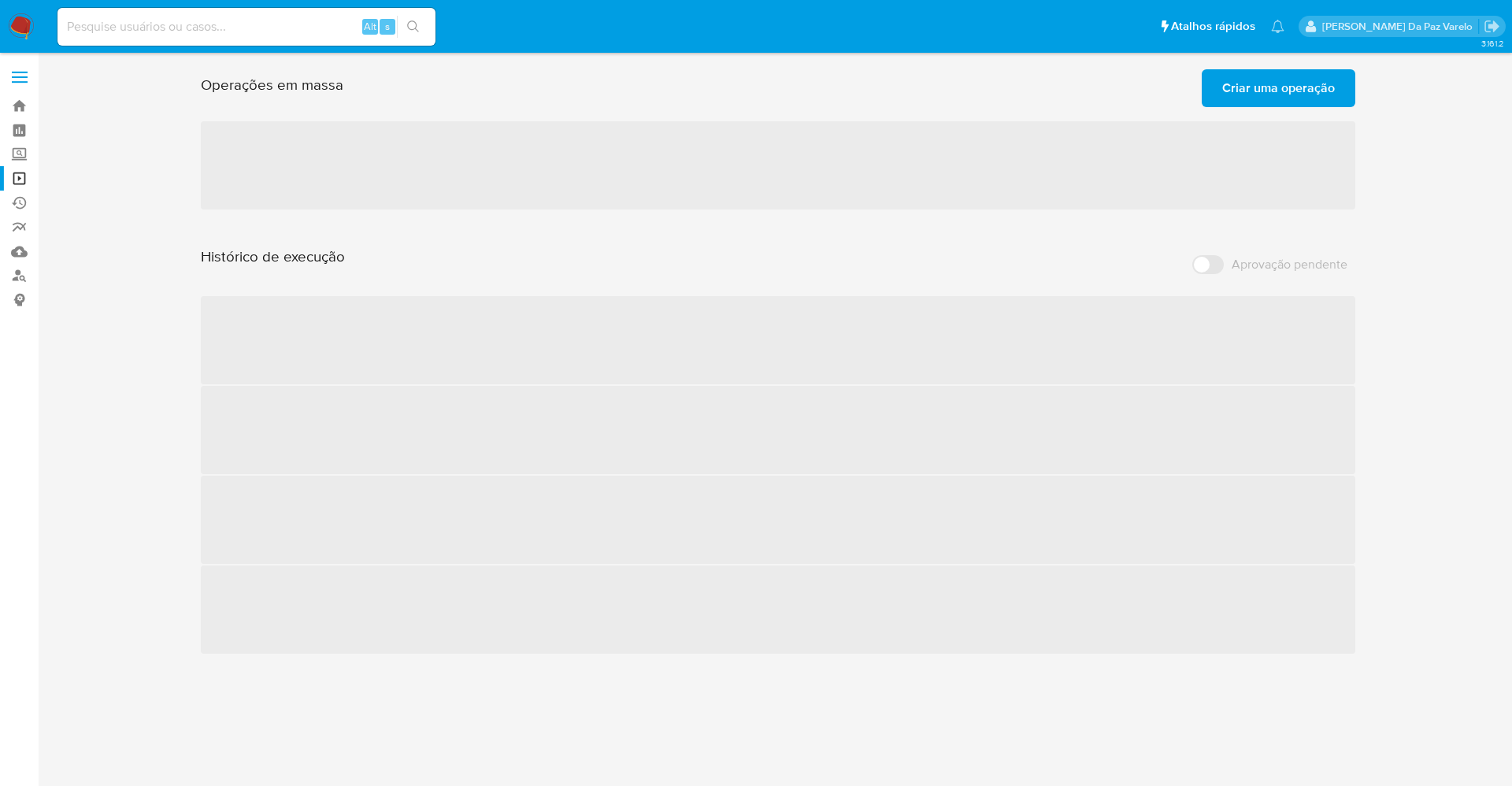
click at [1269, 97] on span "Criar uma operação" at bounding box center [1278, 88] width 112 height 35
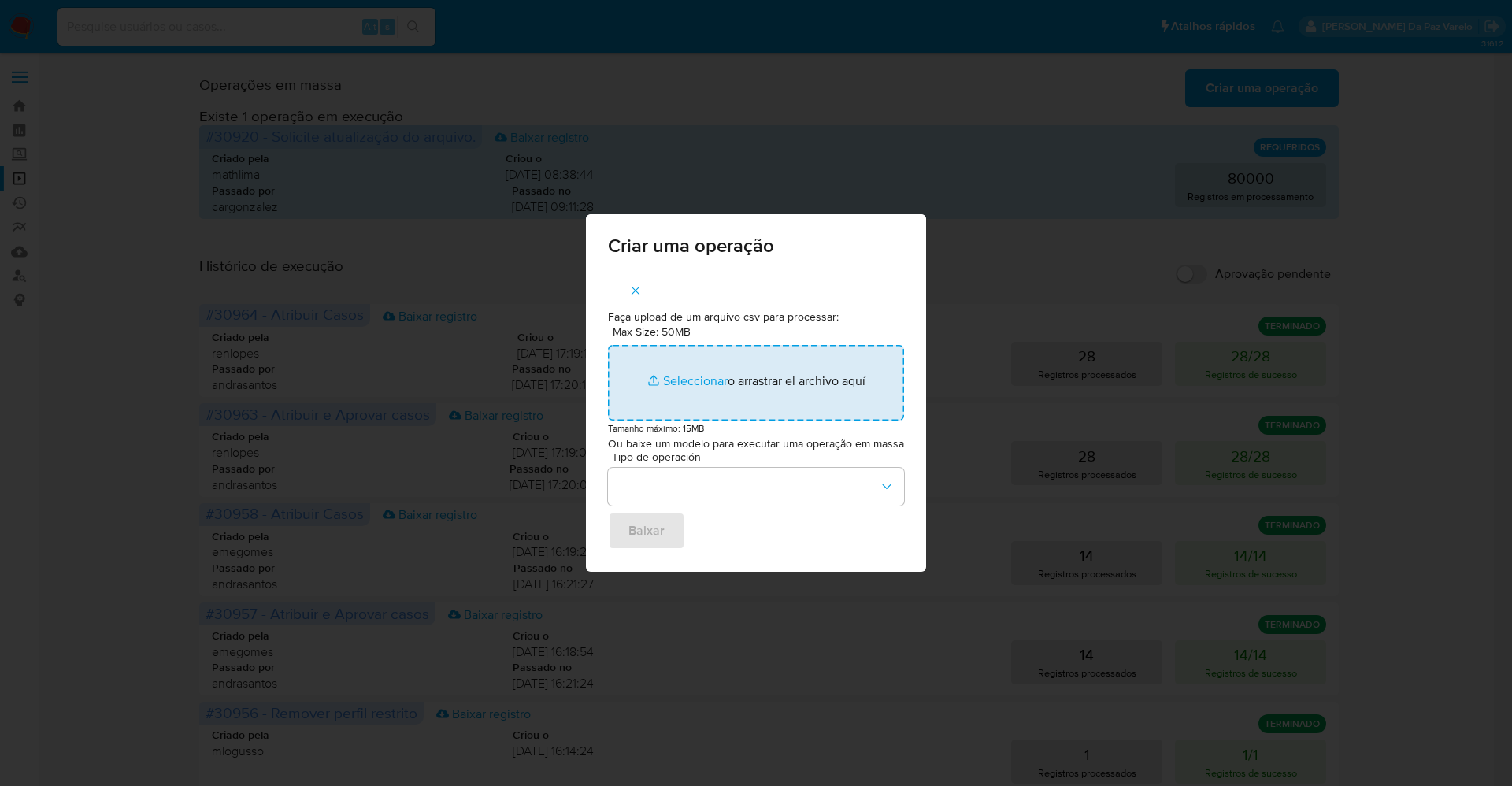
click at [687, 377] on input "Max Size: 50MB Seleccionar archivos" at bounding box center [756, 382] width 296 height 76
type input "C:\fakepath\ASSIGN_AND_CLOSE_CASE.csv"
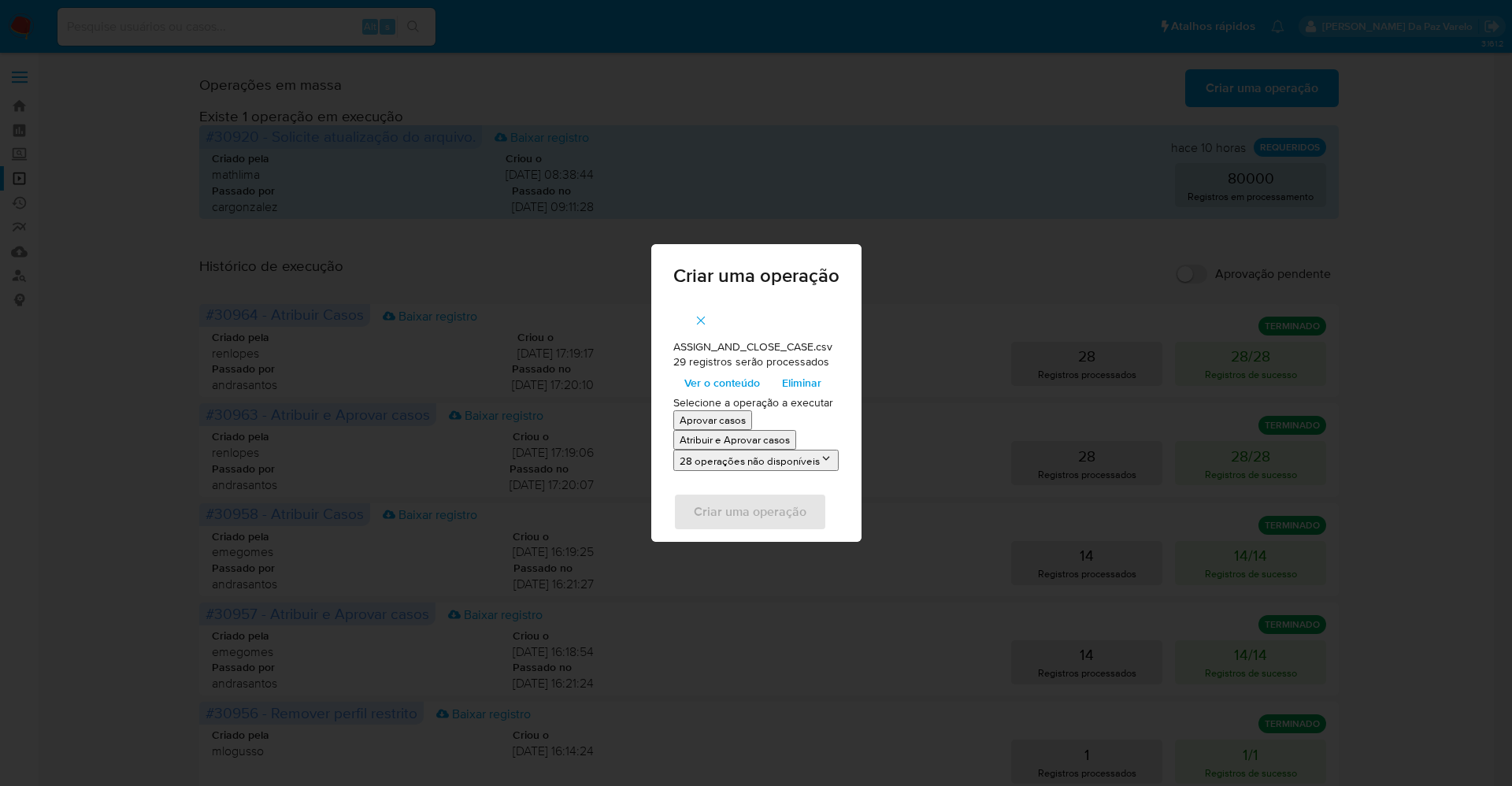
click at [773, 444] on p "Atribuir e Aprovar casos" at bounding box center [734, 440] width 110 height 15
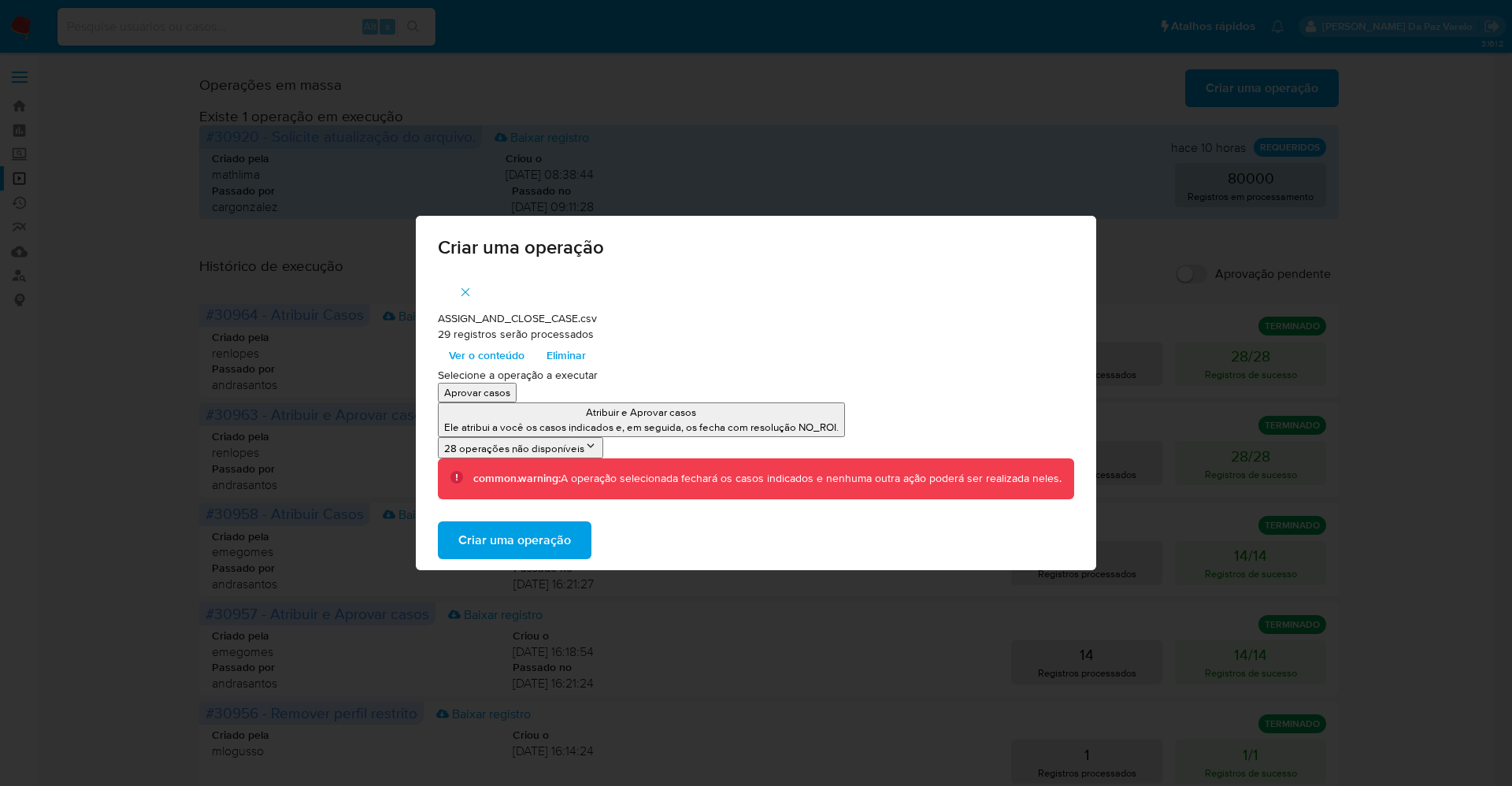
drag, startPoint x: 406, startPoint y: 618, endPoint x: 198, endPoint y: 232, distance: 438.5
click at [407, 618] on div "Criar uma operação ASSIGN_AND_CLOSE_CASE.csv 29 registros serão processados Ver…" at bounding box center [756, 393] width 1512 height 786
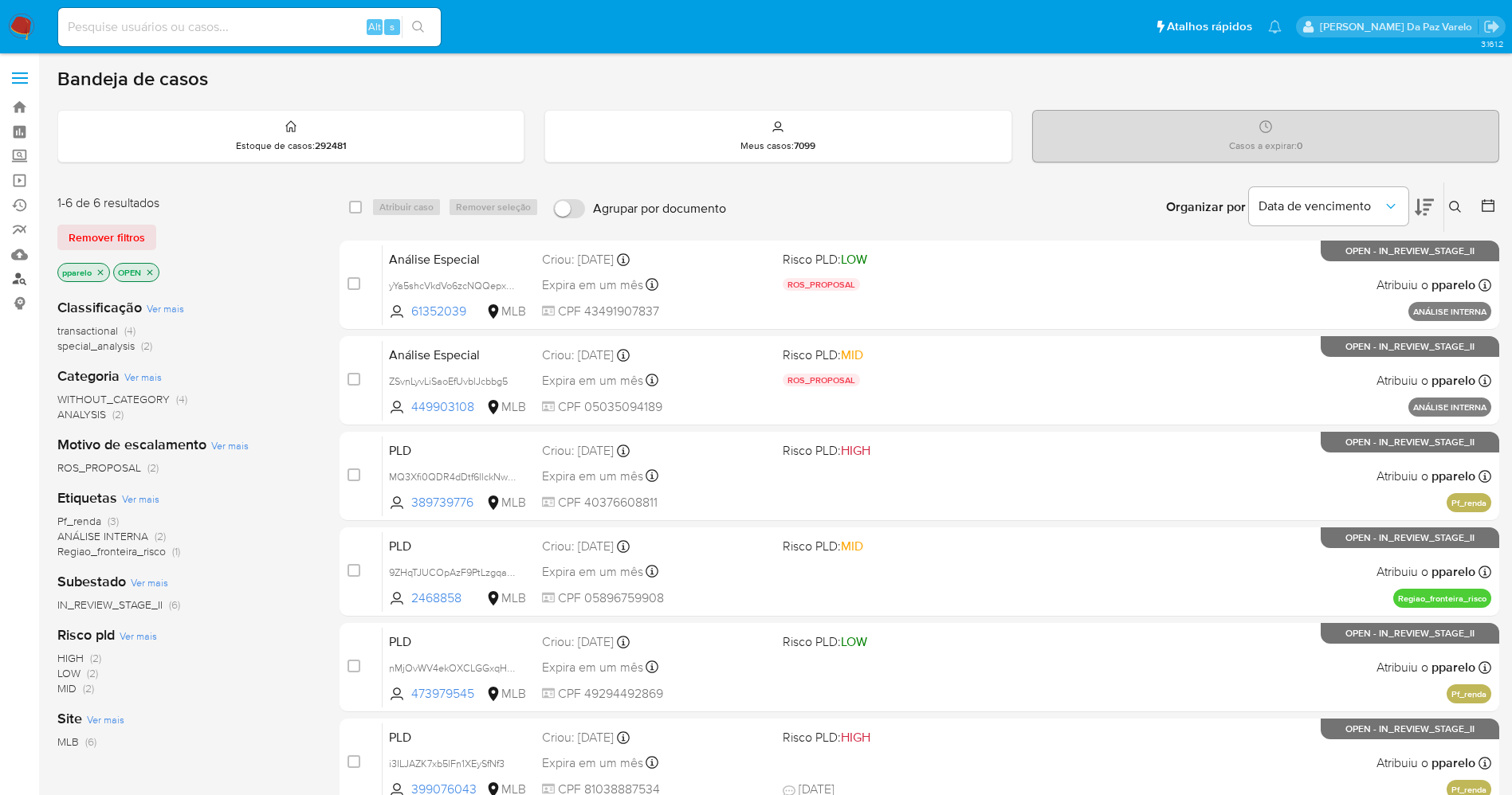
drag, startPoint x: 19, startPoint y: 283, endPoint x: 31, endPoint y: 281, distance: 12.2
click at [19, 282] on link "Localizador de pessoas" at bounding box center [94, 279] width 189 height 25
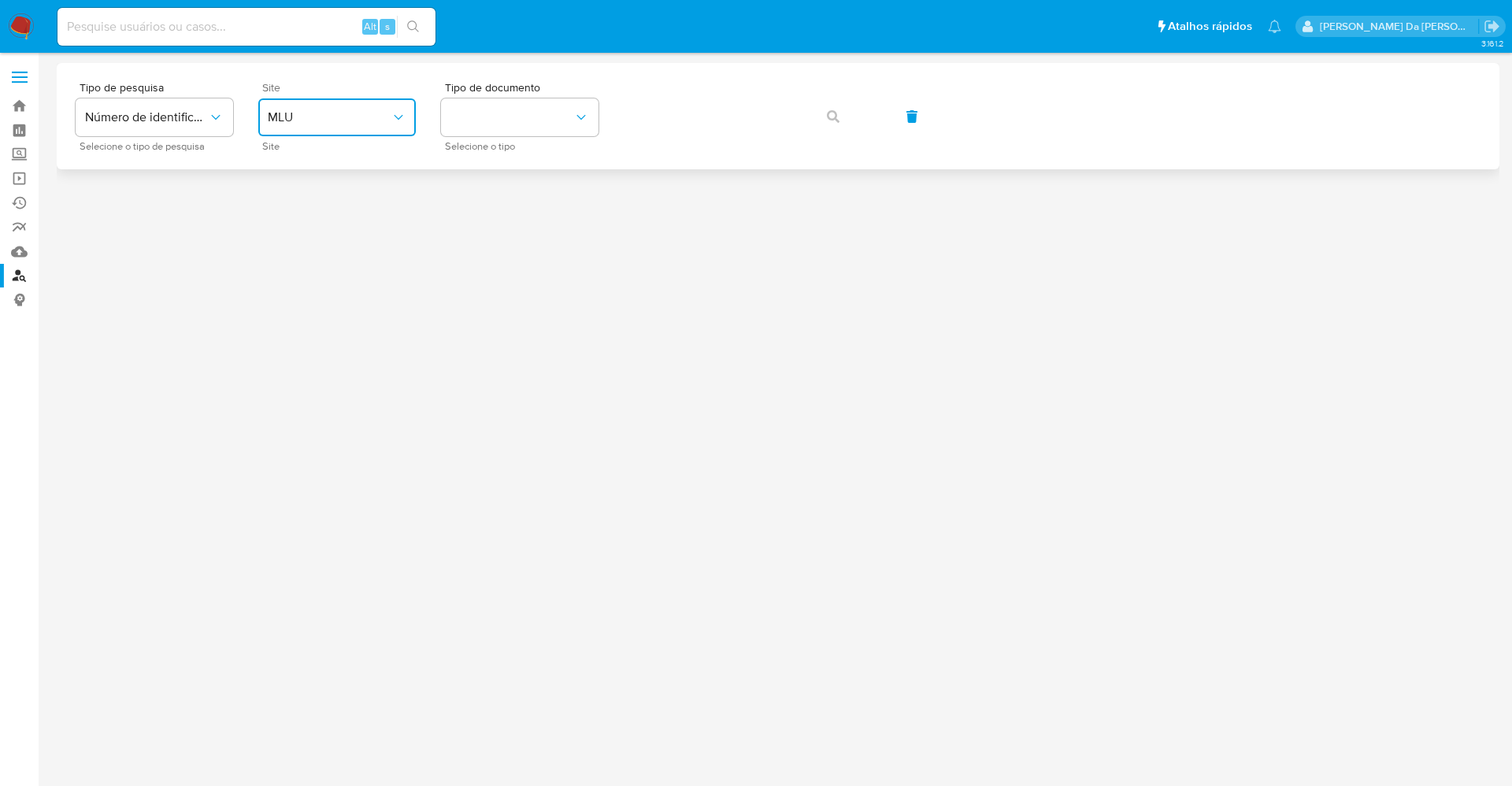
click at [297, 124] on span "MLU" at bounding box center [329, 118] width 123 height 16
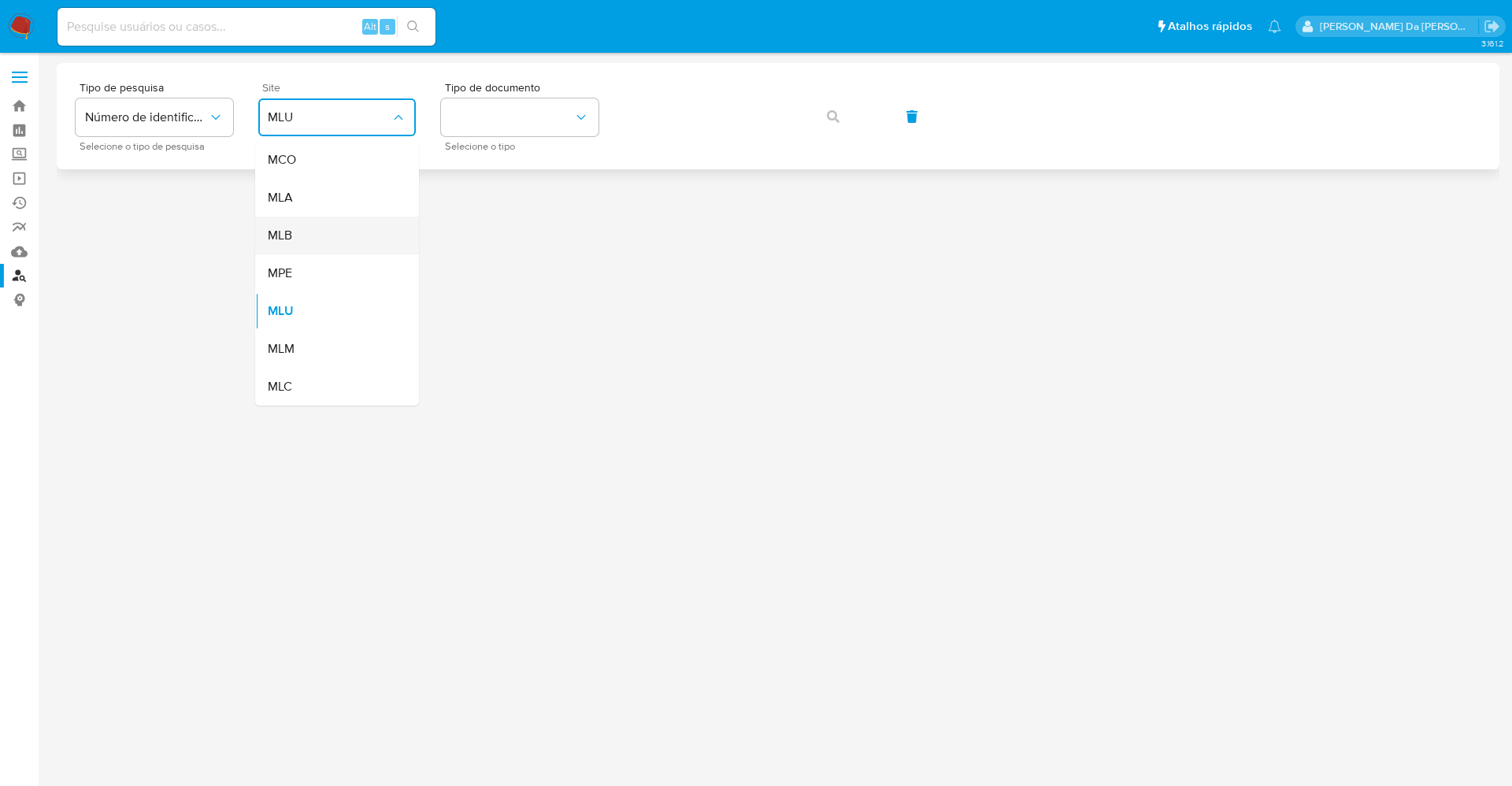
click at [311, 230] on div "MLB" at bounding box center [332, 235] width 129 height 37
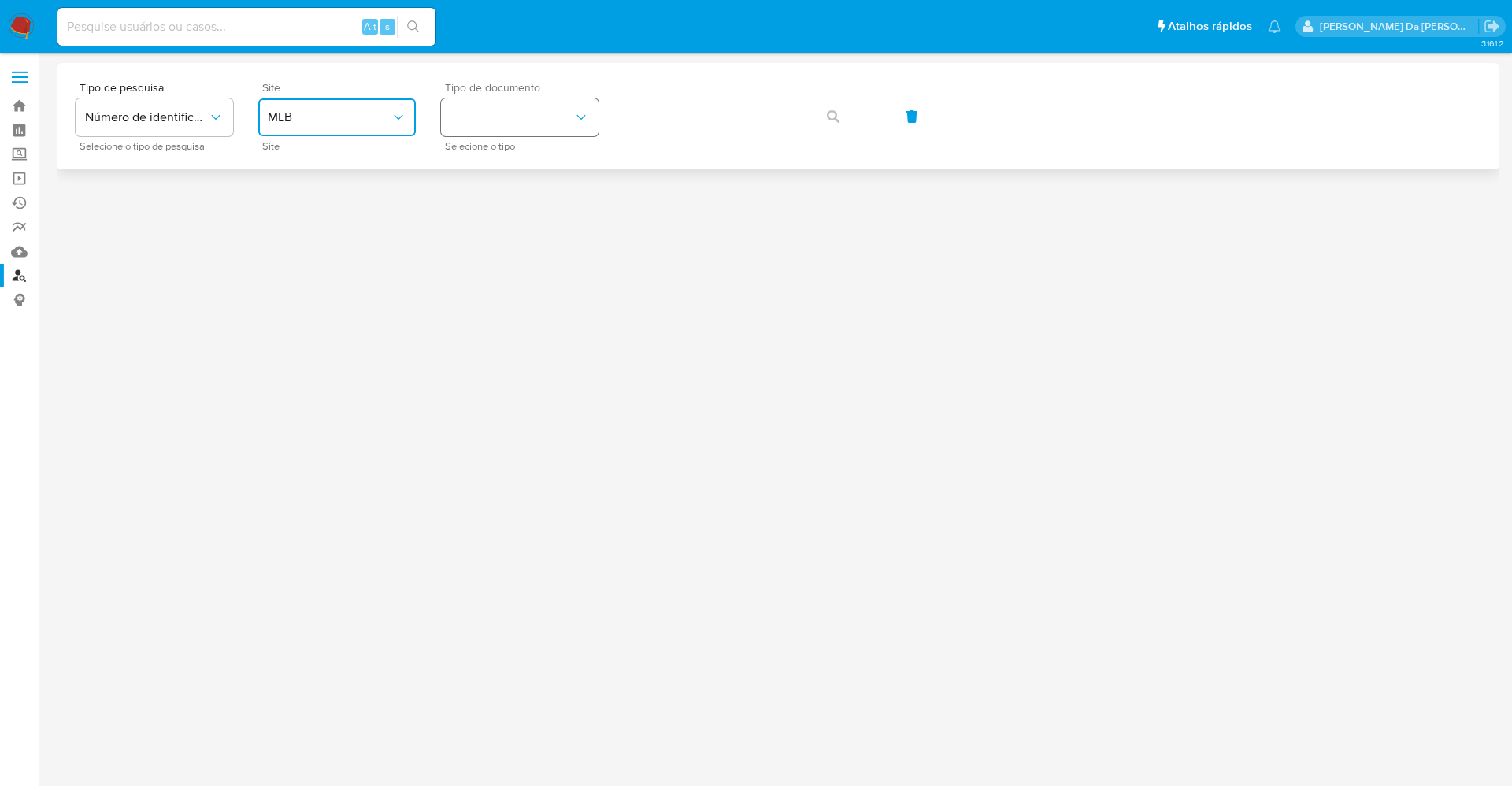
click at [456, 118] on button "identificationType" at bounding box center [519, 117] width 157 height 37
click at [478, 210] on div "CPF CPF" at bounding box center [515, 222] width 129 height 54
click at [831, 112] on icon "button" at bounding box center [833, 117] width 12 height 12
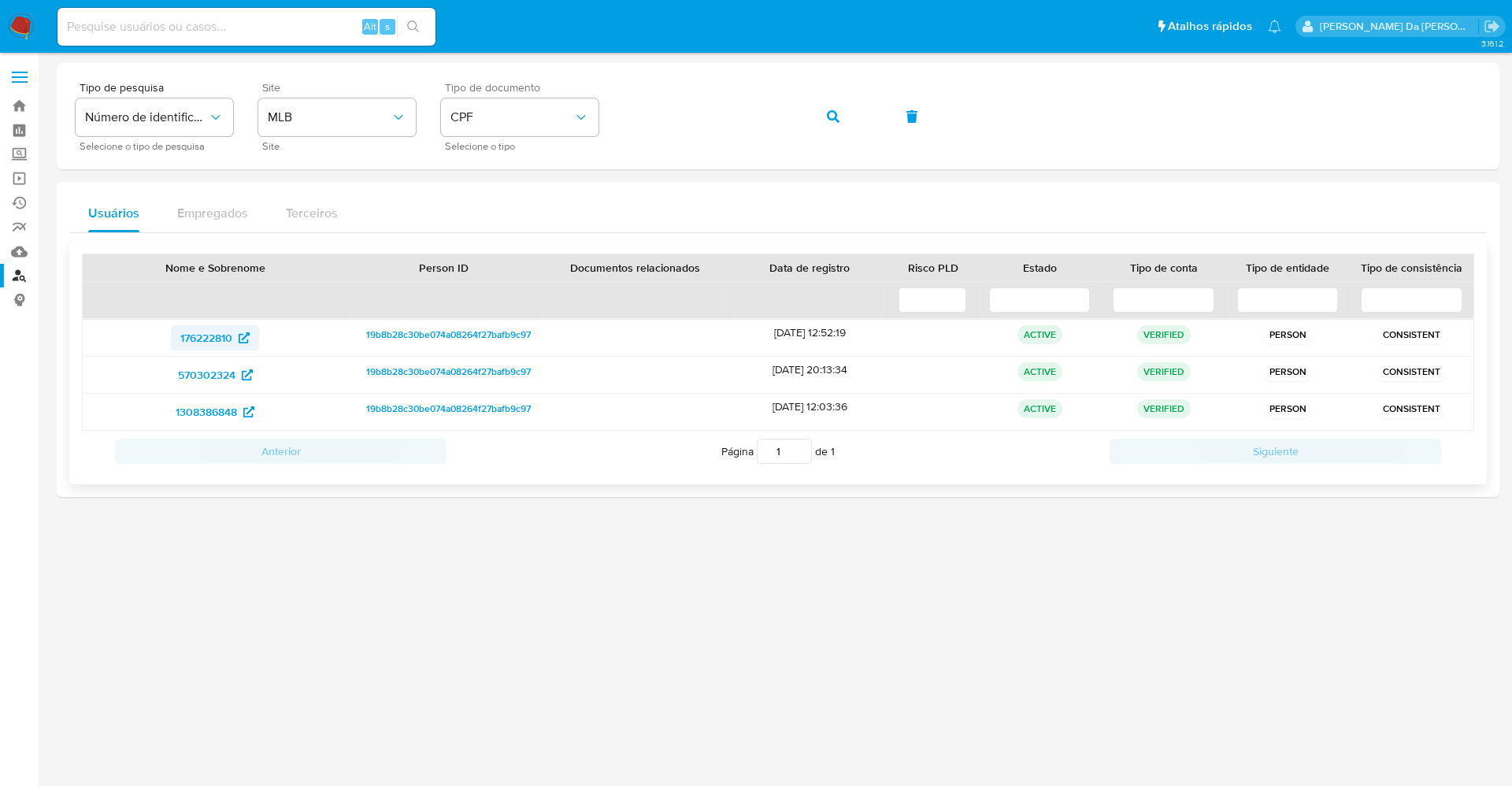
click at [216, 338] on span "176222810" at bounding box center [206, 338] width 52 height 25
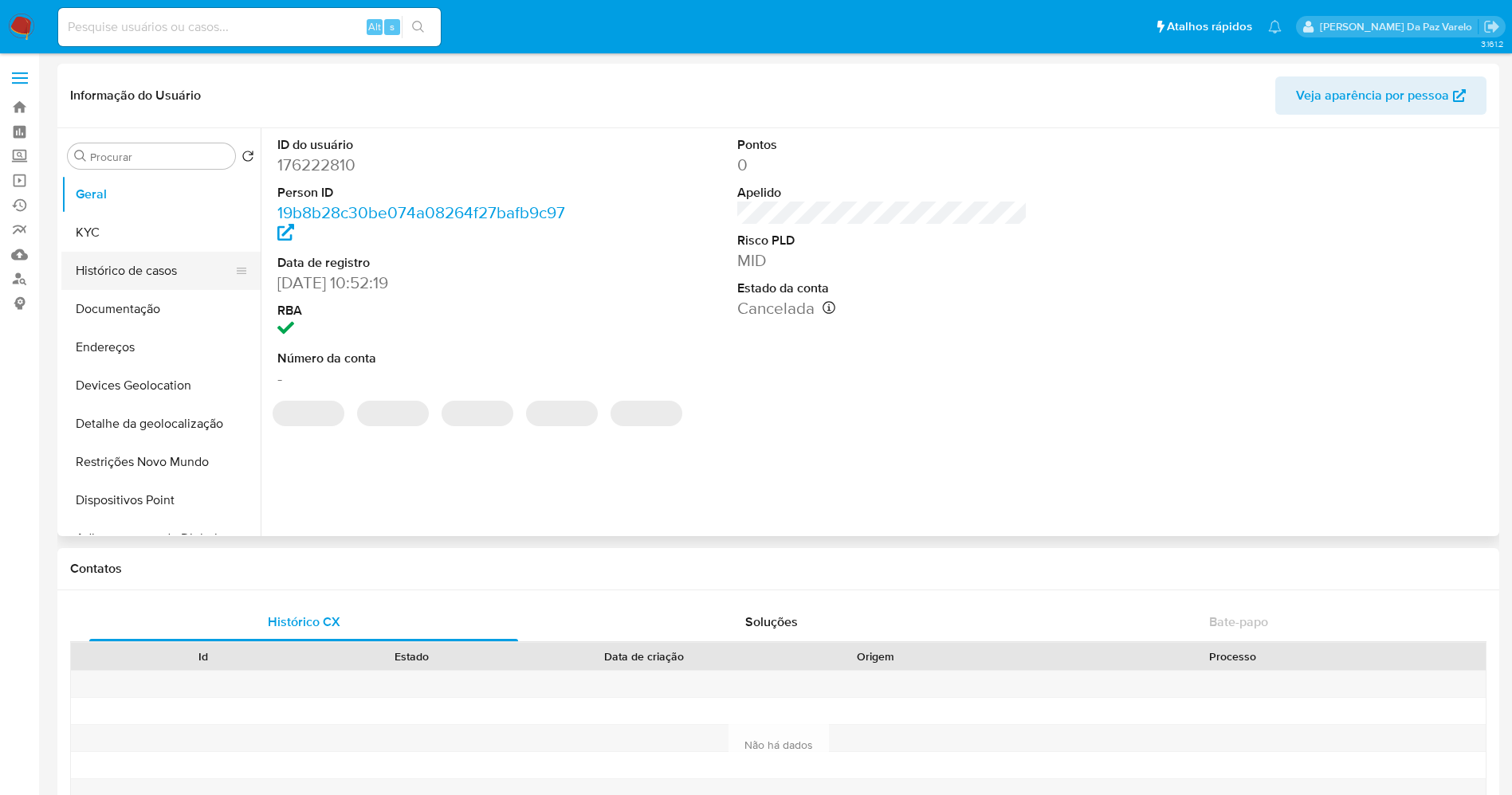
select select "10"
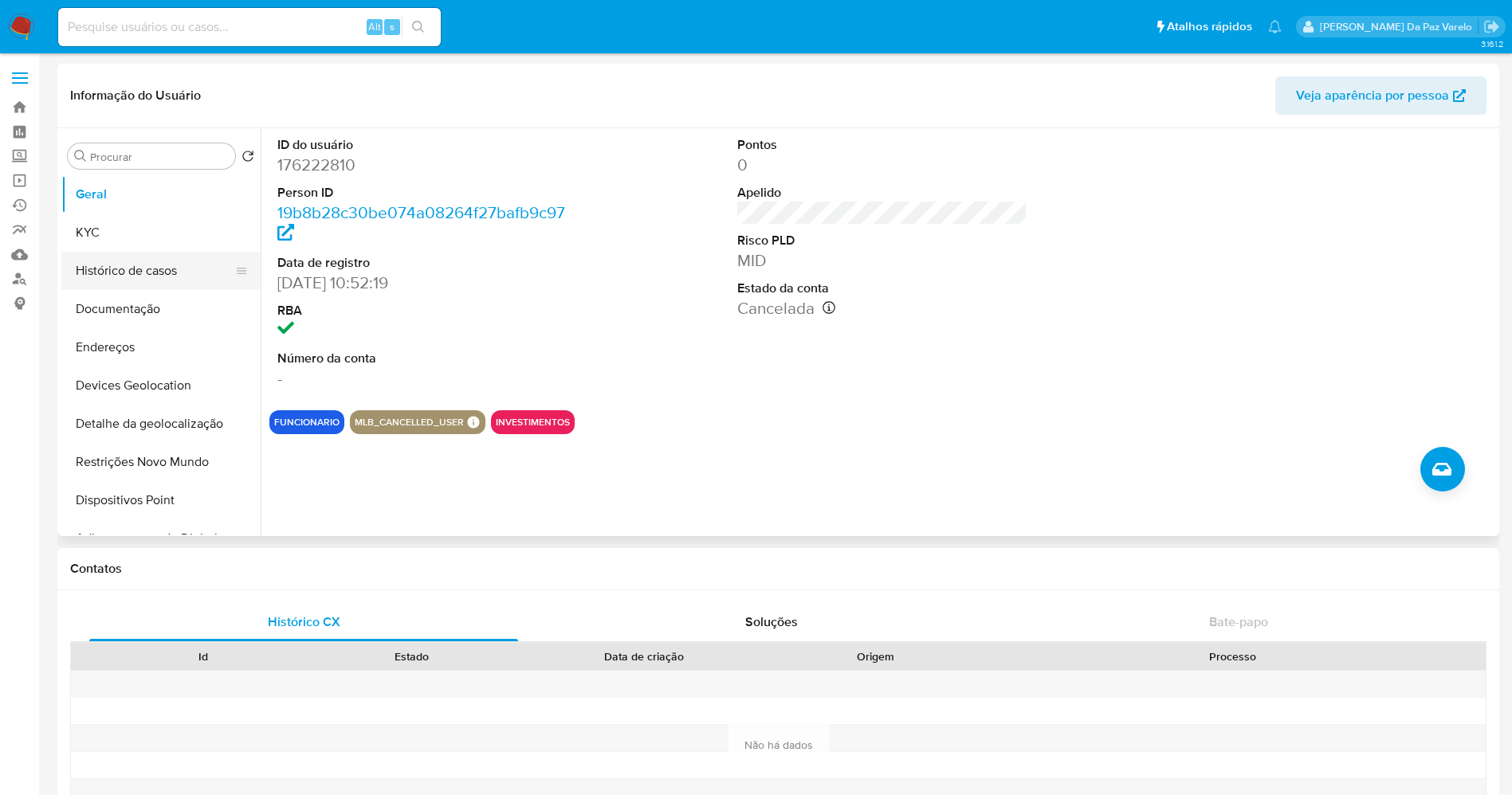
click at [164, 276] on button "Histórico de casos" at bounding box center [155, 270] width 187 height 38
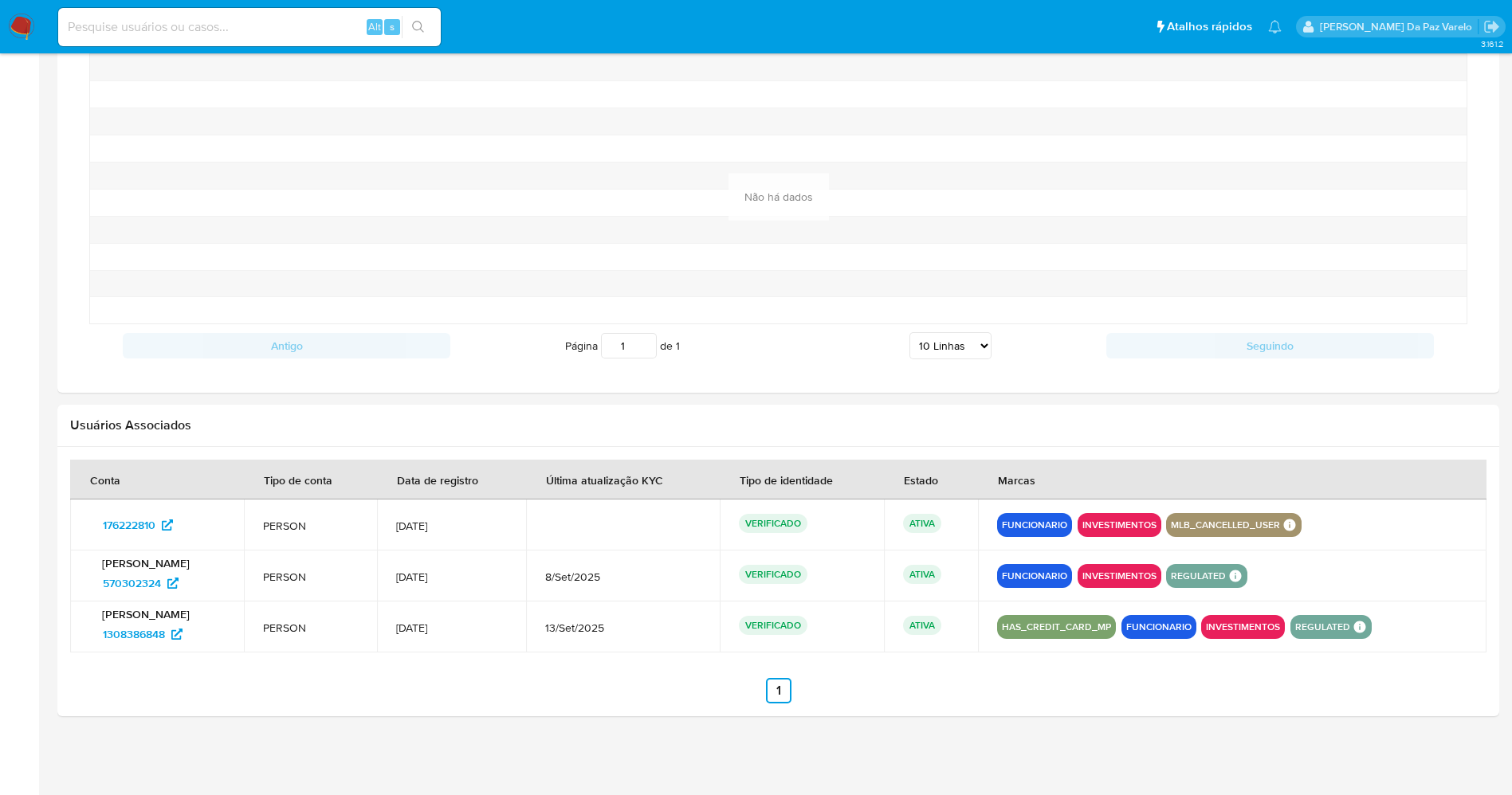
scroll to position [1230, 0]
click at [150, 585] on span "570302324" at bounding box center [132, 582] width 58 height 26
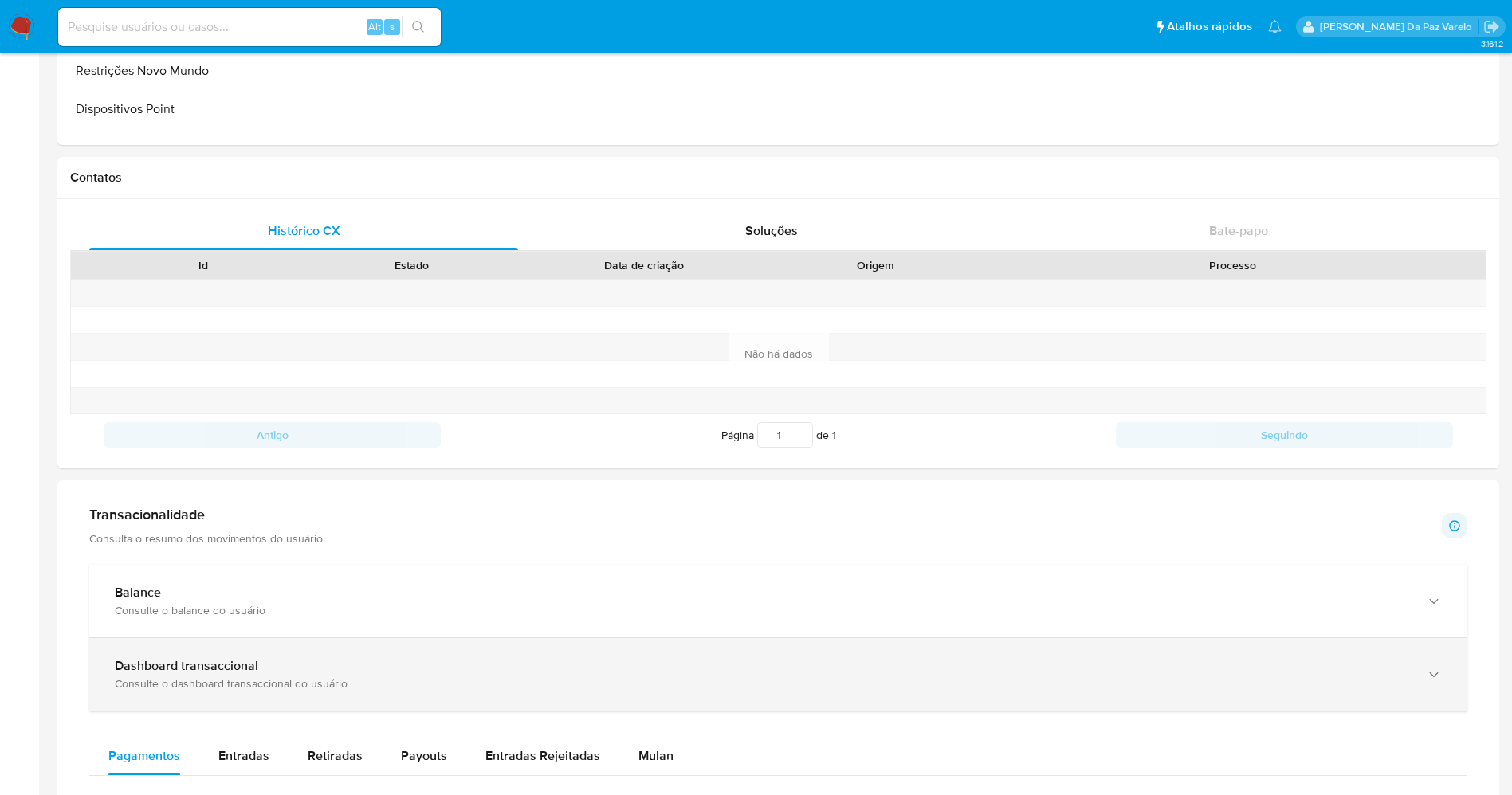
scroll to position [394, 0]
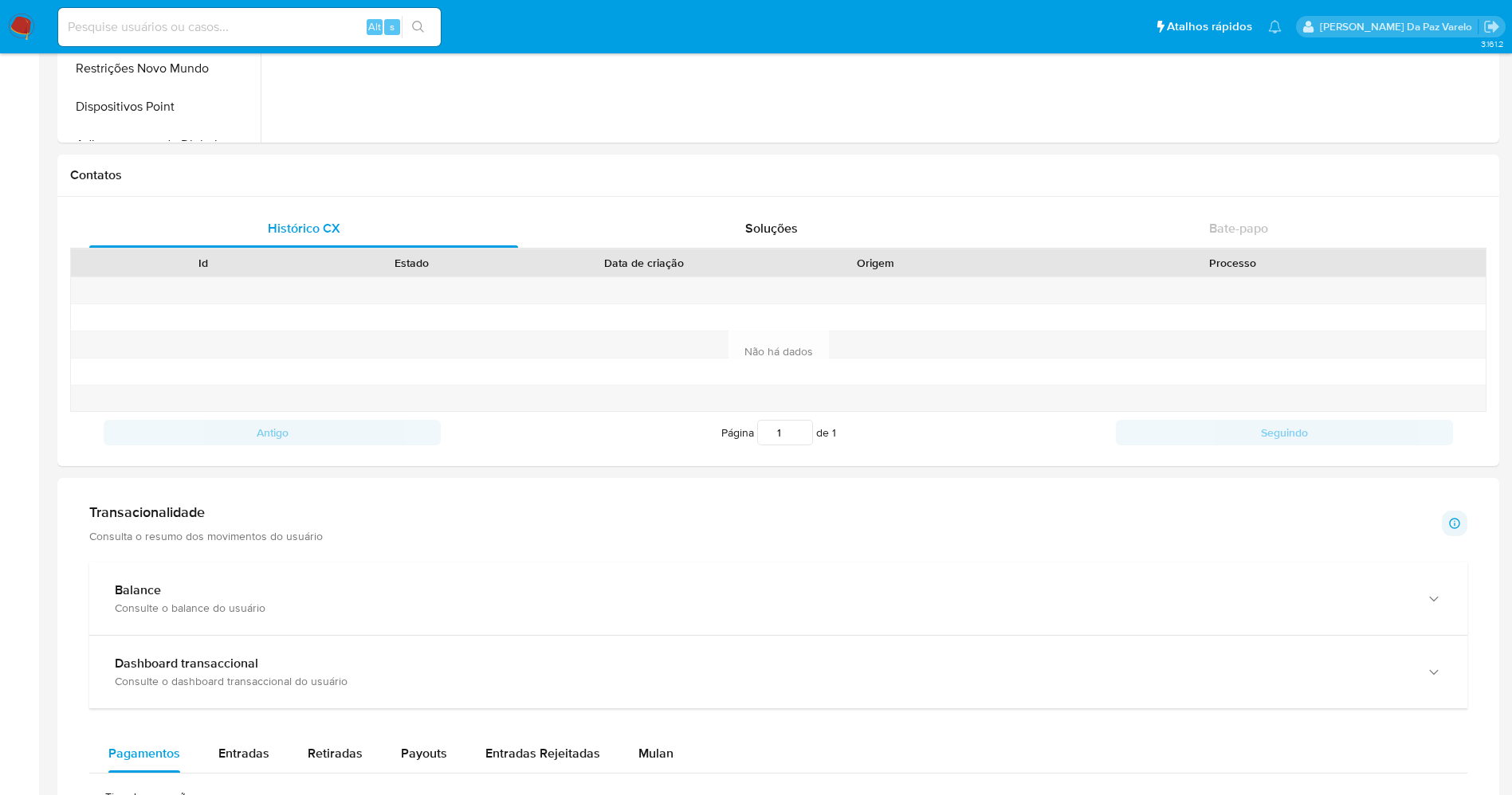
click at [208, 529] on p "Consulta o resumo dos movimentos do usuário" at bounding box center [205, 536] width 233 height 14
click at [132, 504] on h1 "Transacionalidade" at bounding box center [205, 512] width 233 height 18
click at [1144, 523] on div "Transacionalidade Consulta o resumo dos movimentos do usuário Informações trans…" at bounding box center [778, 523] width 1378 height 40
drag, startPoint x: 163, startPoint y: 516, endPoint x: 151, endPoint y: 523, distance: 13.9
click at [161, 516] on h1 "Transacionalidade" at bounding box center [205, 512] width 233 height 18
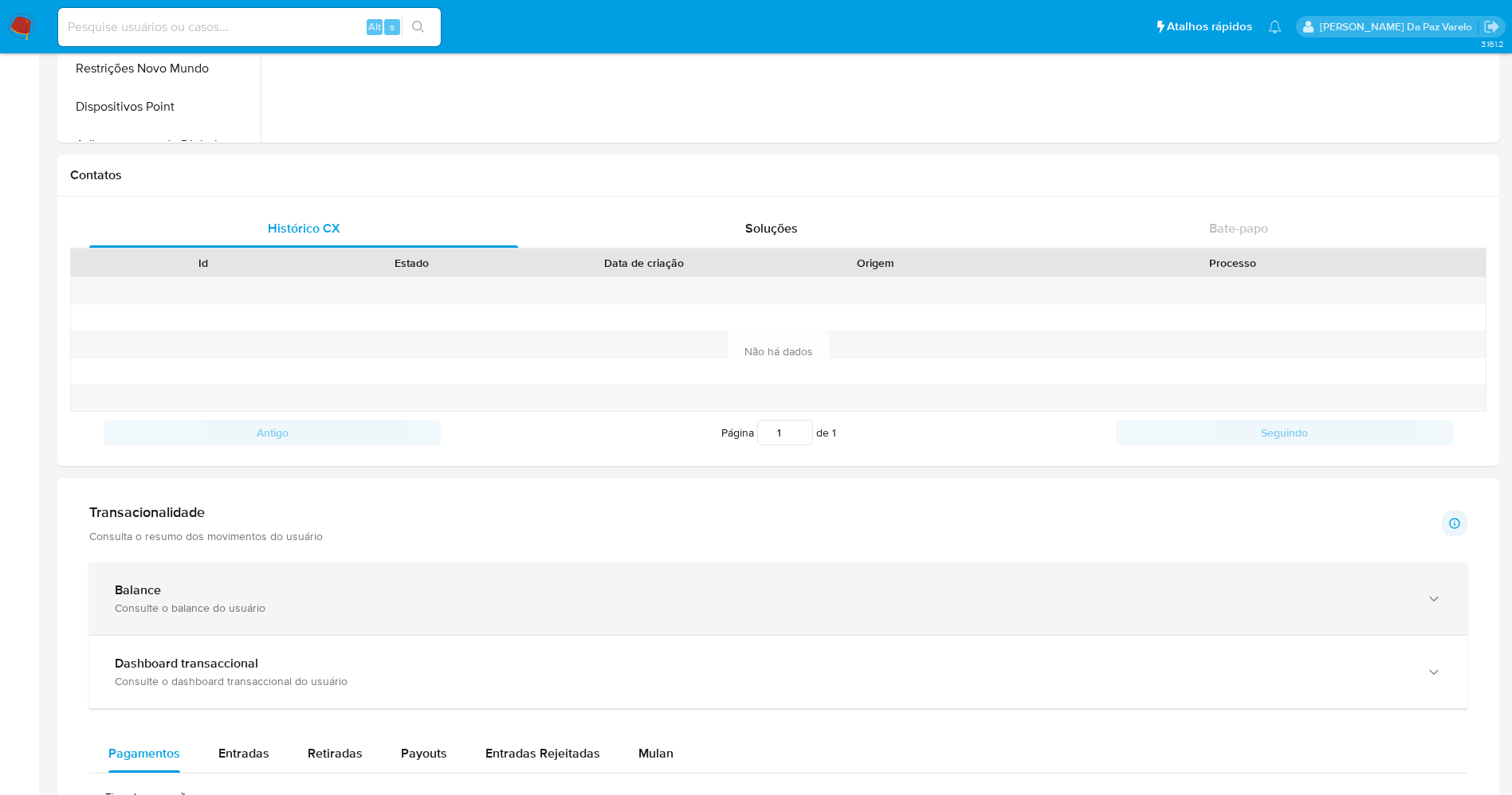
click at [117, 595] on b "Balance" at bounding box center [137, 590] width 46 height 18
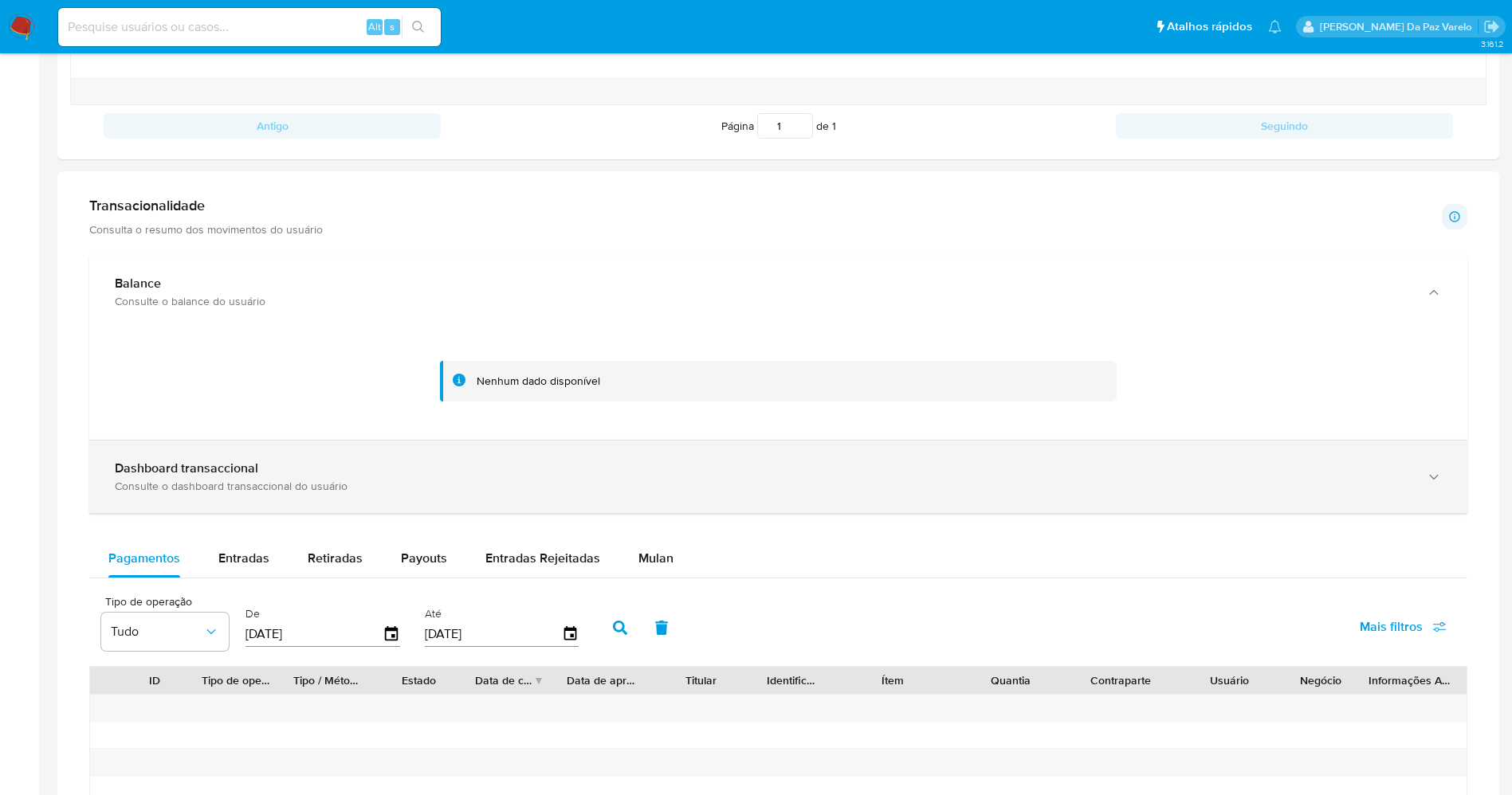
scroll to position [752, 0]
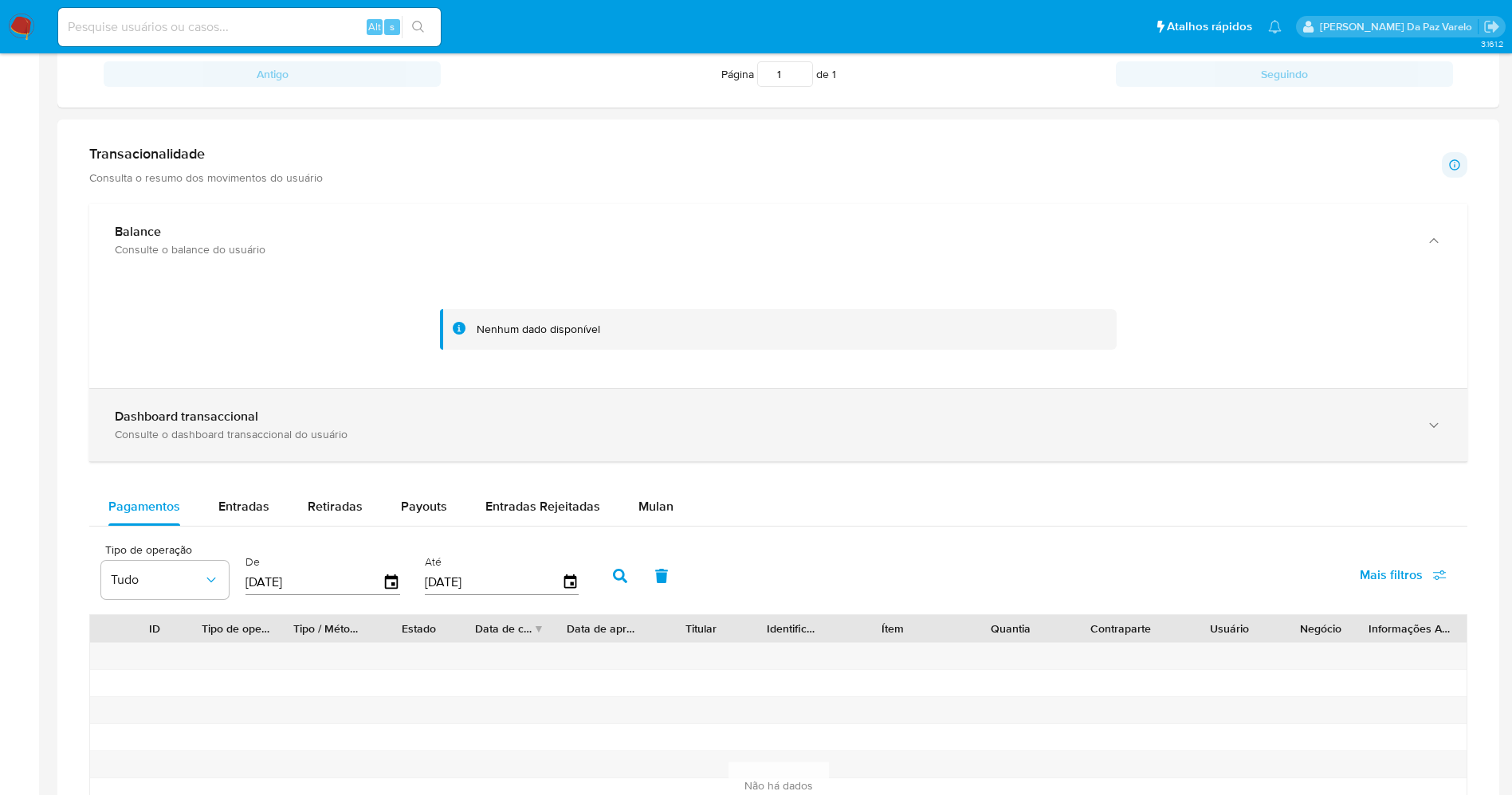
click at [215, 423] on b "Dashboard transaccional" at bounding box center [186, 416] width 144 height 18
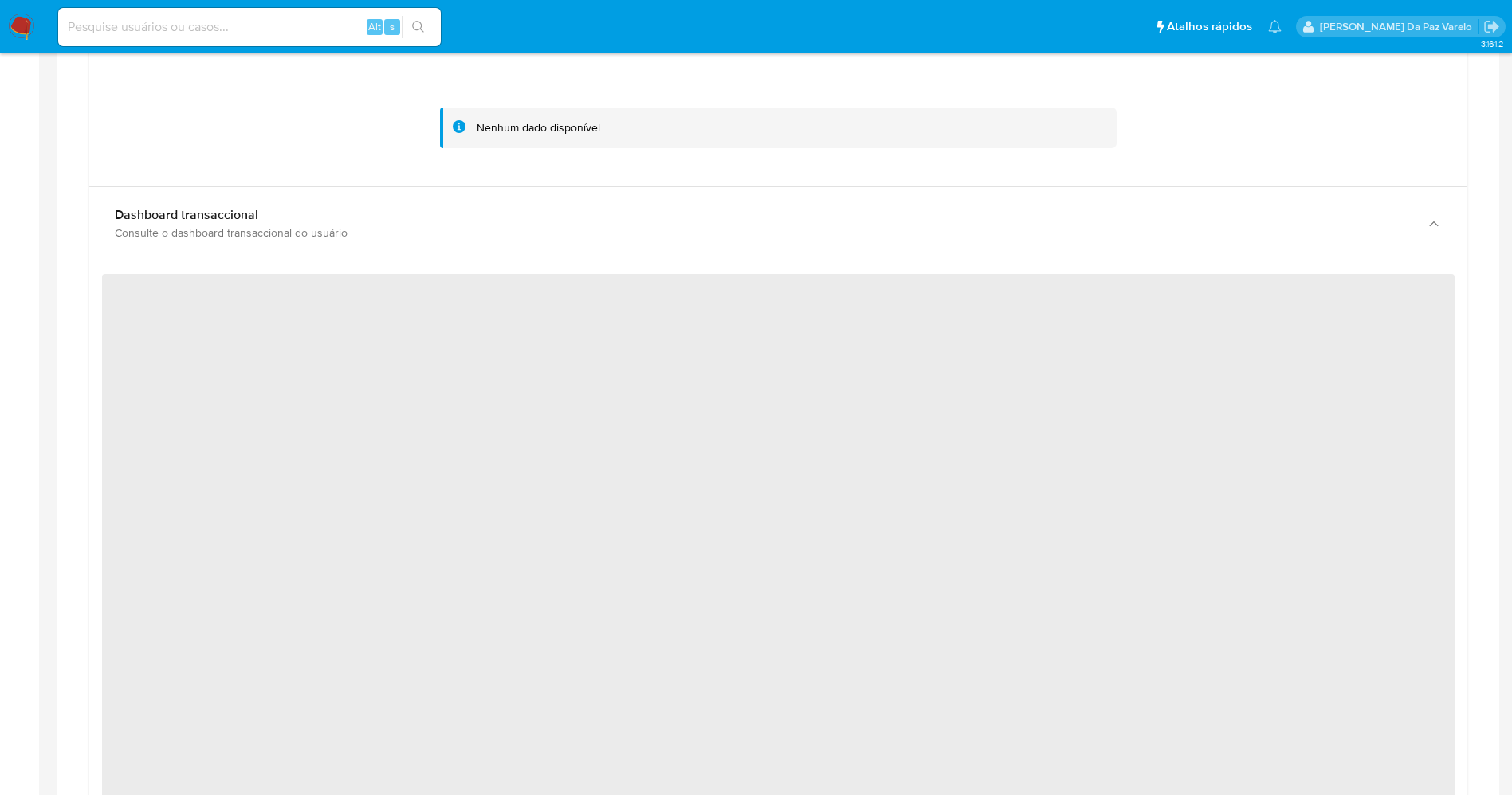
scroll to position [991, 0]
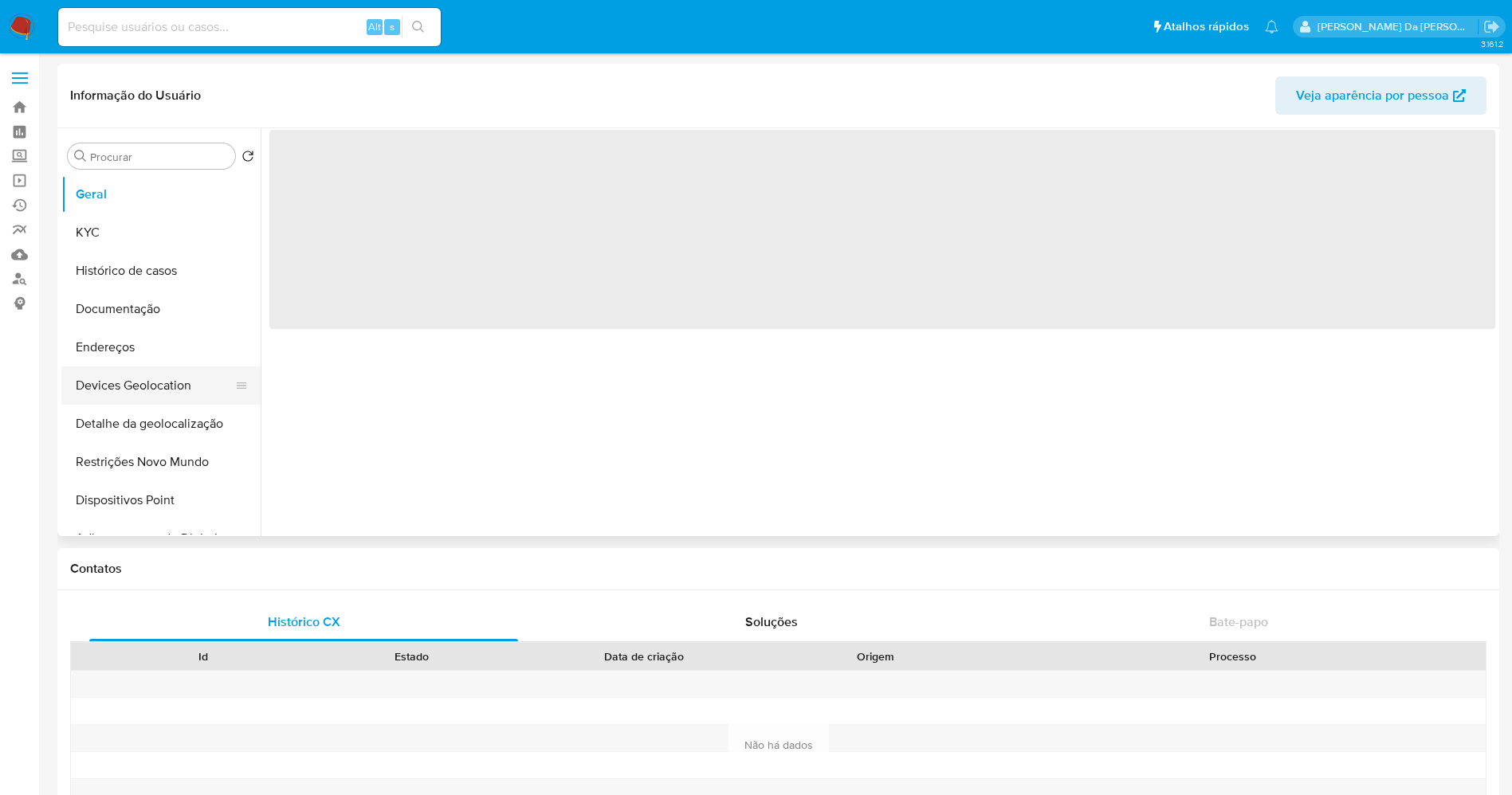
select select "10"
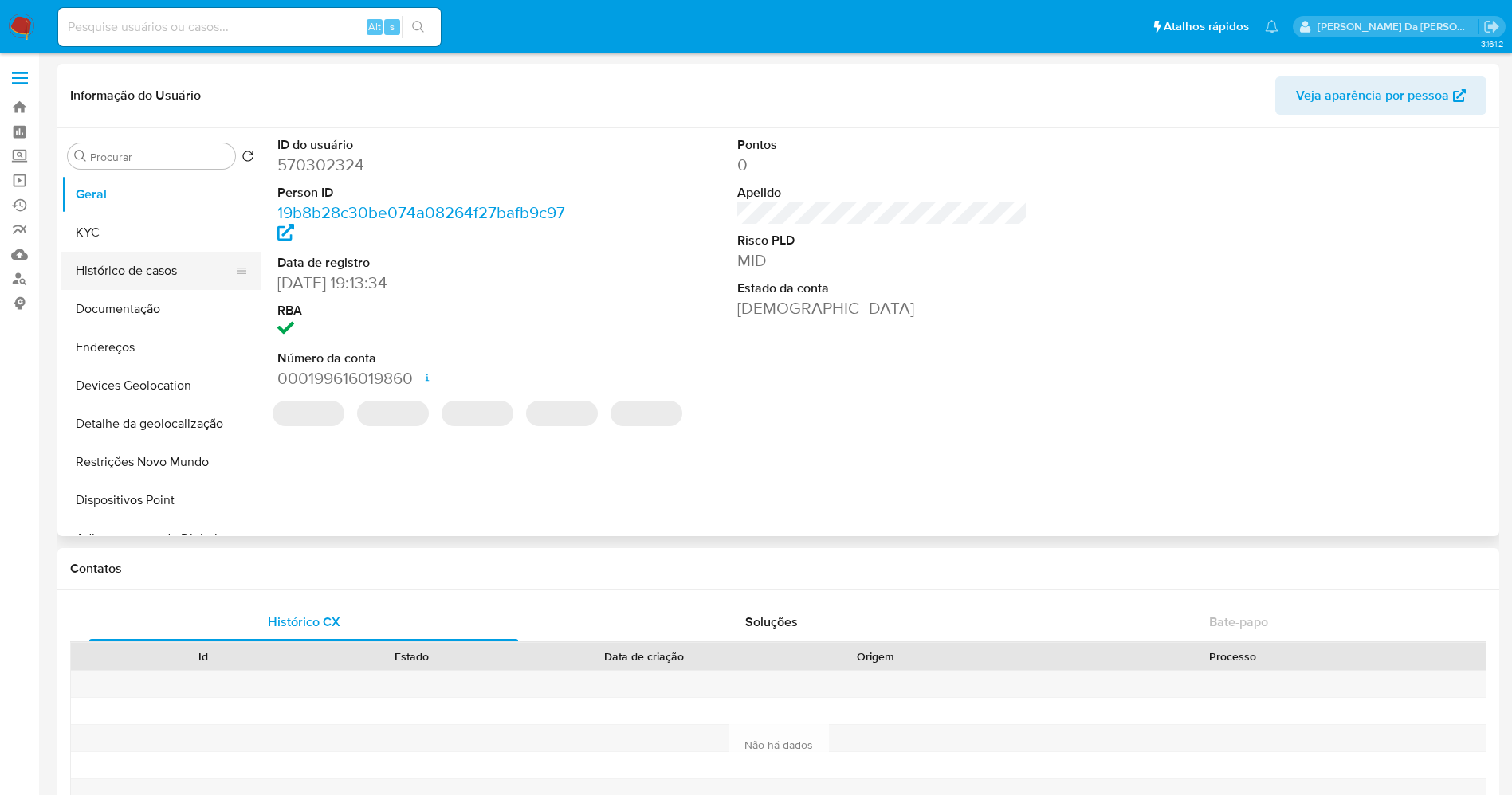
click at [138, 278] on button "Histórico de casos" at bounding box center [155, 270] width 187 height 38
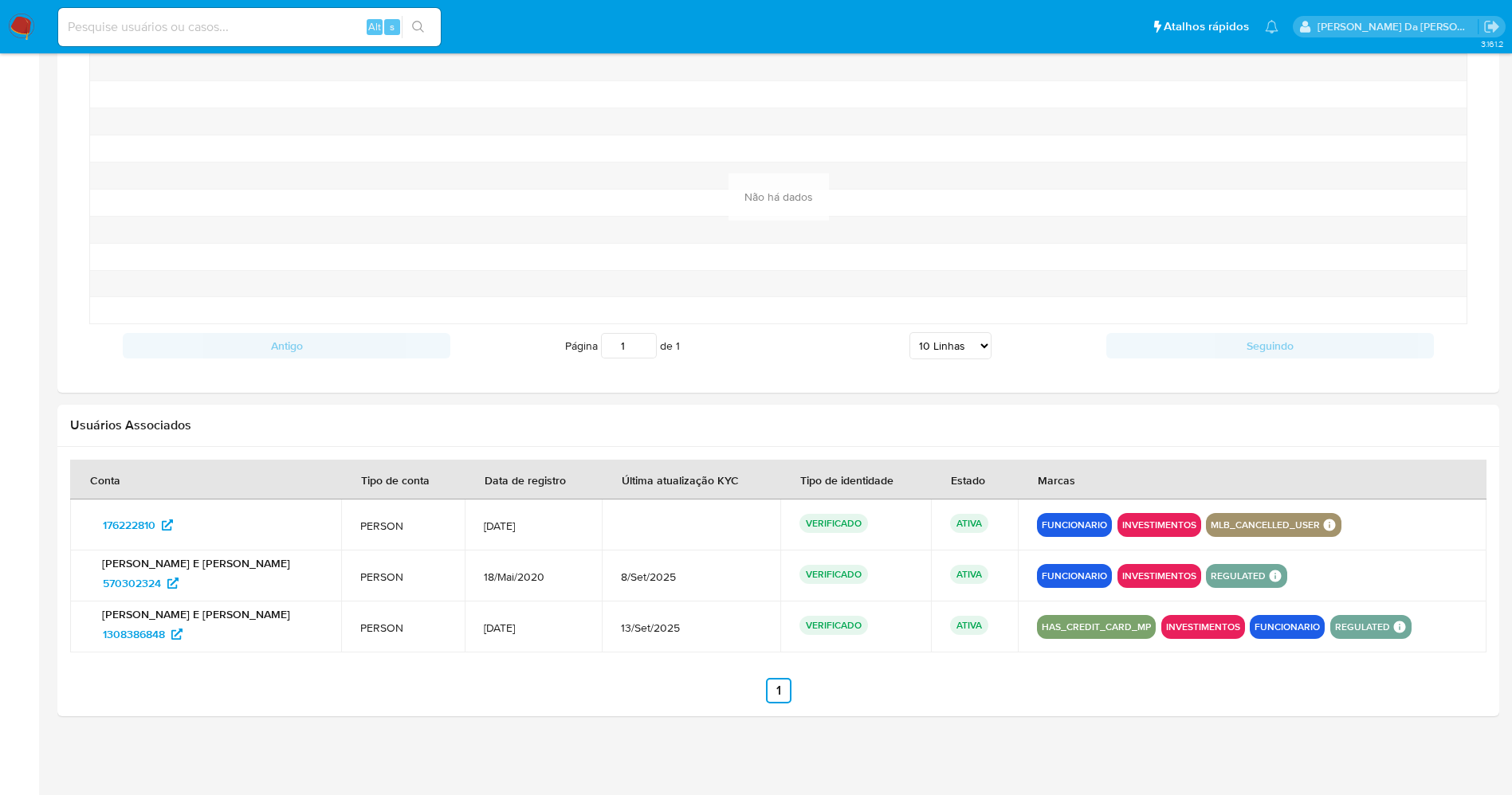
scroll to position [1230, 0]
click at [159, 636] on span "1308386848" at bounding box center [134, 633] width 63 height 26
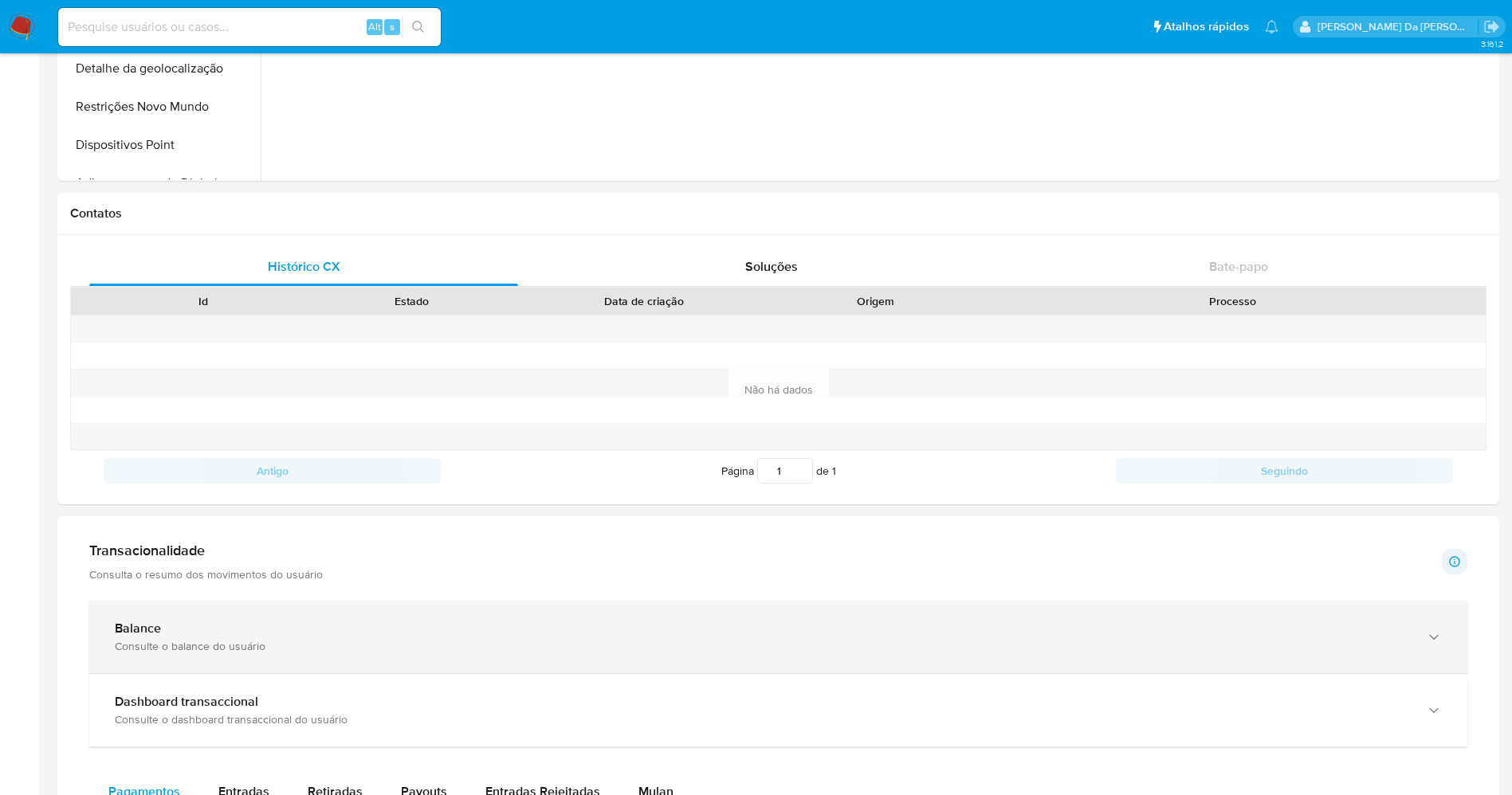
scroll to position [478, 0]
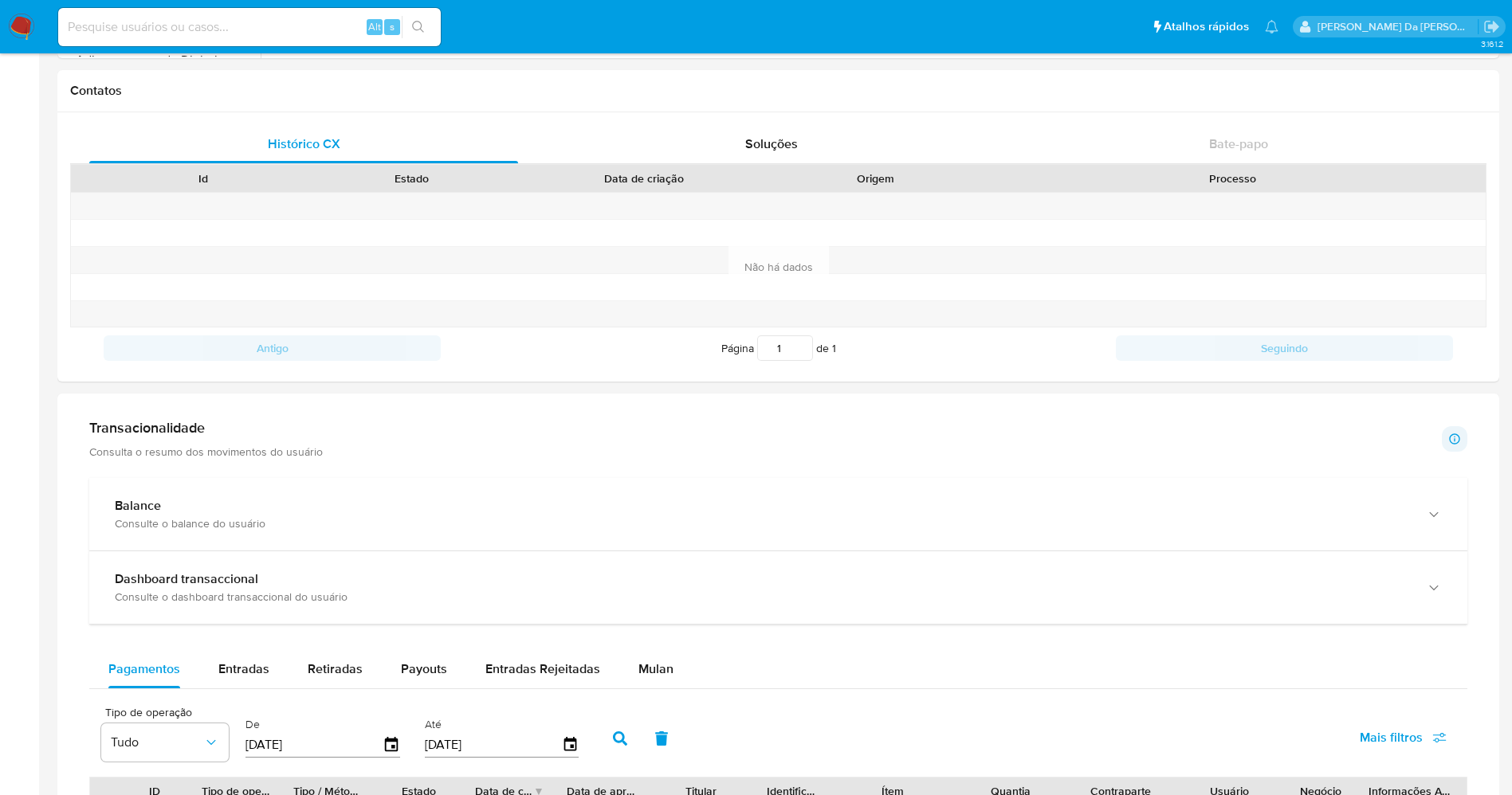
click at [177, 454] on p "Consulta o resumo dos movimentos do usuário" at bounding box center [205, 452] width 233 height 14
click at [171, 431] on h1 "Transacionalidade" at bounding box center [205, 428] width 233 height 18
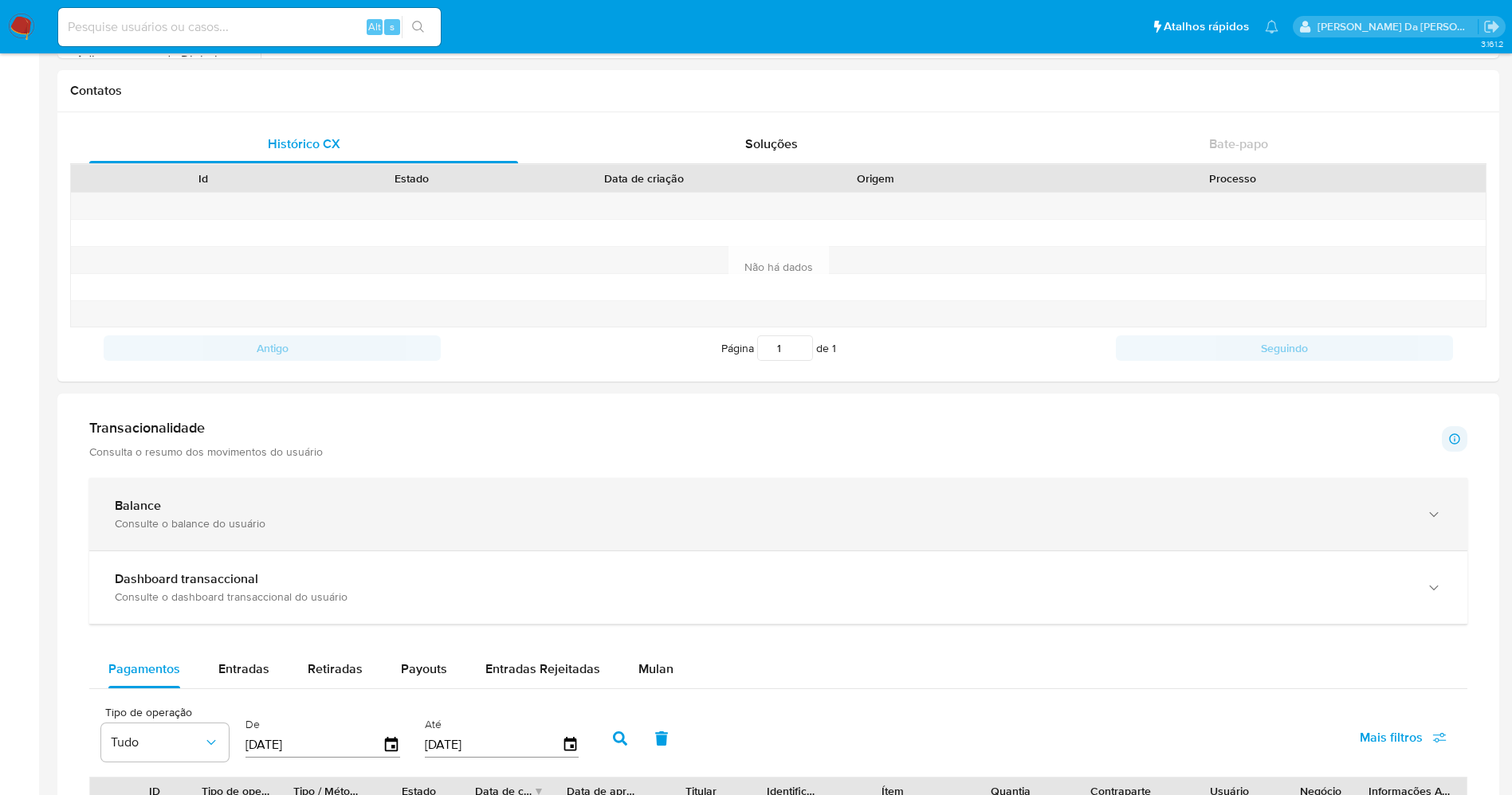
click at [135, 508] on b "Balance" at bounding box center [137, 505] width 46 height 18
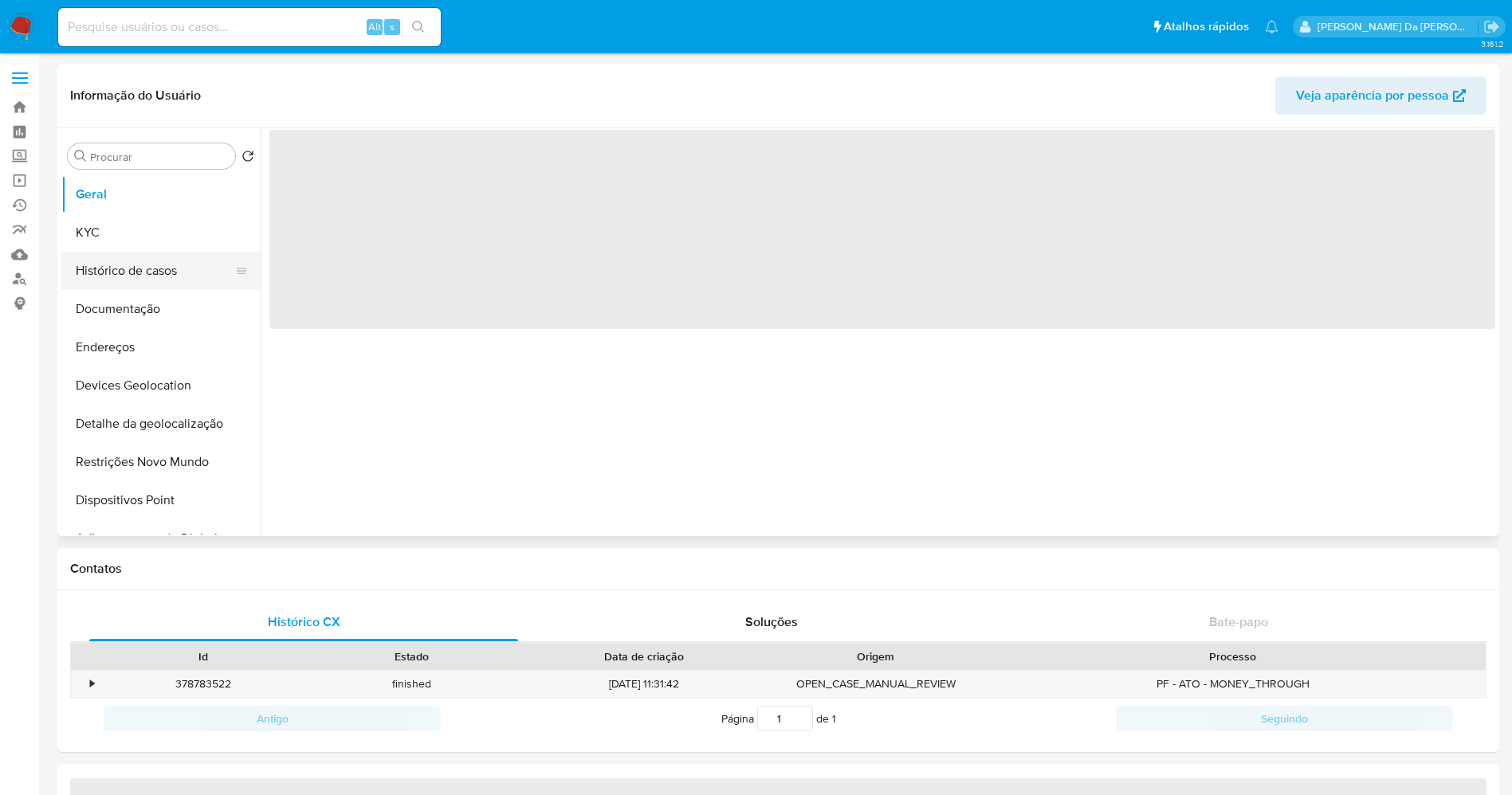
click at [140, 273] on button "Histórico de casos" at bounding box center [155, 270] width 187 height 38
select select "10"
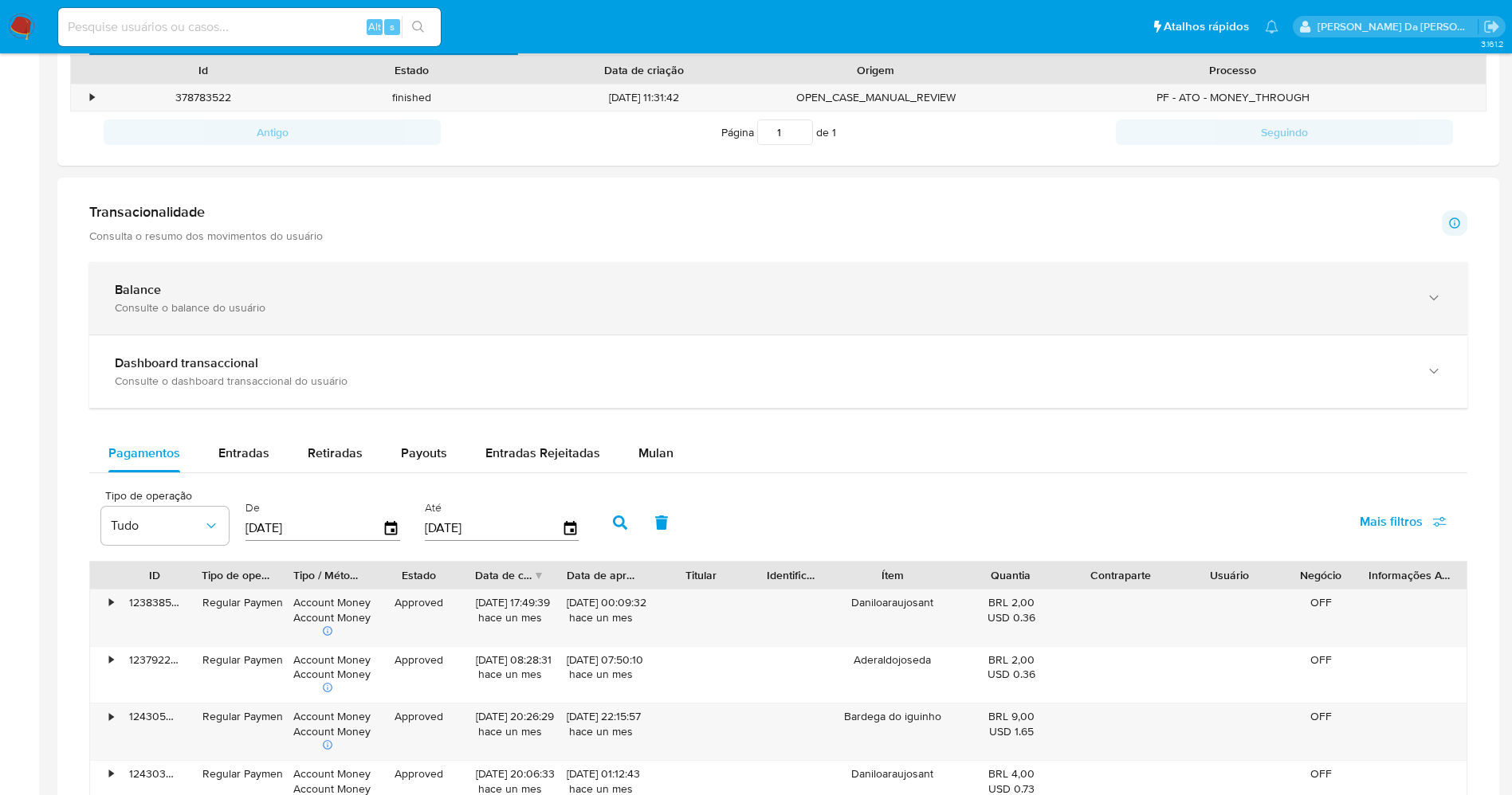
scroll to position [467, 0]
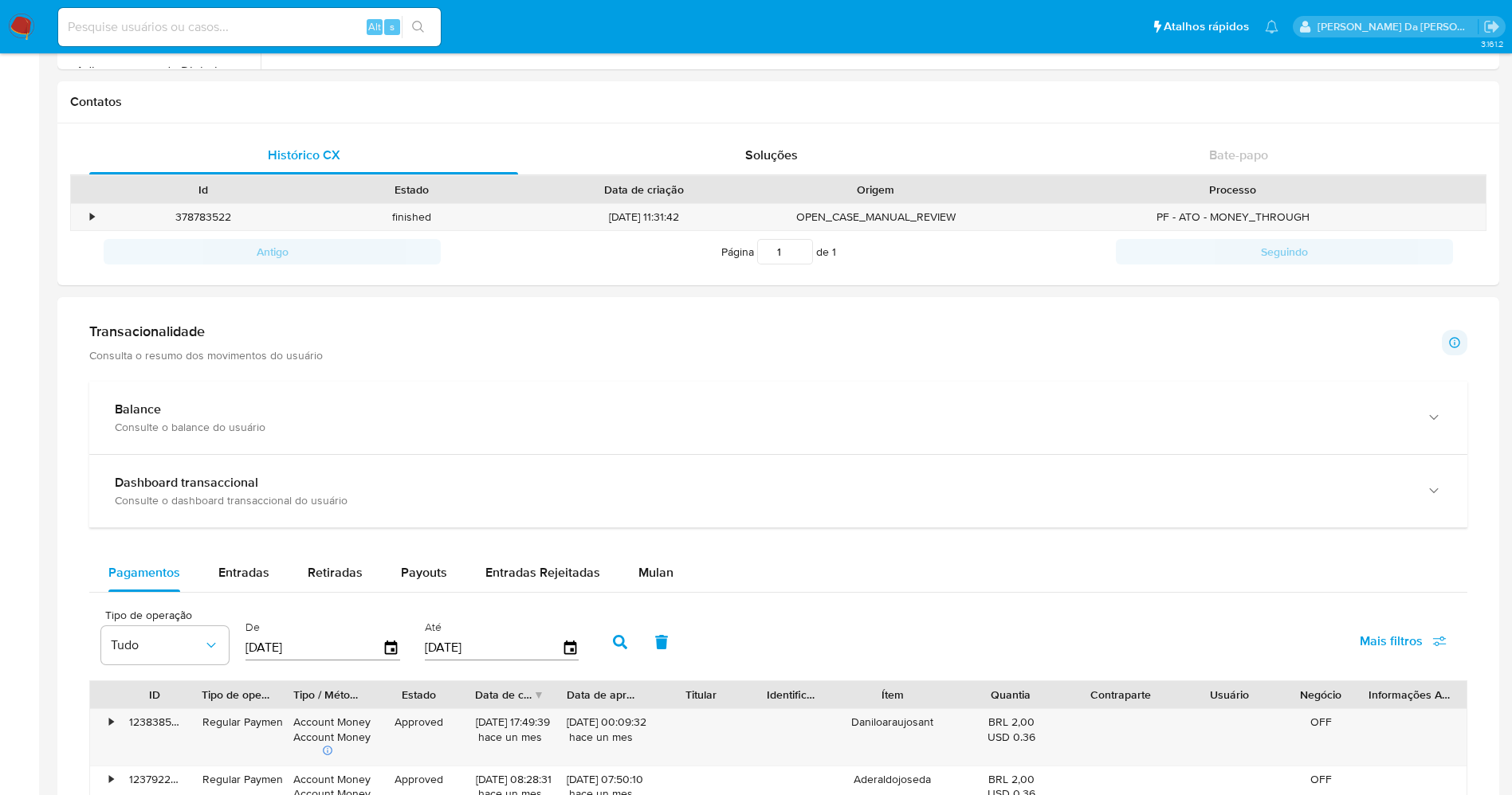
click at [180, 343] on div "Transacionalidade Consulta o resumo dos movimentos do usuário" at bounding box center [205, 342] width 233 height 40
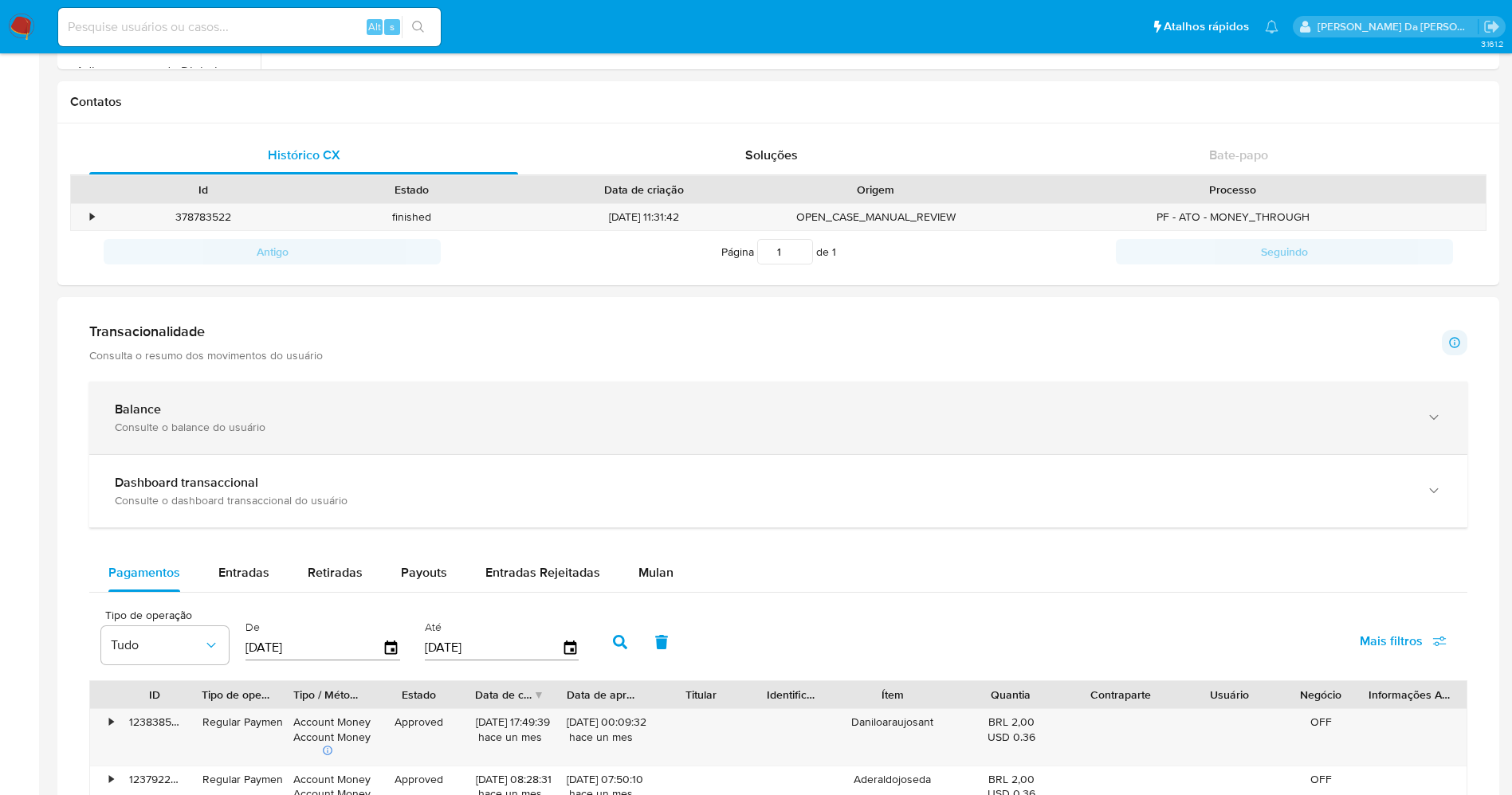
click at [135, 404] on b "Balance" at bounding box center [137, 409] width 46 height 18
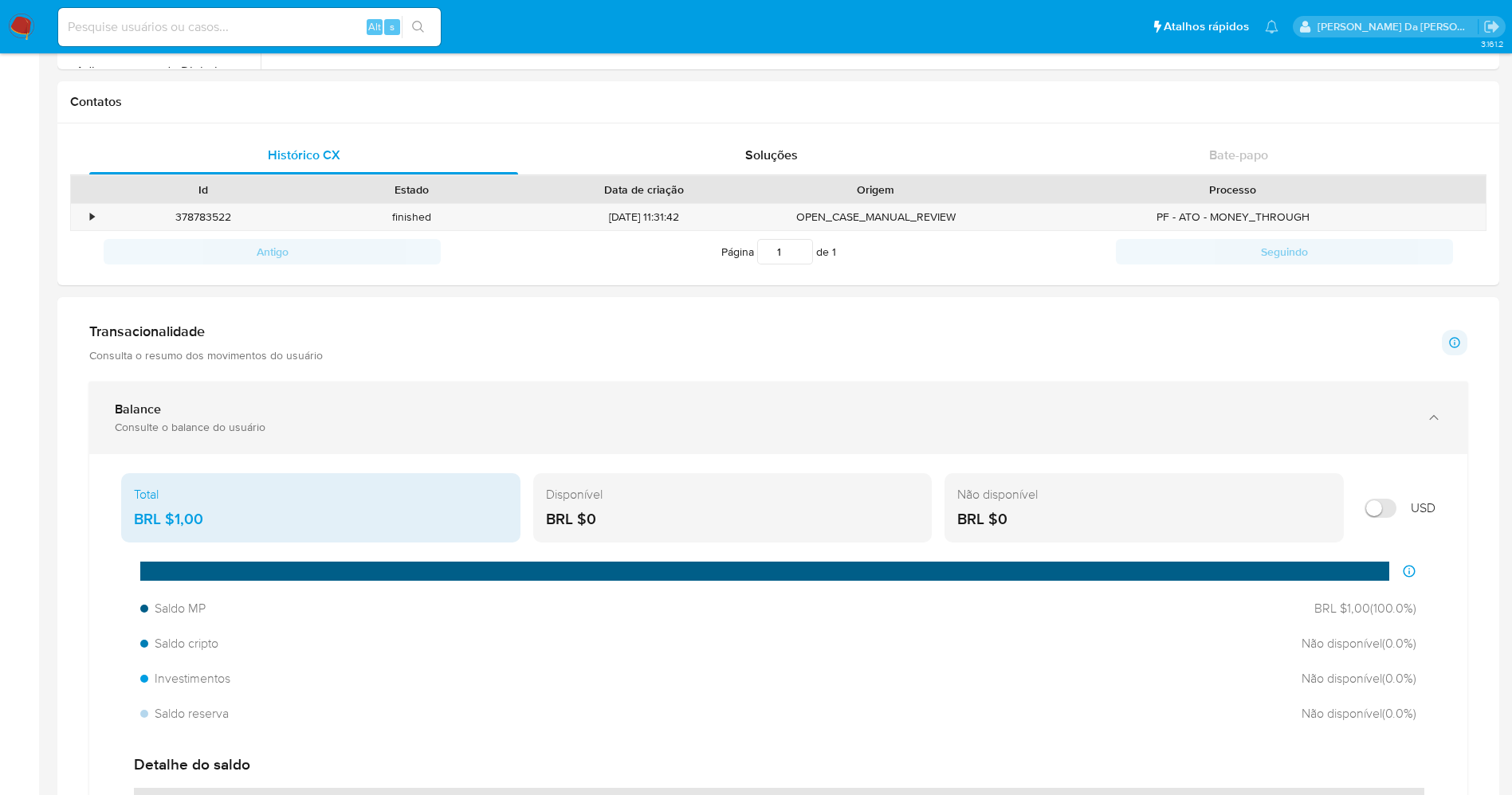
click at [134, 404] on b "Balance" at bounding box center [137, 409] width 46 height 18
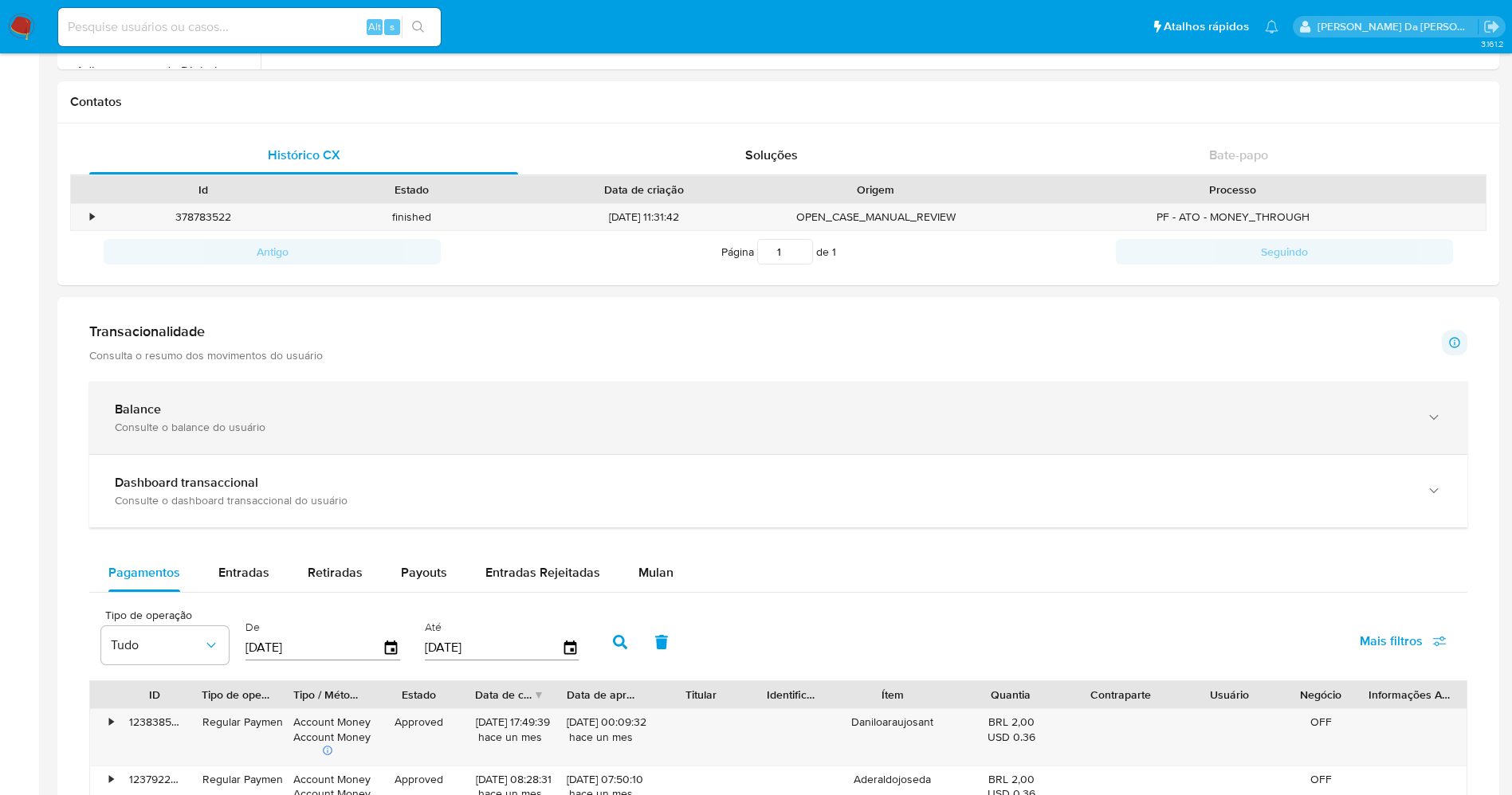
click at [134, 404] on b "Balance" at bounding box center [137, 409] width 46 height 18
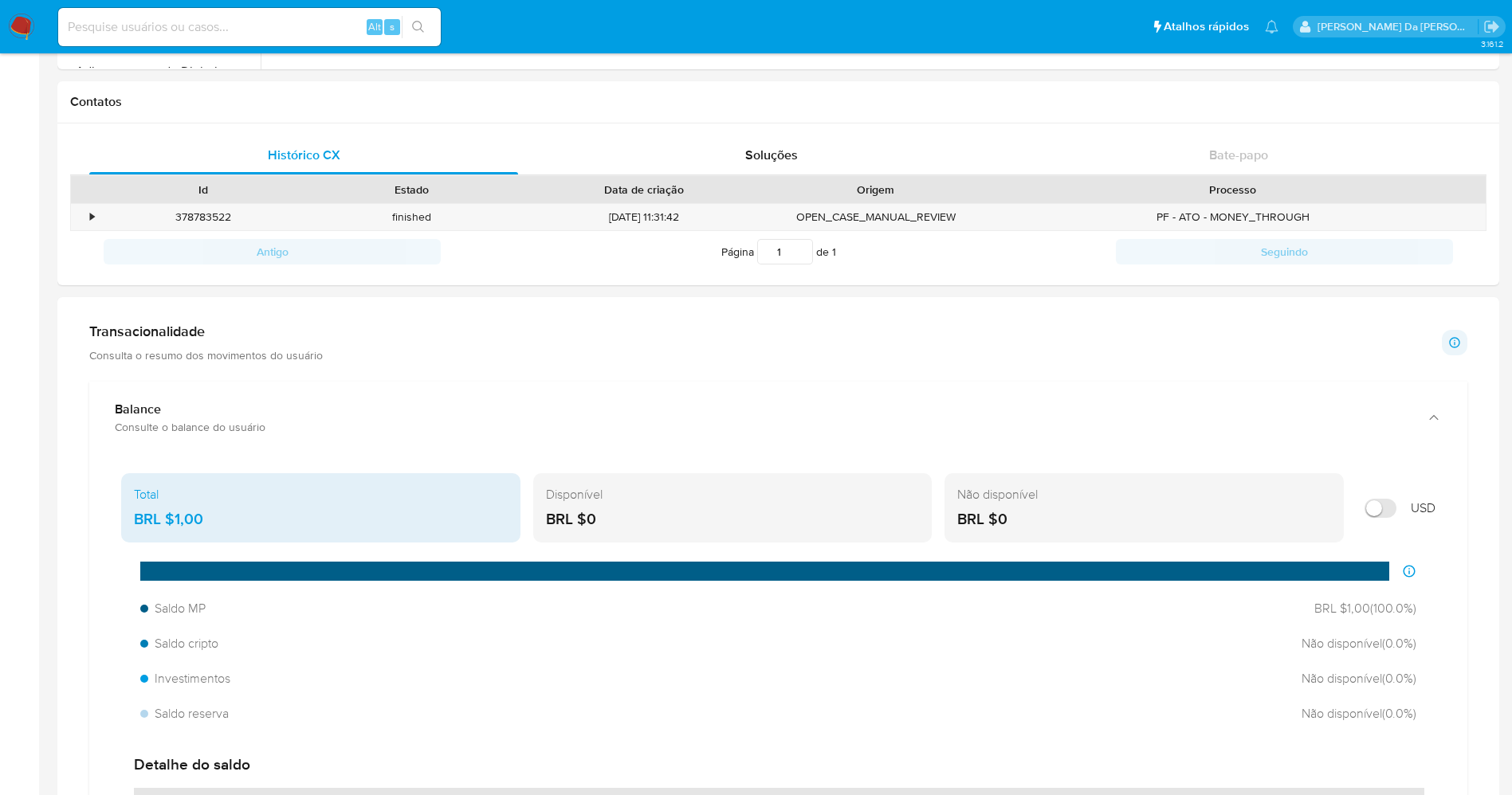
click at [27, 16] on img at bounding box center [21, 26] width 27 height 27
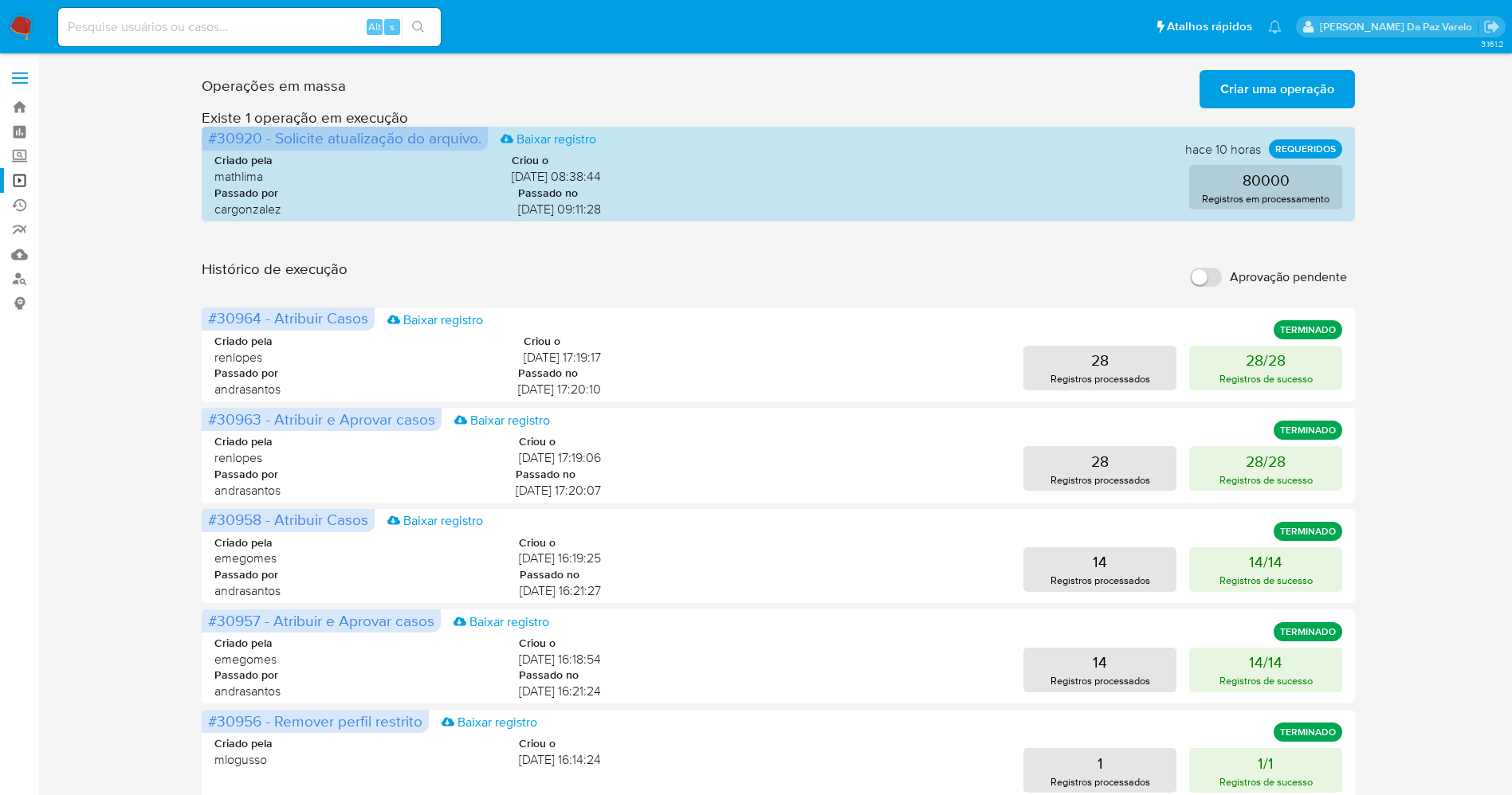
click at [1294, 86] on span "Criar uma operação" at bounding box center [1277, 89] width 114 height 35
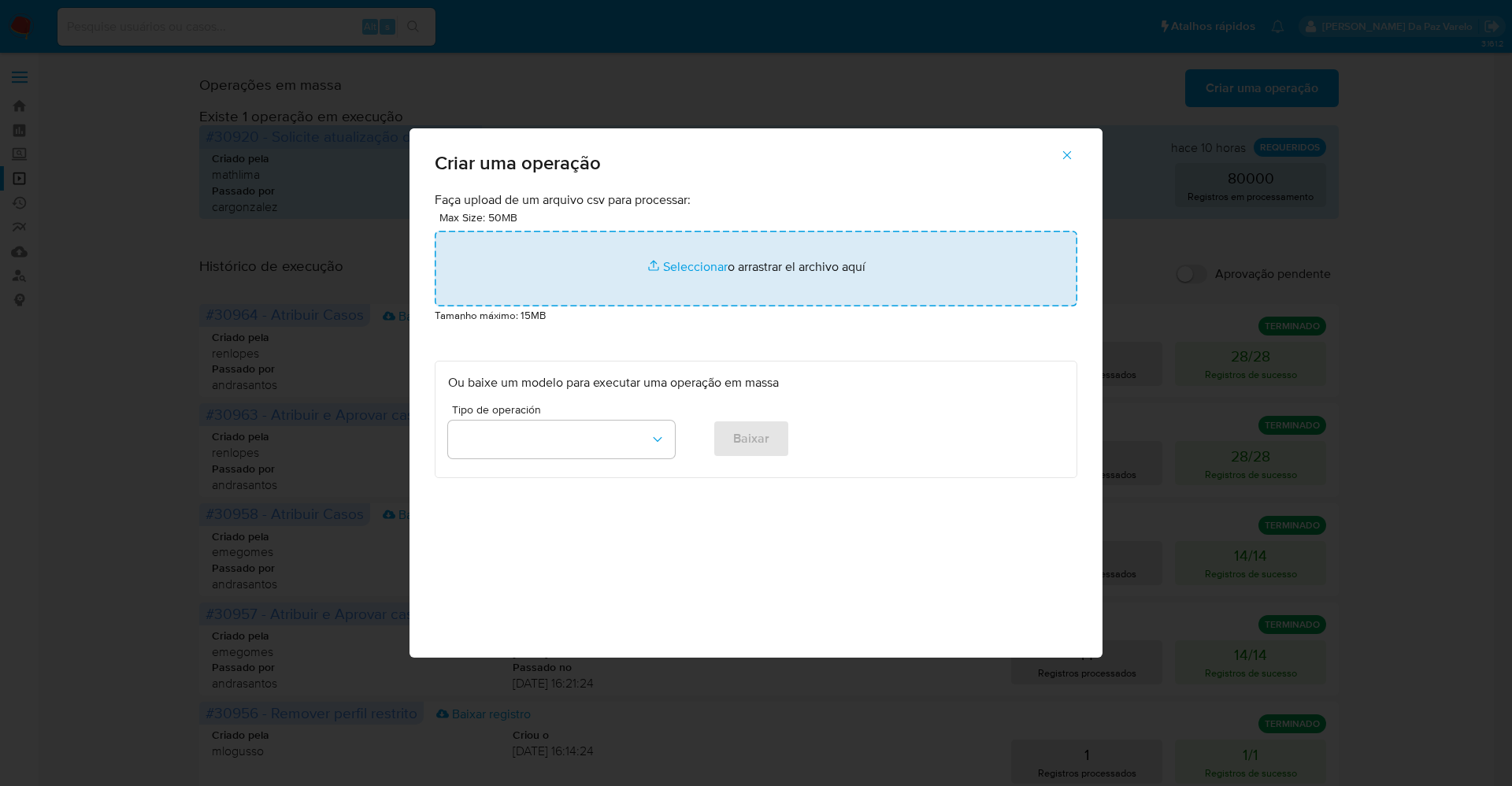
click at [686, 262] on input "file" at bounding box center [756, 268] width 642 height 76
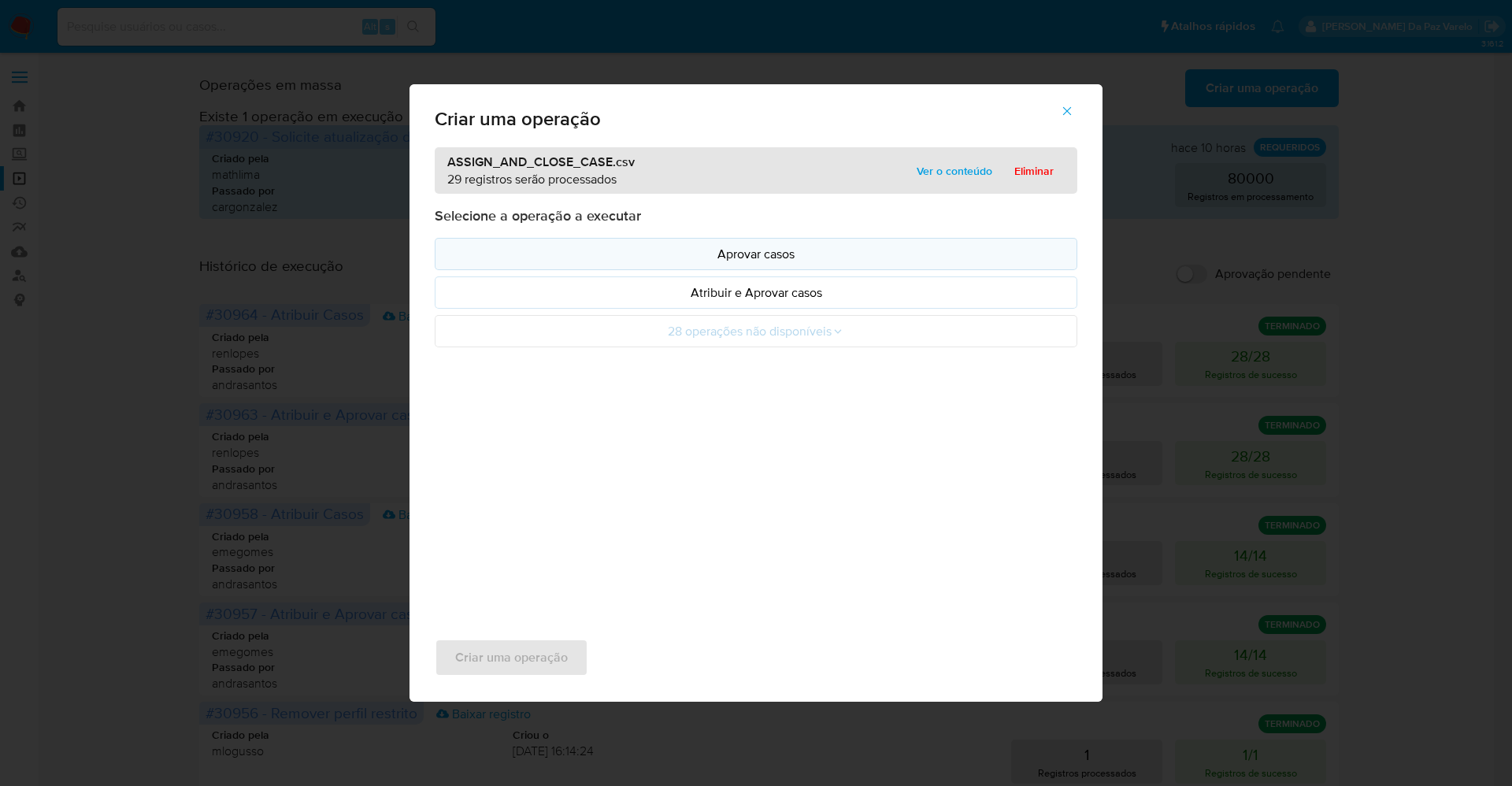
click at [766, 249] on p "Aprovar casos" at bounding box center [756, 253] width 616 height 18
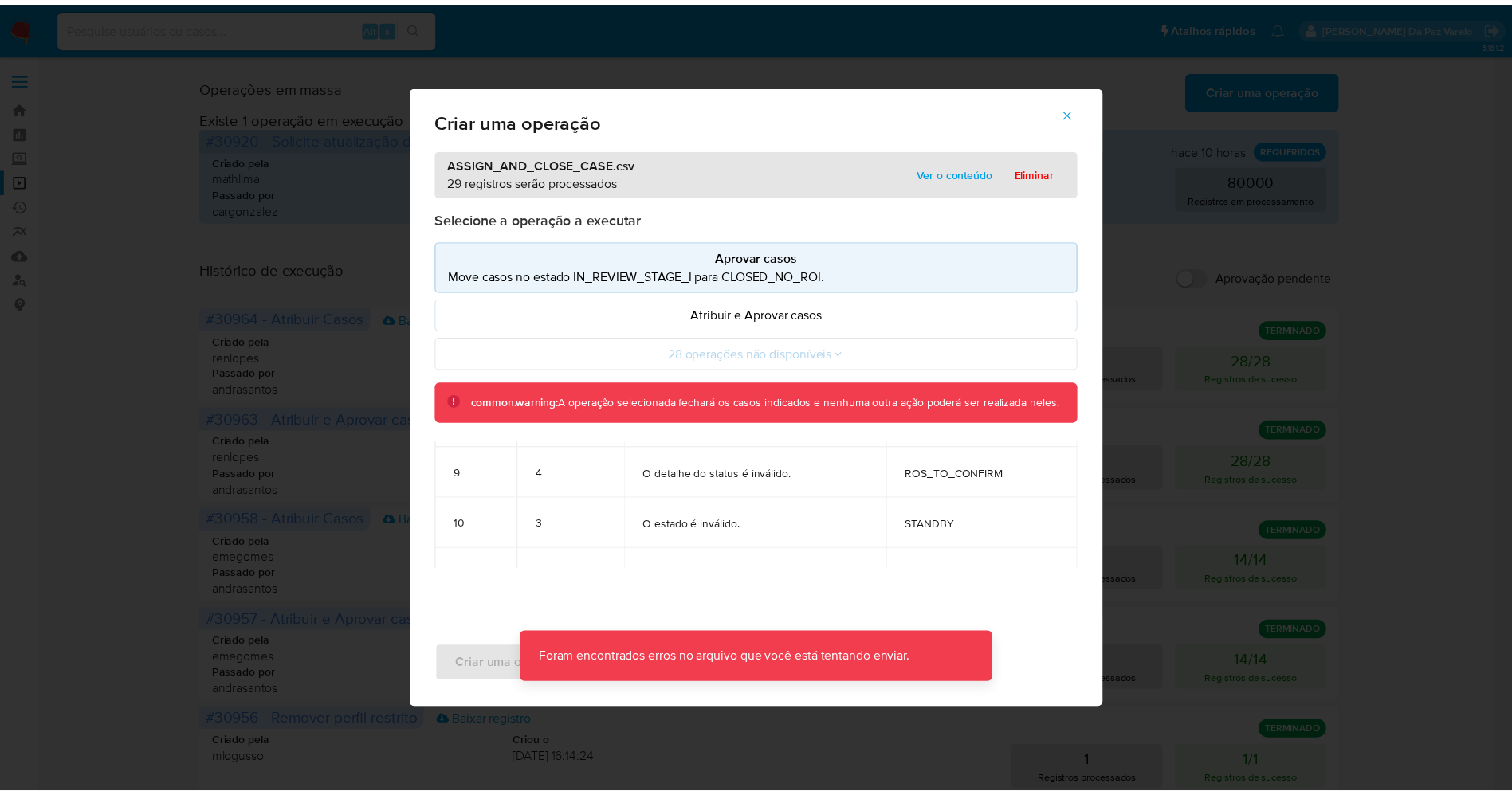
scroll to position [1076, 0]
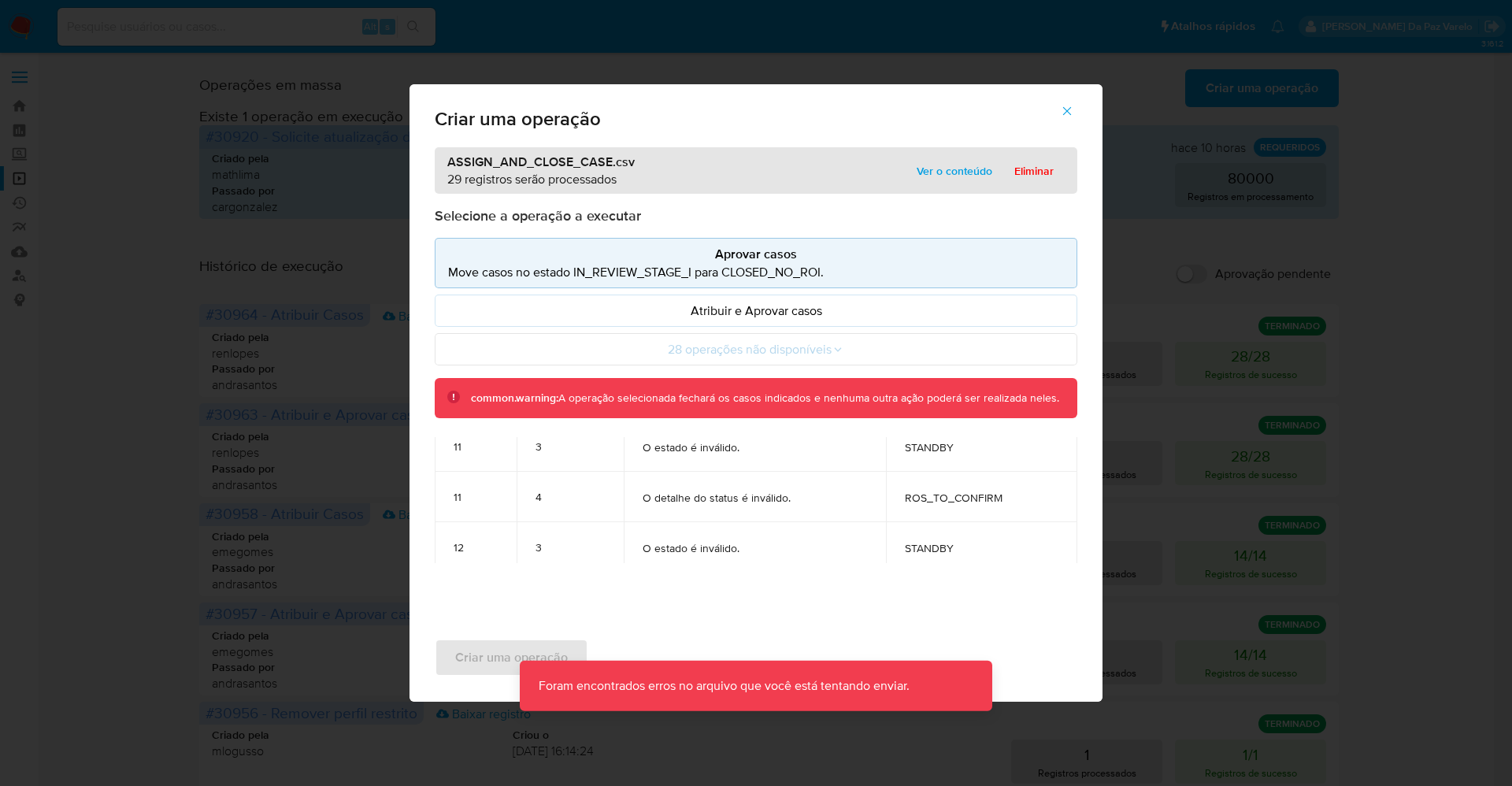
click at [1159, 319] on div "Criar uma operação ASSIGN_AND_CLOSE_CASE.csv 29 registros serão processados Ver…" at bounding box center [756, 393] width 1512 height 786
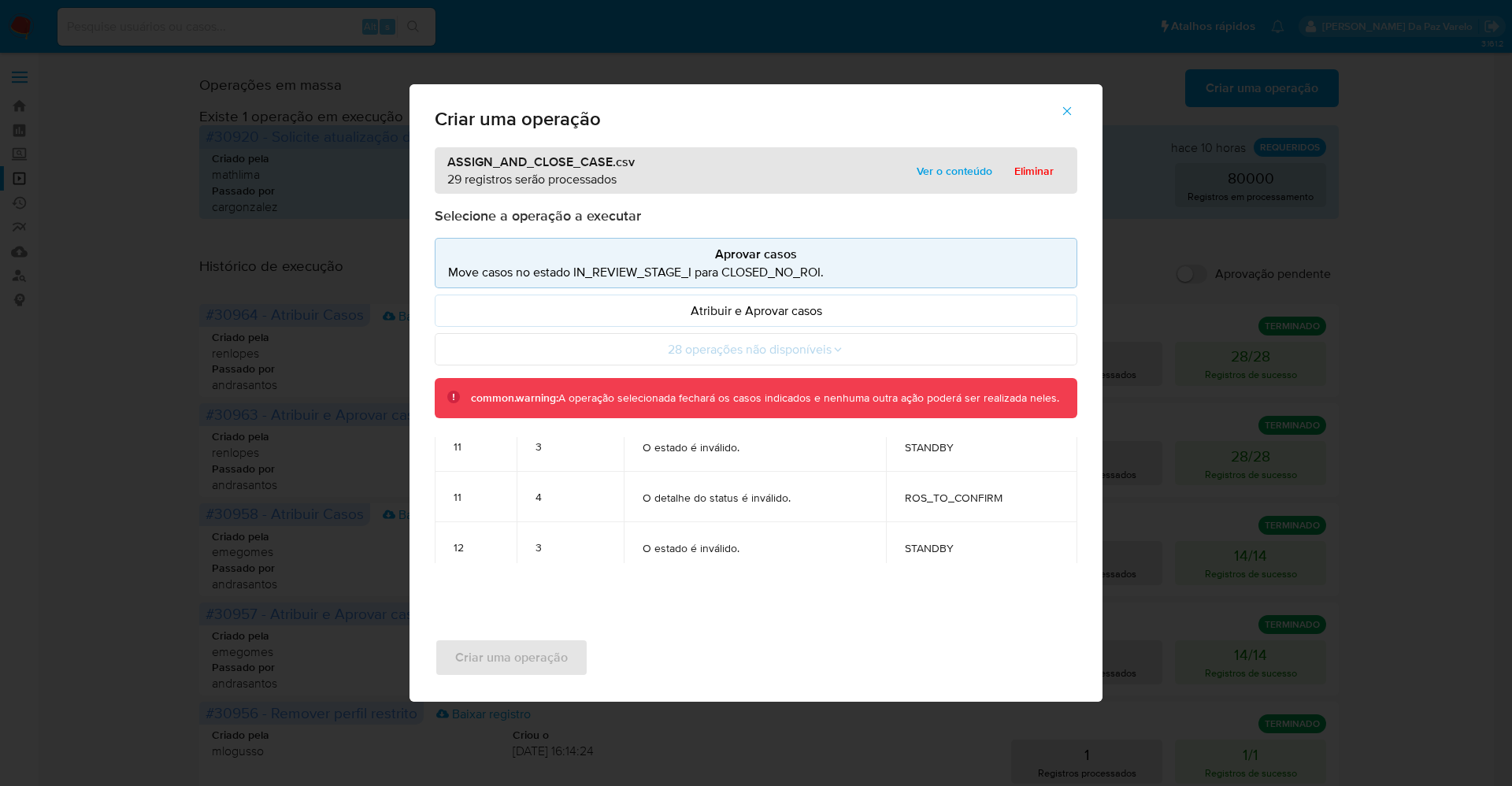
click at [1070, 103] on span "button" at bounding box center [1067, 111] width 14 height 35
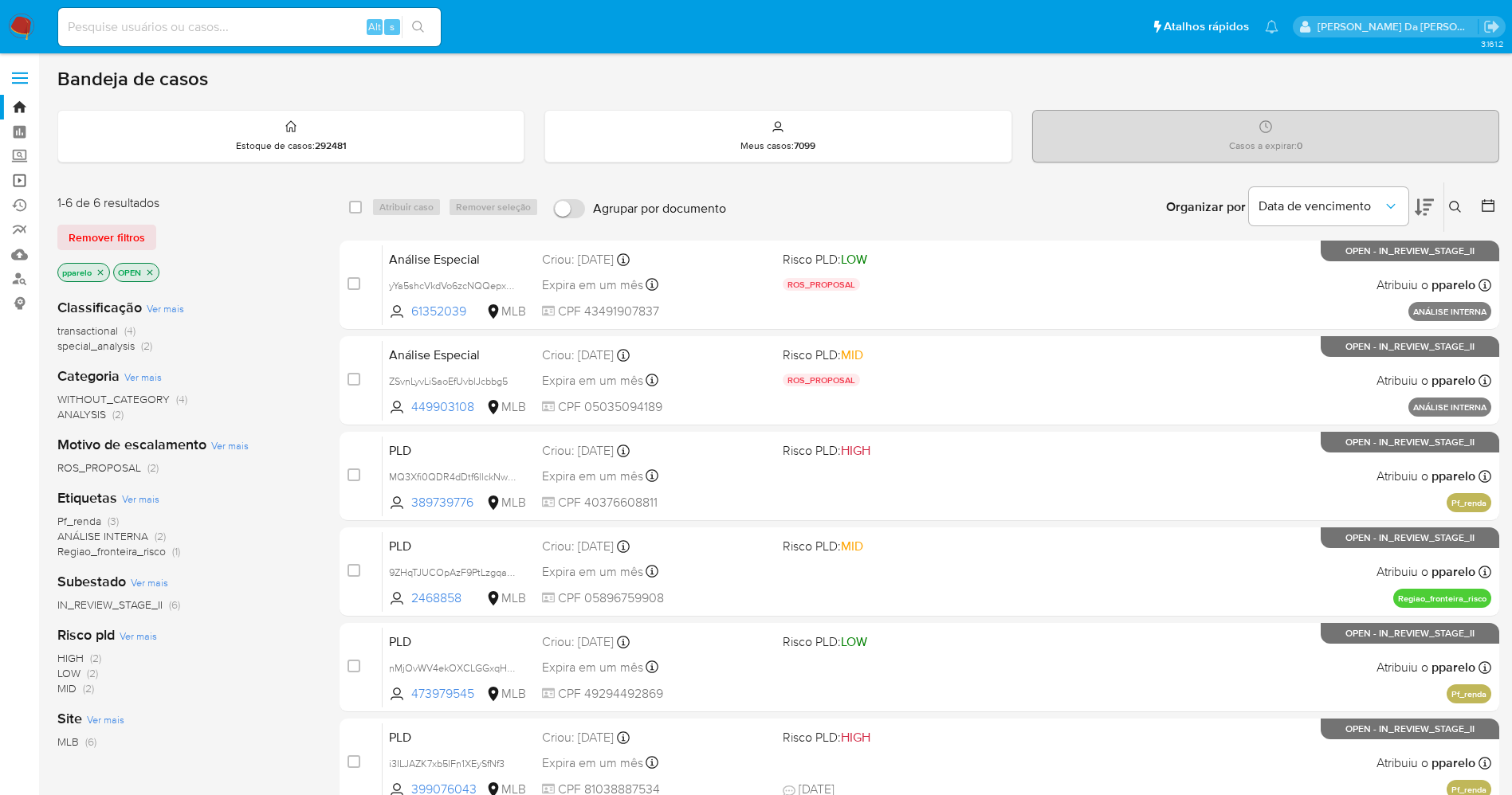
click at [22, 176] on link "Operações em massa" at bounding box center [94, 180] width 189 height 25
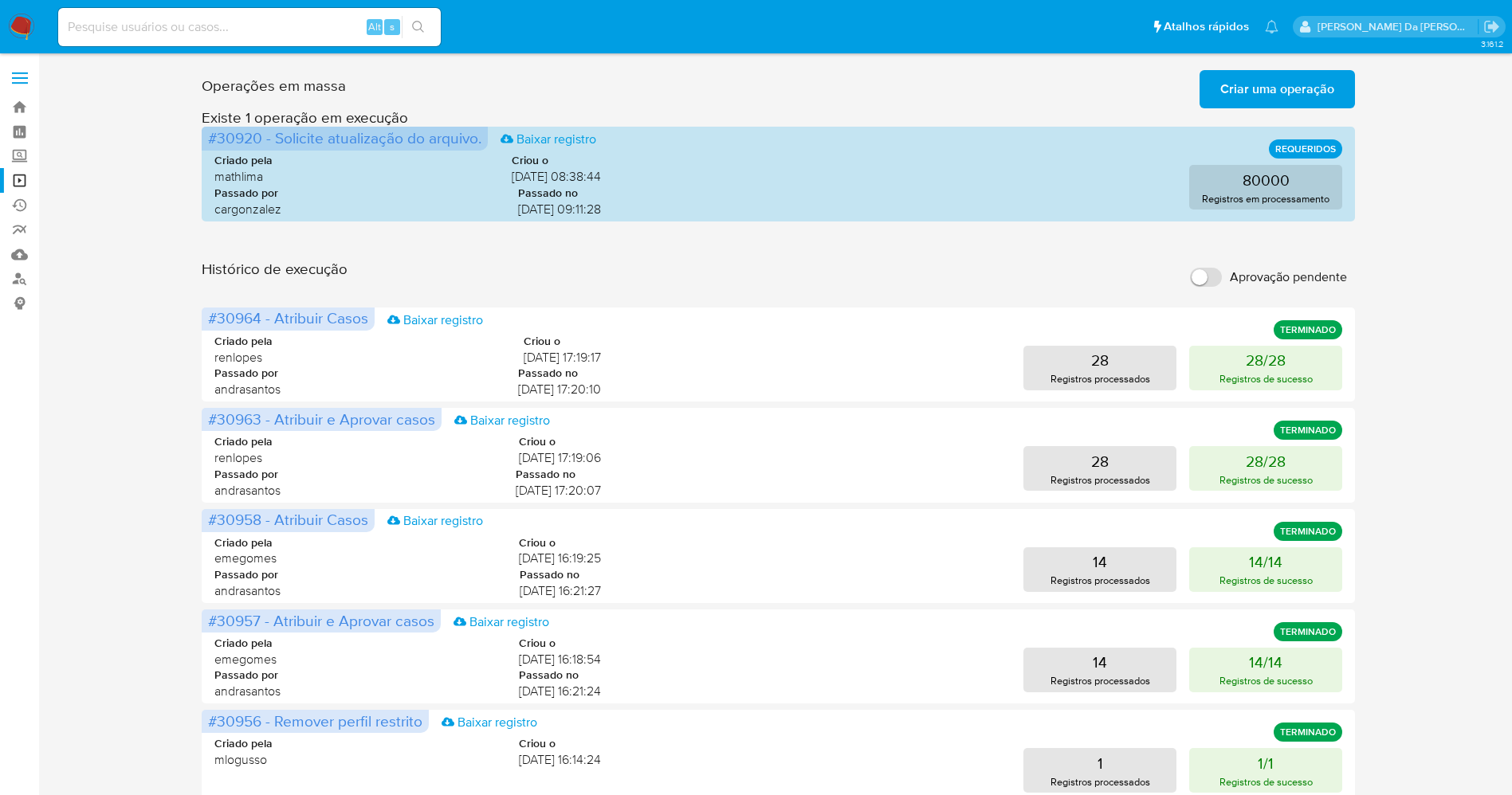
click at [1291, 93] on span "Criar uma operação" at bounding box center [1277, 89] width 114 height 35
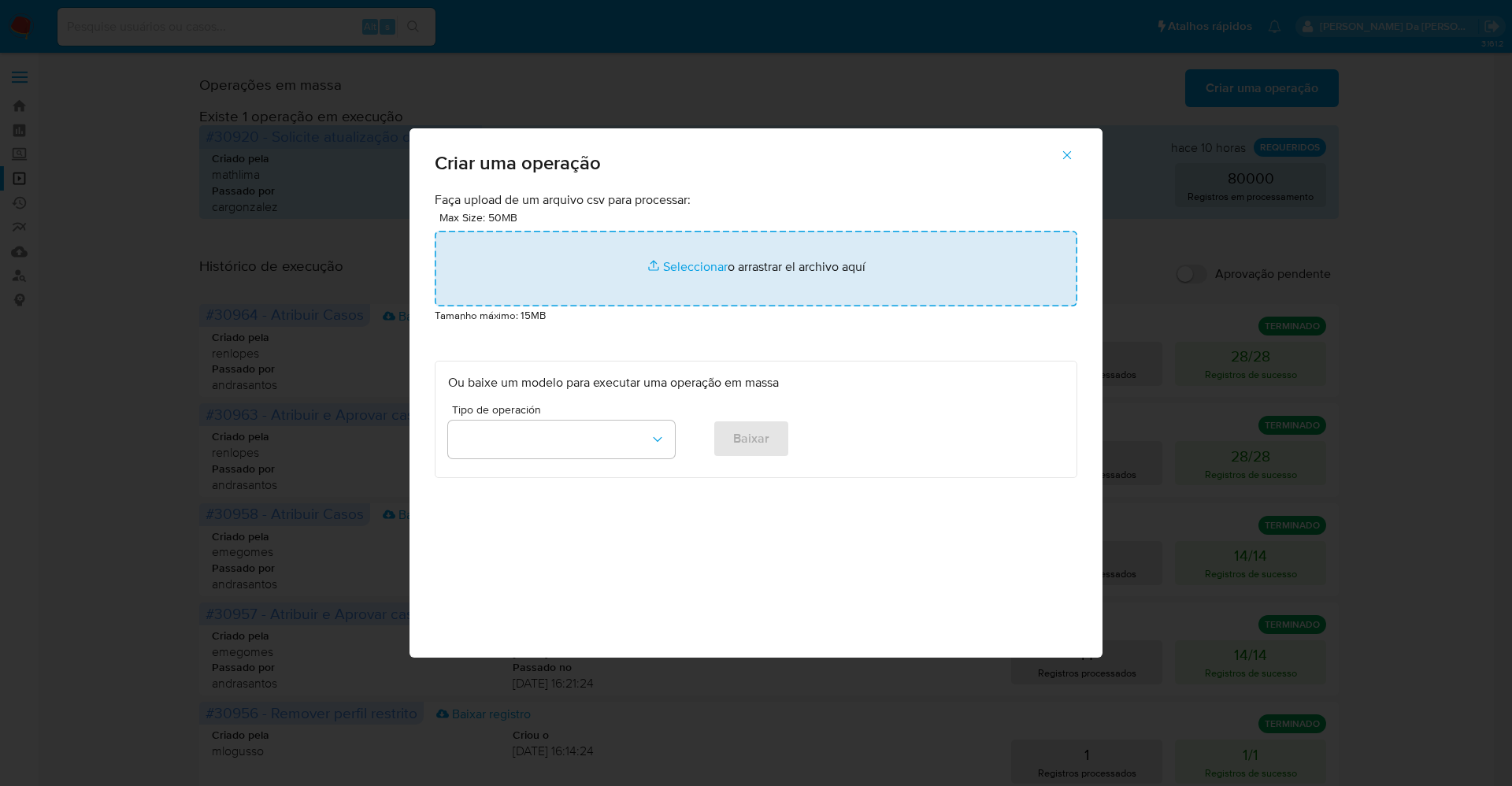
click at [659, 269] on input "file" at bounding box center [756, 268] width 642 height 76
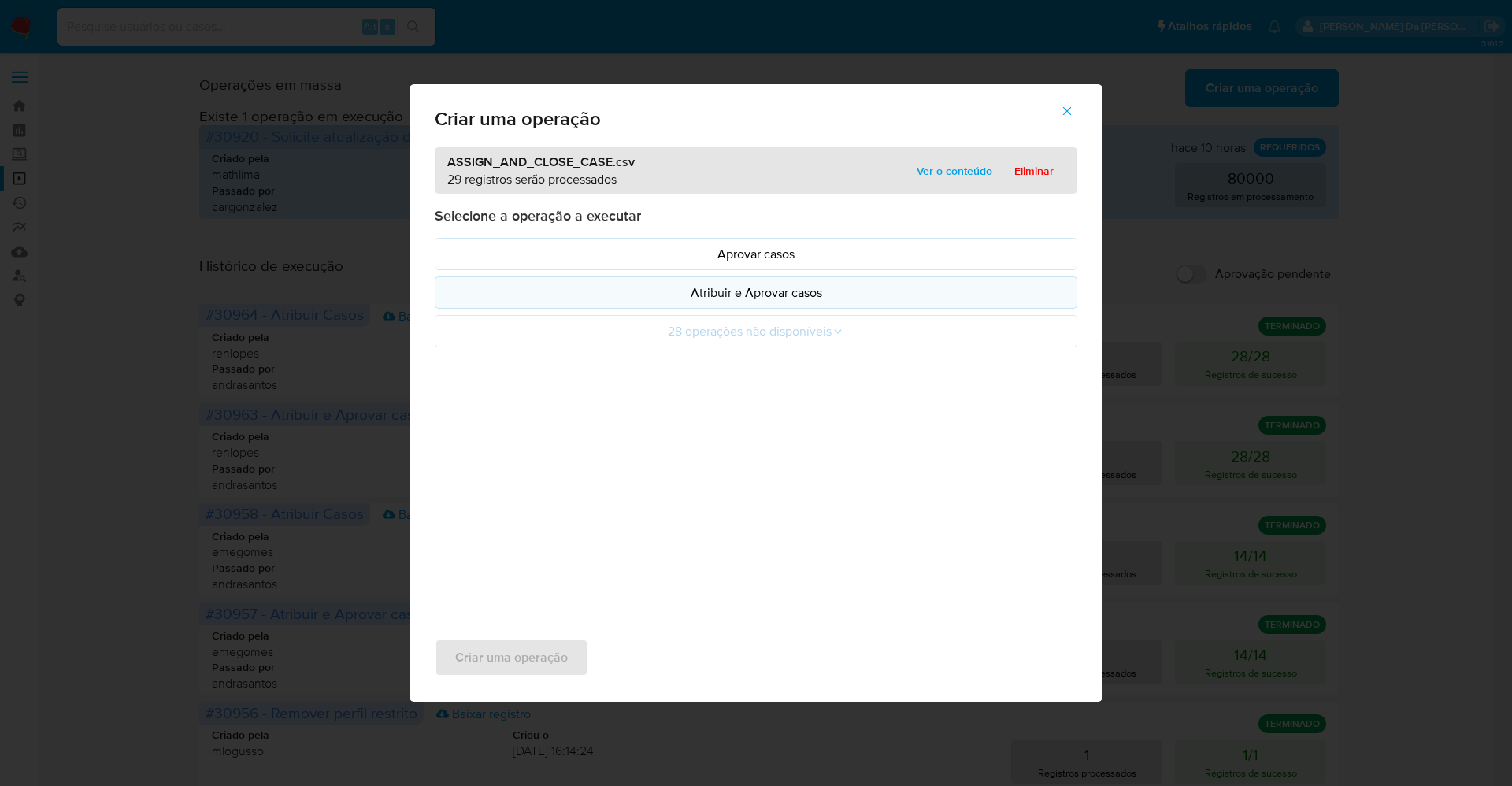
click at [726, 292] on p "Atribuir e Aprovar casos" at bounding box center [756, 292] width 616 height 18
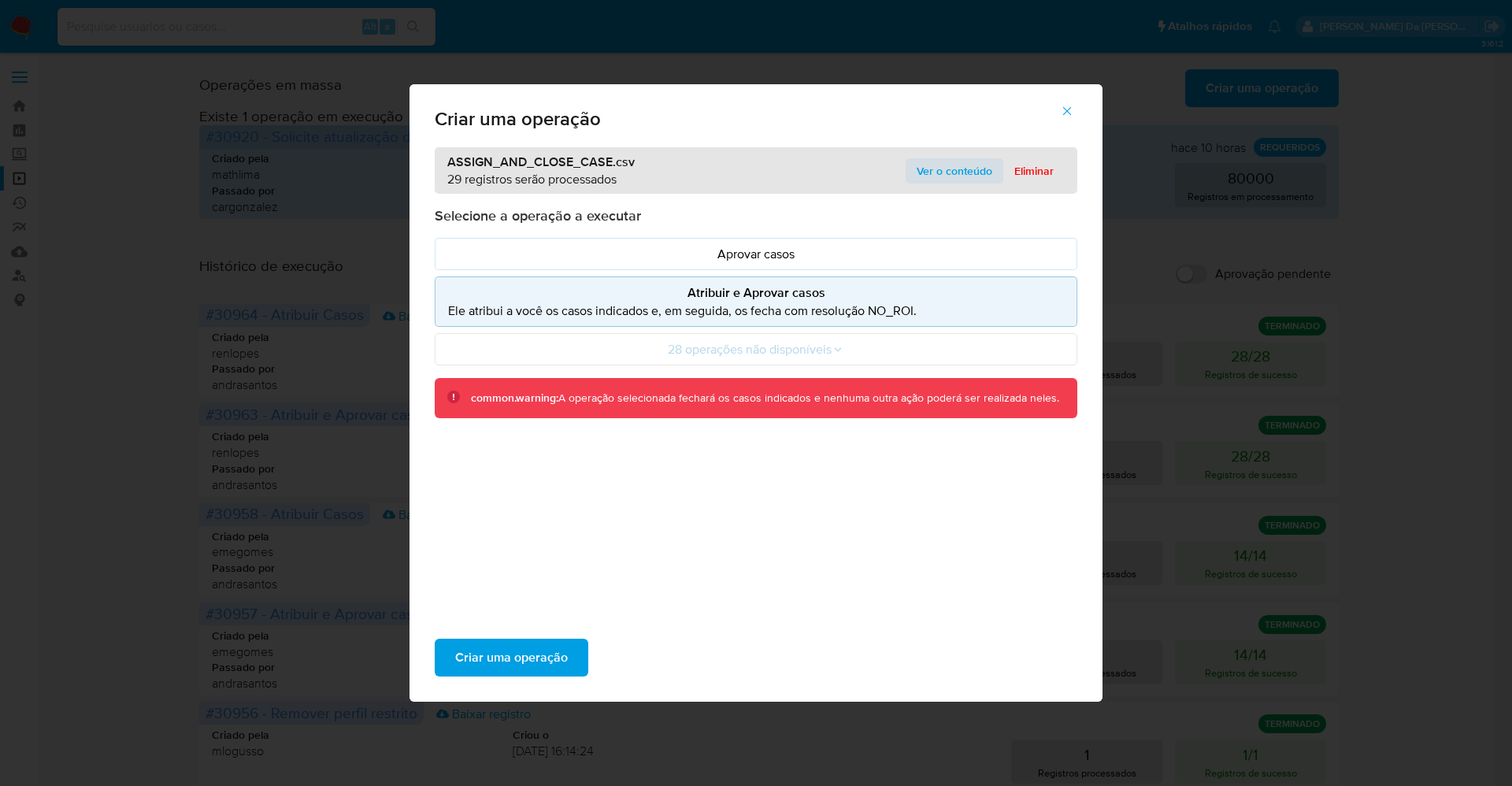
click at [933, 164] on span "Ver o conteúdo" at bounding box center [953, 171] width 76 height 22
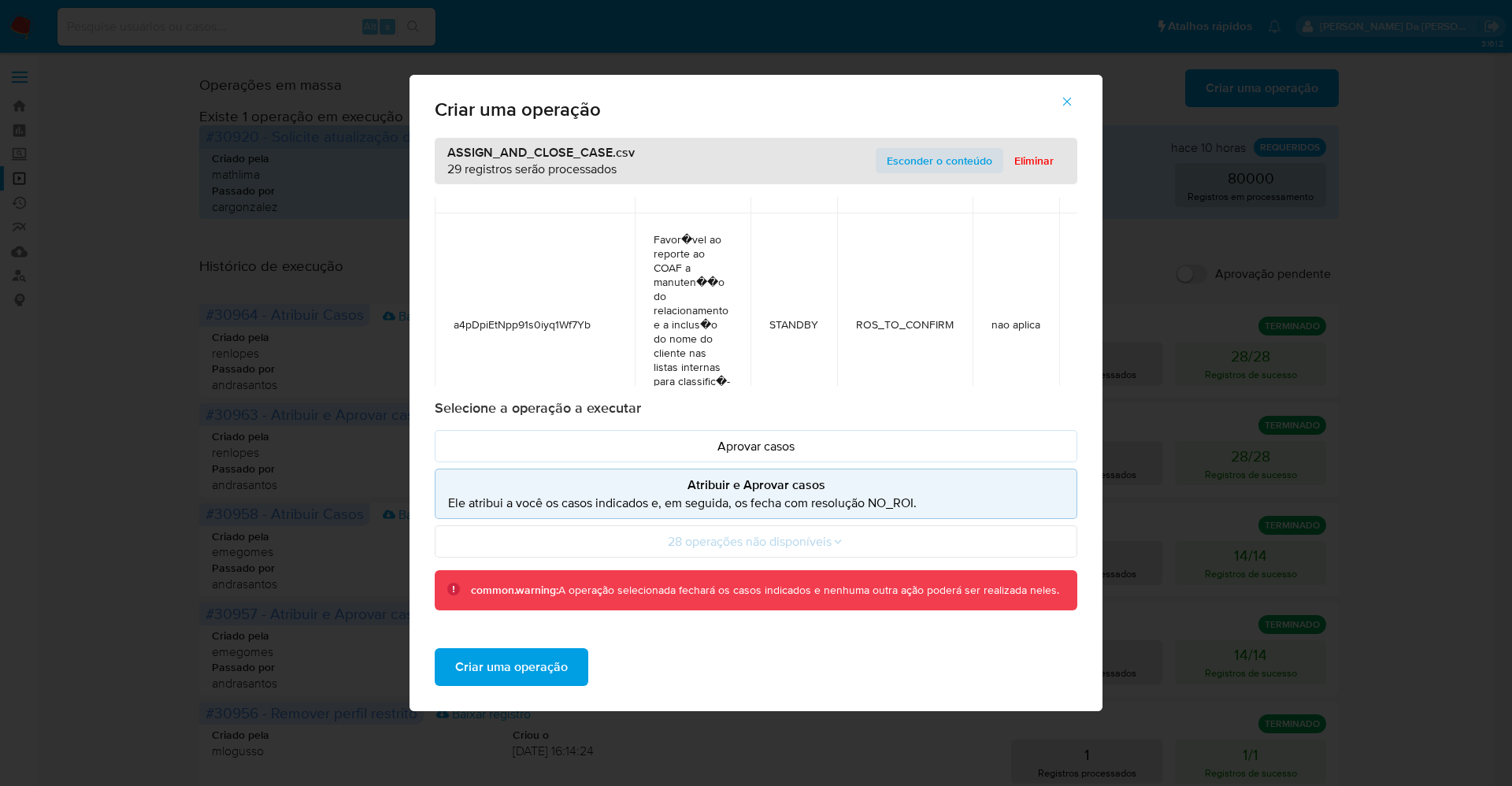
scroll to position [905, 0]
click at [536, 668] on span "Criar uma operação" at bounding box center [511, 668] width 112 height 35
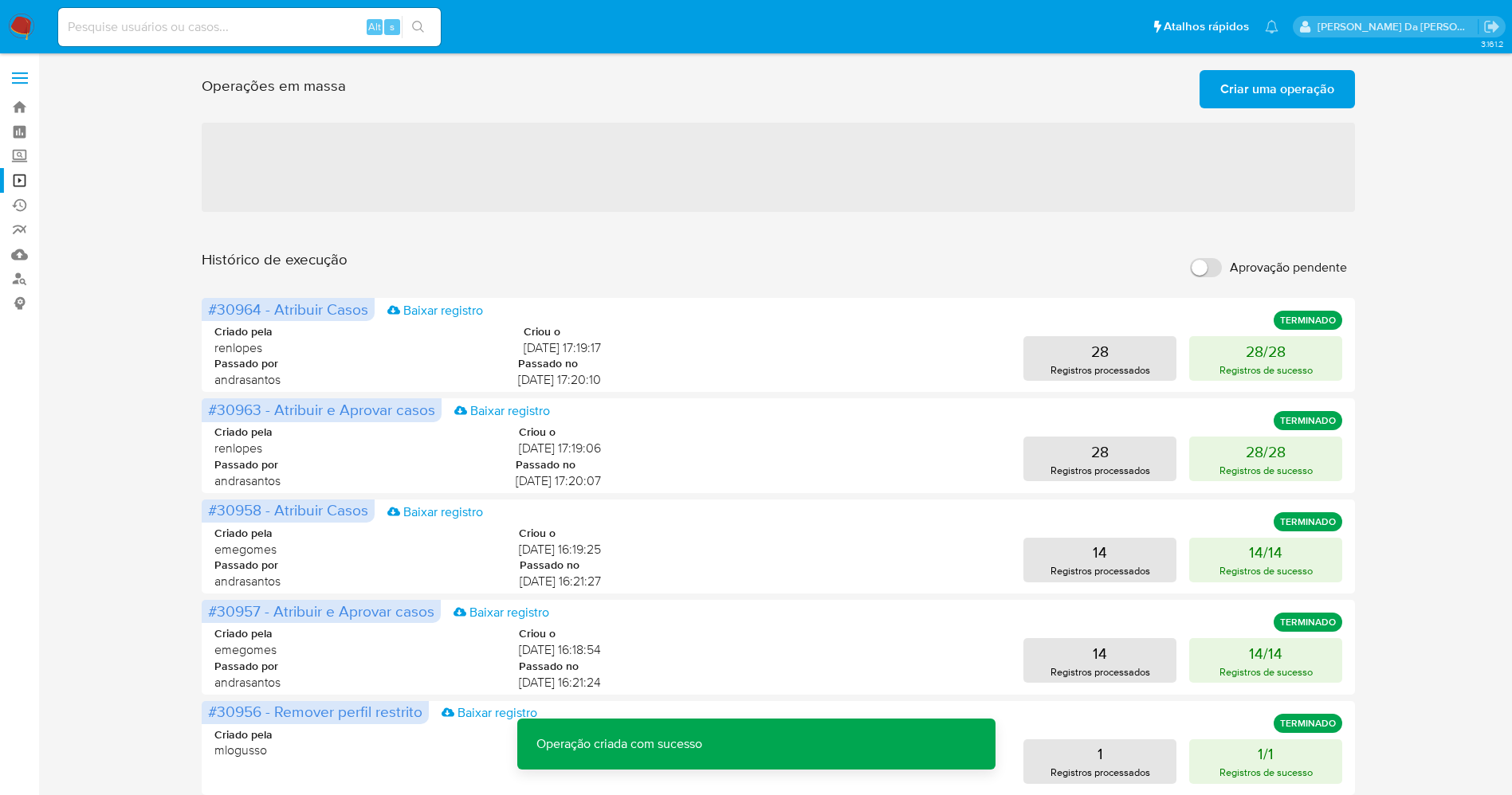
click at [1255, 77] on span "Criar uma operação" at bounding box center [1277, 89] width 114 height 35
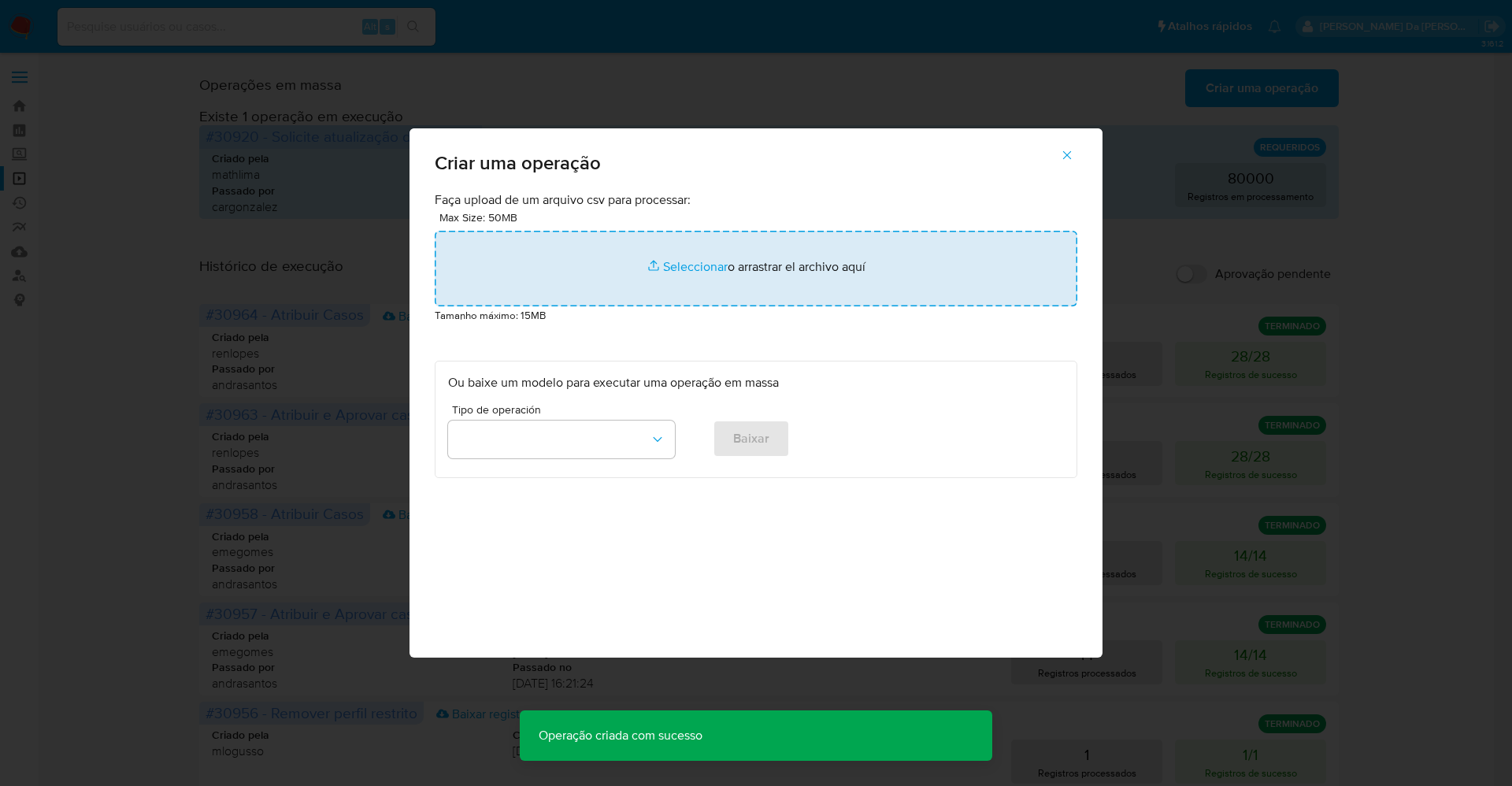
click at [699, 257] on input "file" at bounding box center [756, 268] width 642 height 76
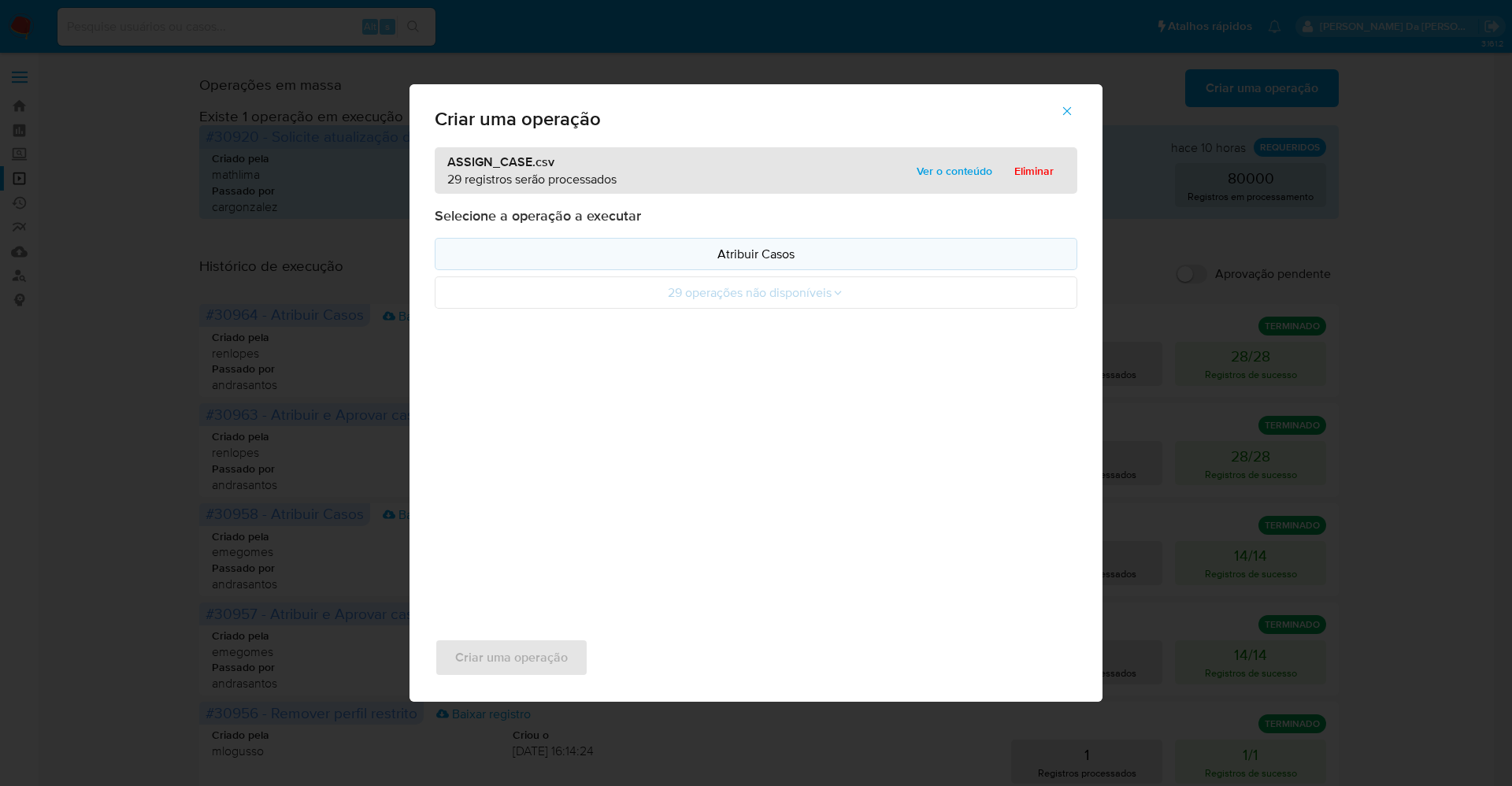
click at [752, 257] on p "Atribuir Casos" at bounding box center [756, 253] width 616 height 18
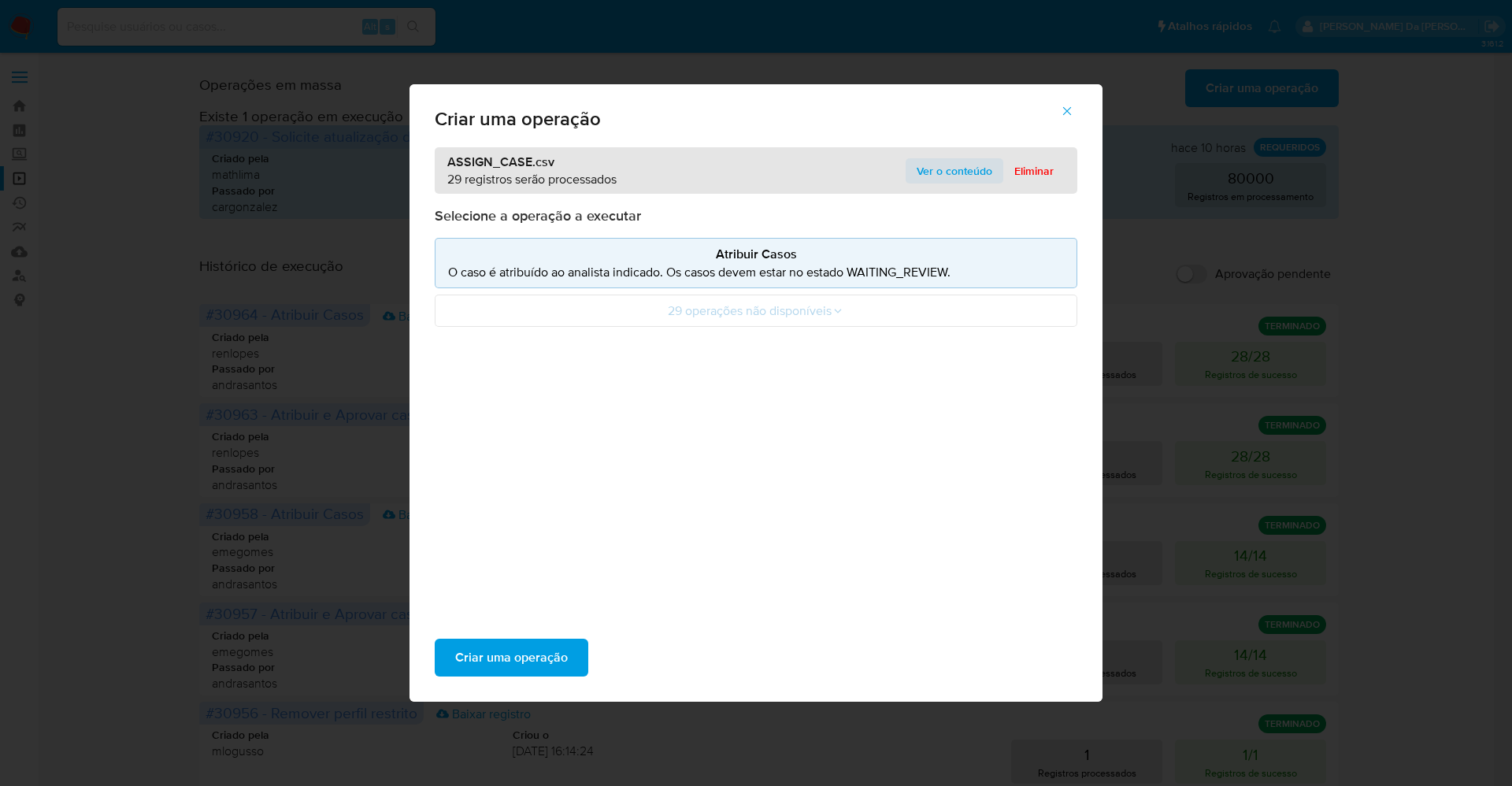
click at [937, 162] on span "Ver o conteúdo" at bounding box center [953, 171] width 76 height 22
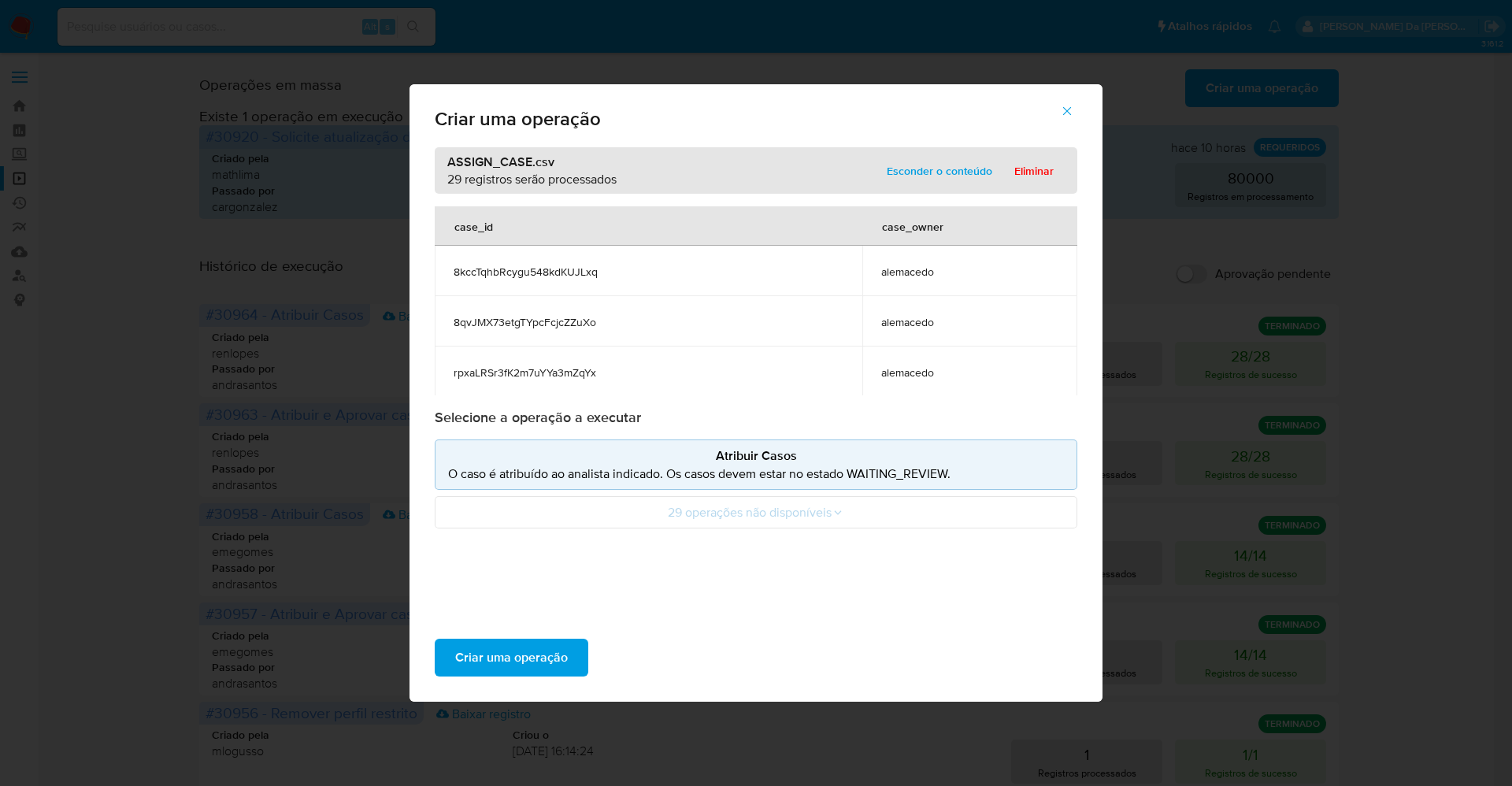
click at [909, 274] on span "alemacedo" at bounding box center [970, 272] width 177 height 14
click at [908, 274] on span "alemacedo" at bounding box center [970, 272] width 177 height 14
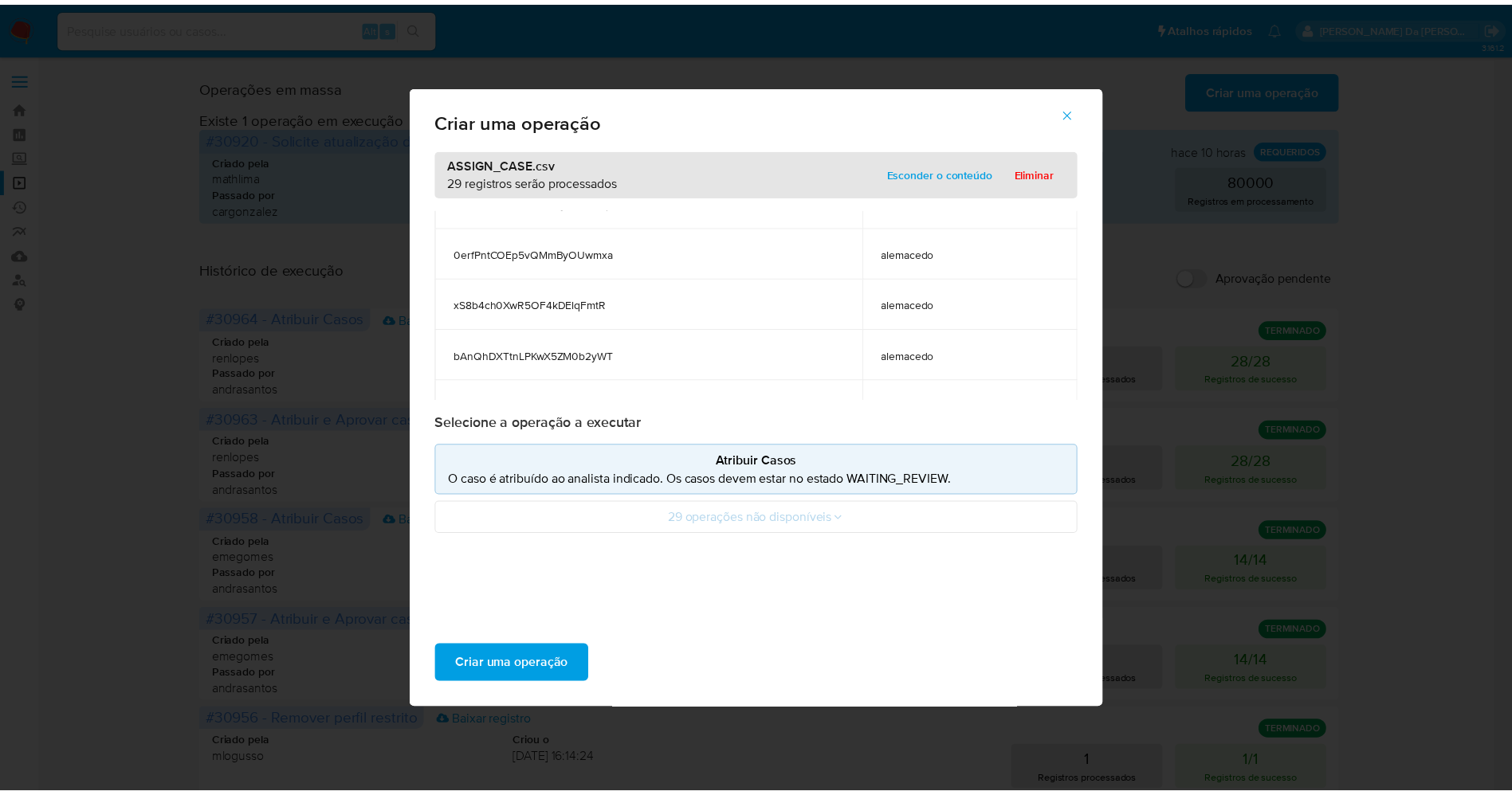
scroll to position [290, 0]
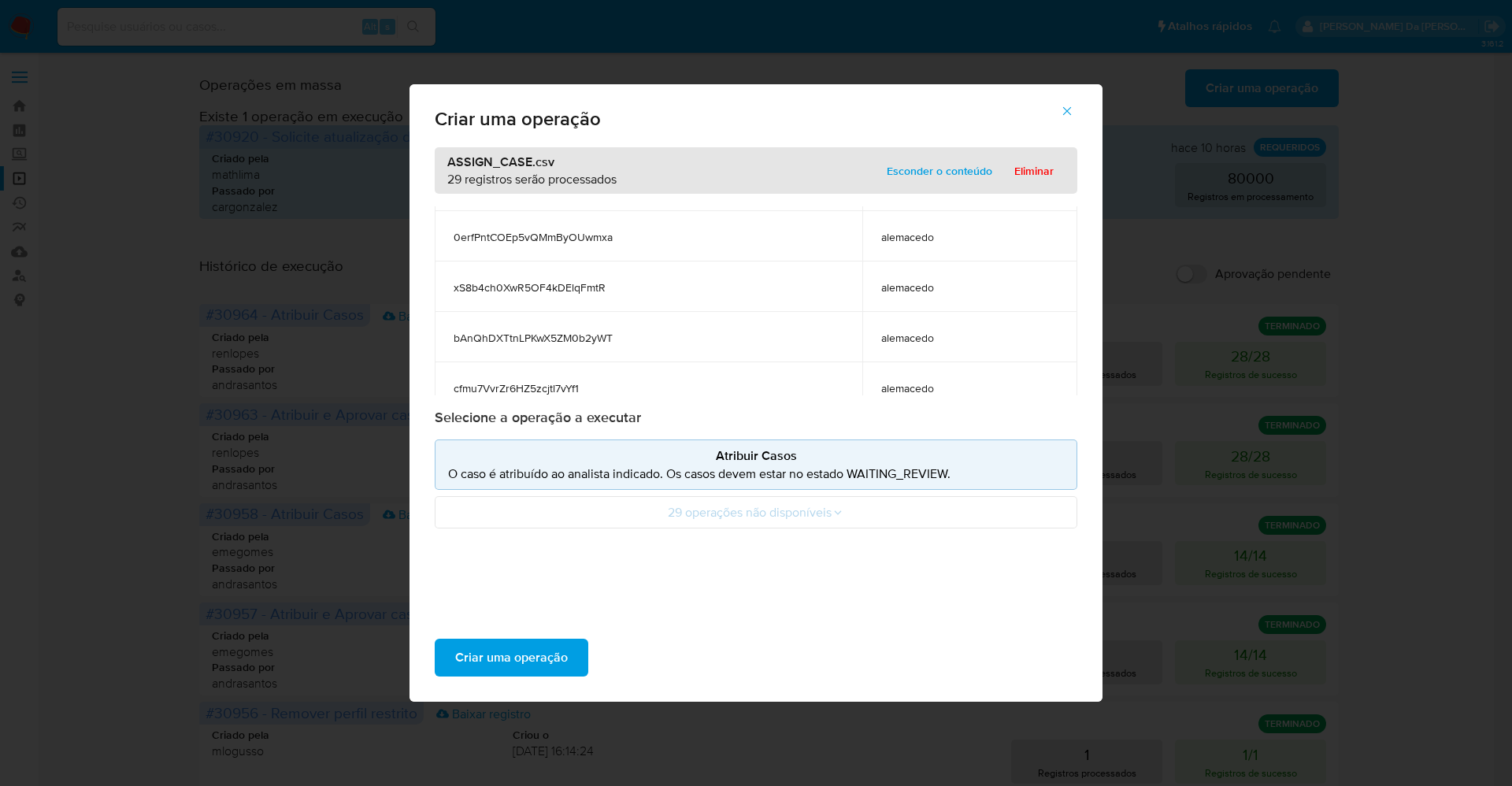
click at [508, 664] on span "Criar uma operação" at bounding box center [511, 658] width 112 height 35
